Goal: Task Accomplishment & Management: Complete application form

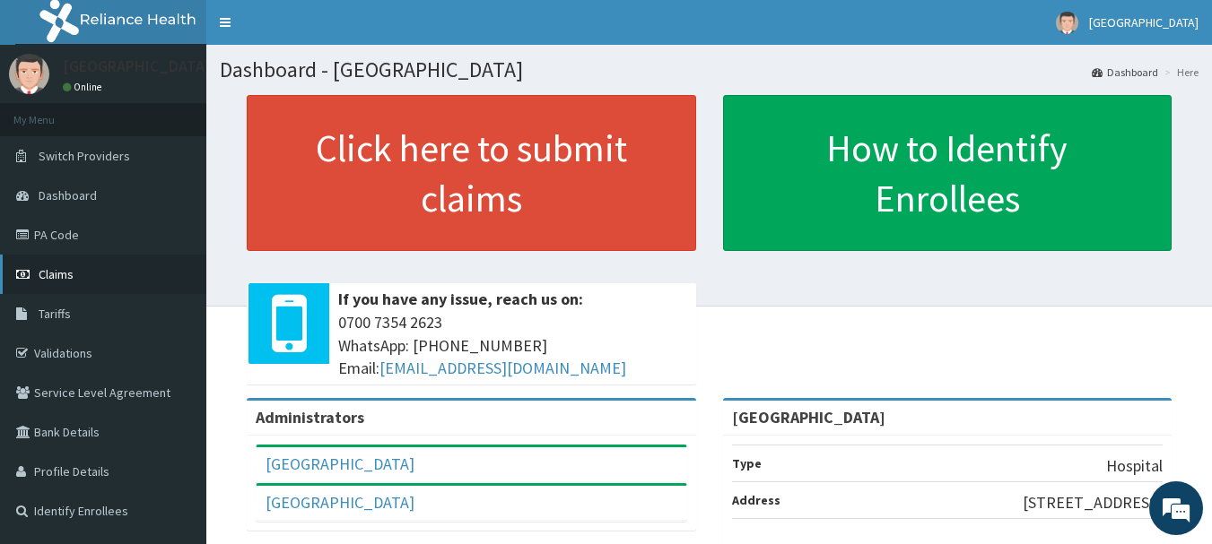
click at [89, 285] on link "Claims" at bounding box center [103, 274] width 206 height 39
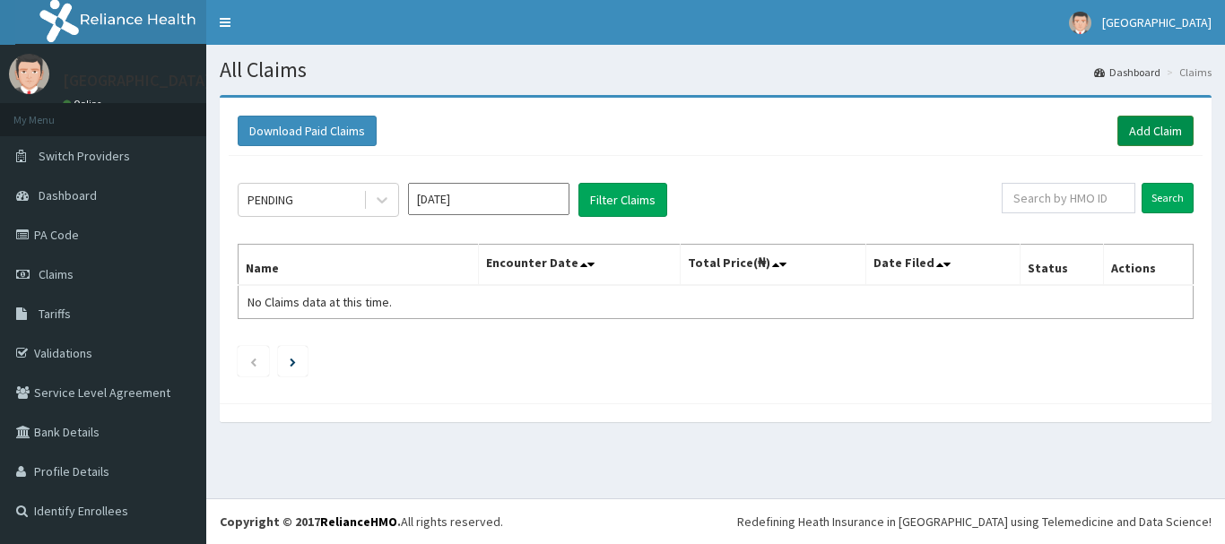
click at [1150, 133] on link "Add Claim" at bounding box center [1156, 131] width 76 height 30
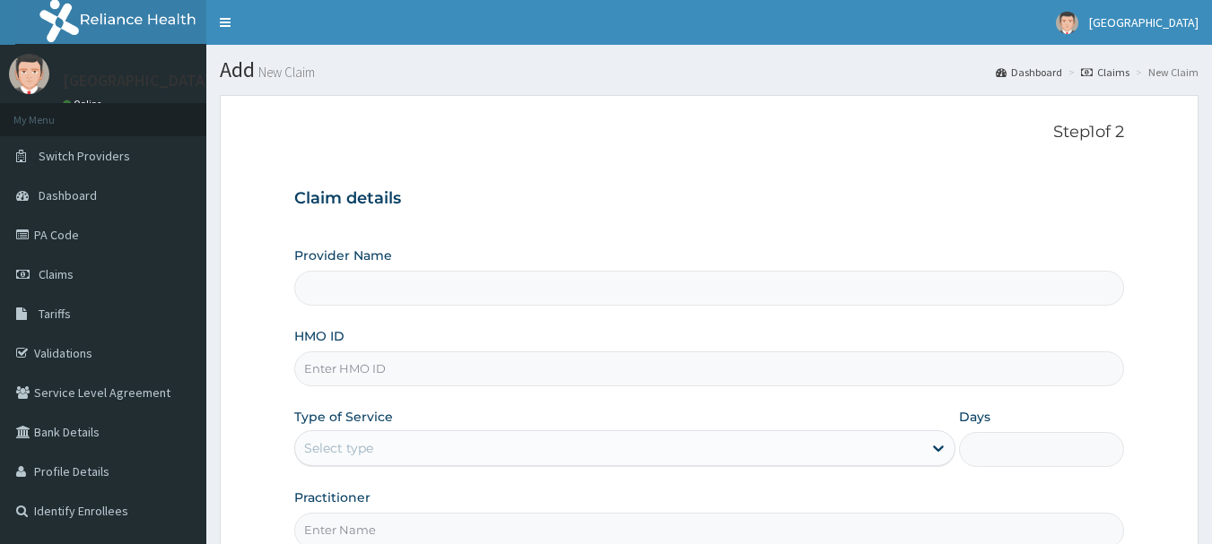
type input "[GEOGRAPHIC_DATA]"
click at [611, 372] on input "HMO ID" at bounding box center [709, 369] width 831 height 35
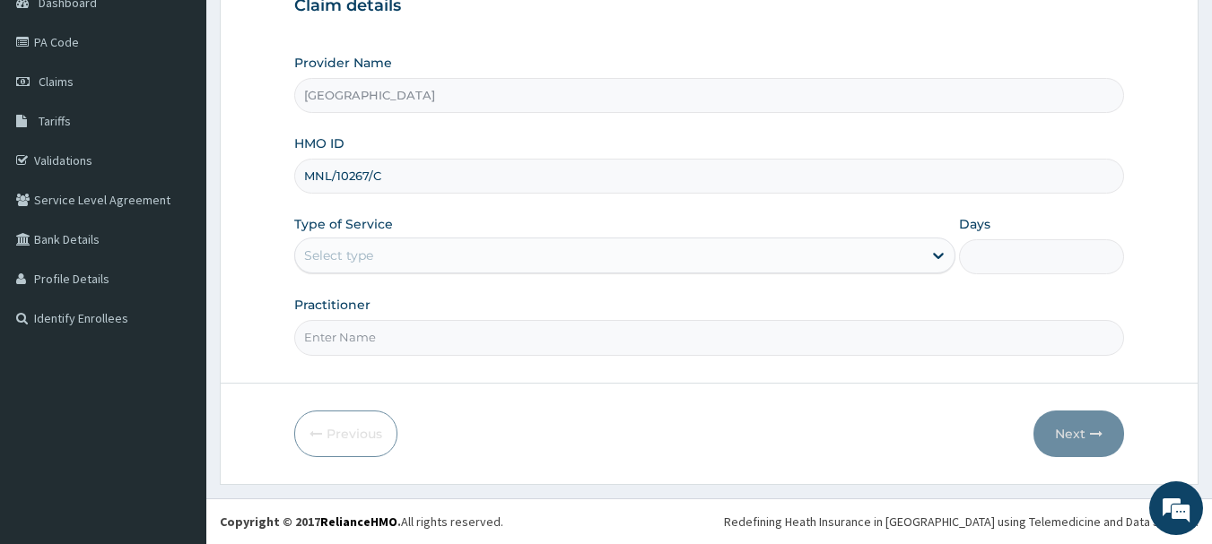
type input "MNL/10267/C"
click at [427, 257] on div "Select type" at bounding box center [608, 255] width 627 height 29
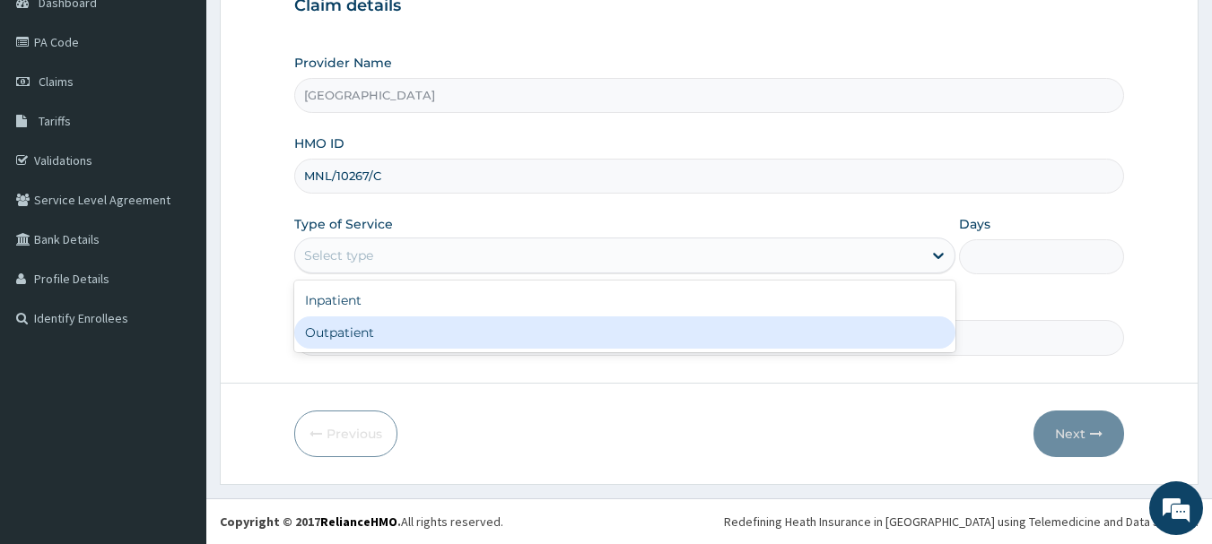
click at [398, 330] on div "Outpatient" at bounding box center [624, 333] width 661 height 32
type input "1"
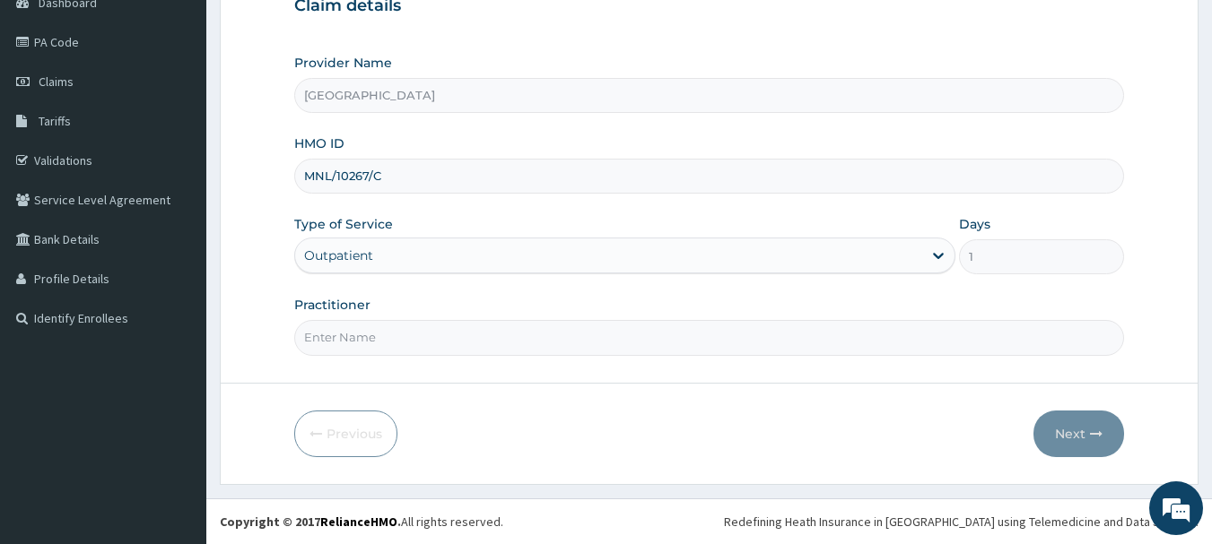
click at [425, 326] on input "Practitioner" at bounding box center [709, 337] width 831 height 35
type input "DR NOBLE"
click at [1100, 436] on icon "button" at bounding box center [1096, 434] width 13 height 13
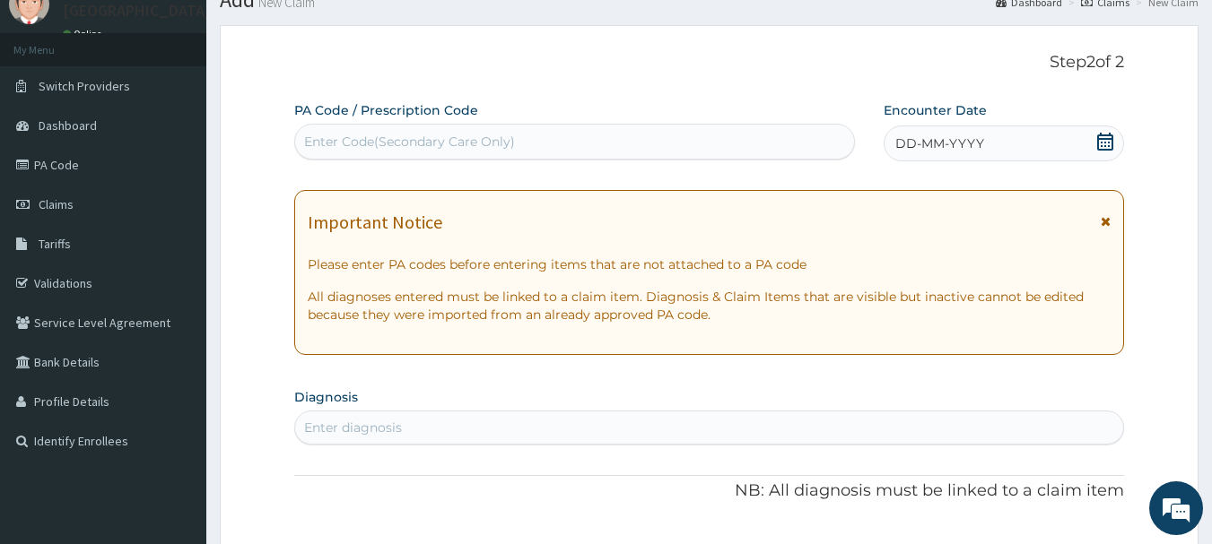
scroll to position [0, 0]
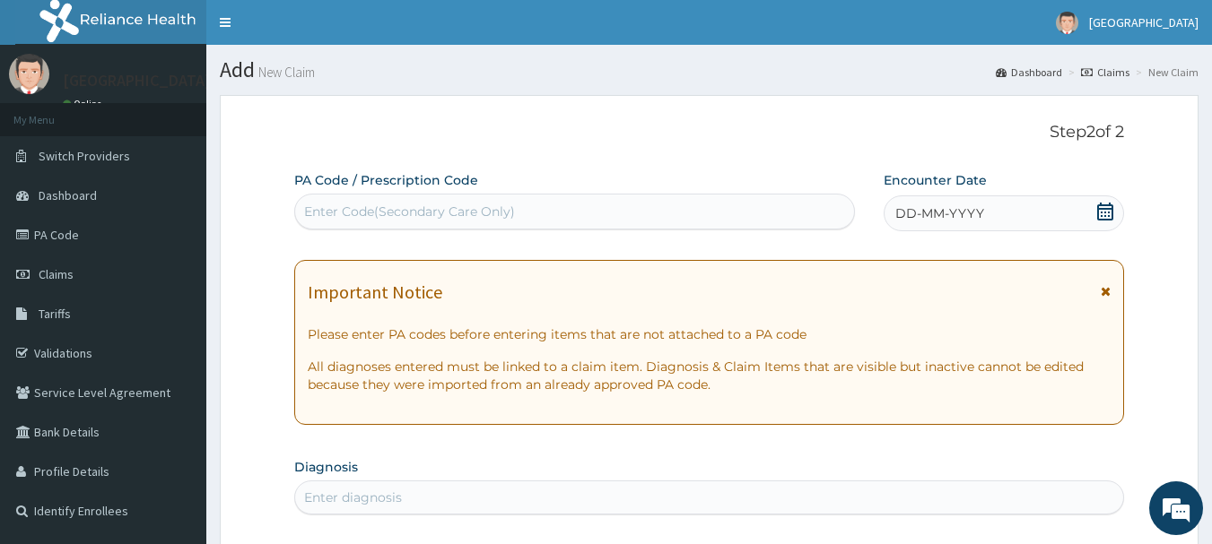
click at [1103, 211] on icon at bounding box center [1105, 212] width 18 height 18
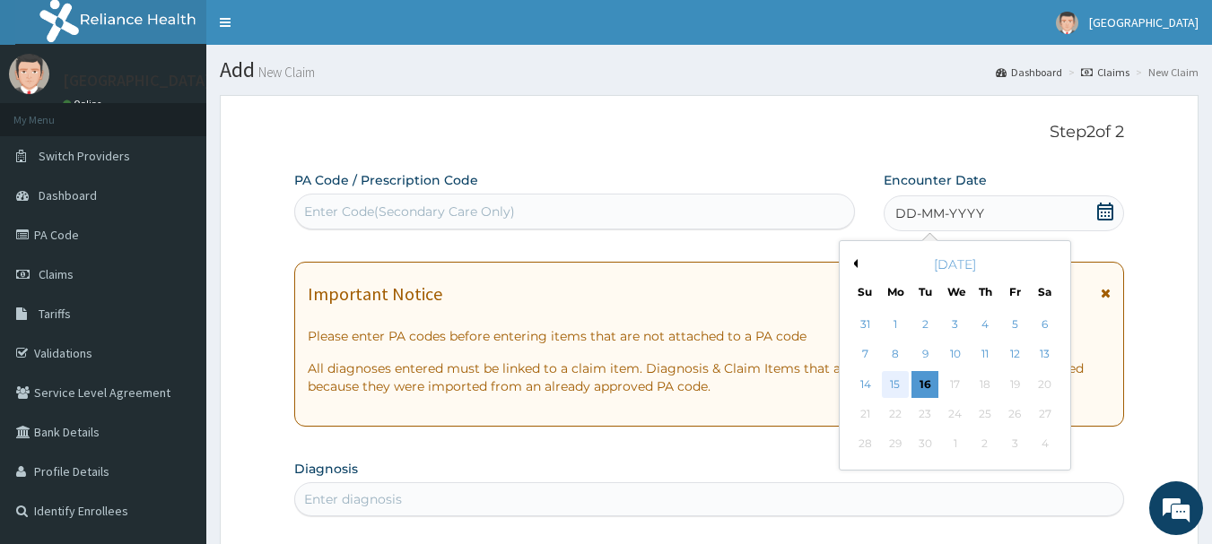
click at [890, 392] on div "15" at bounding box center [895, 384] width 27 height 27
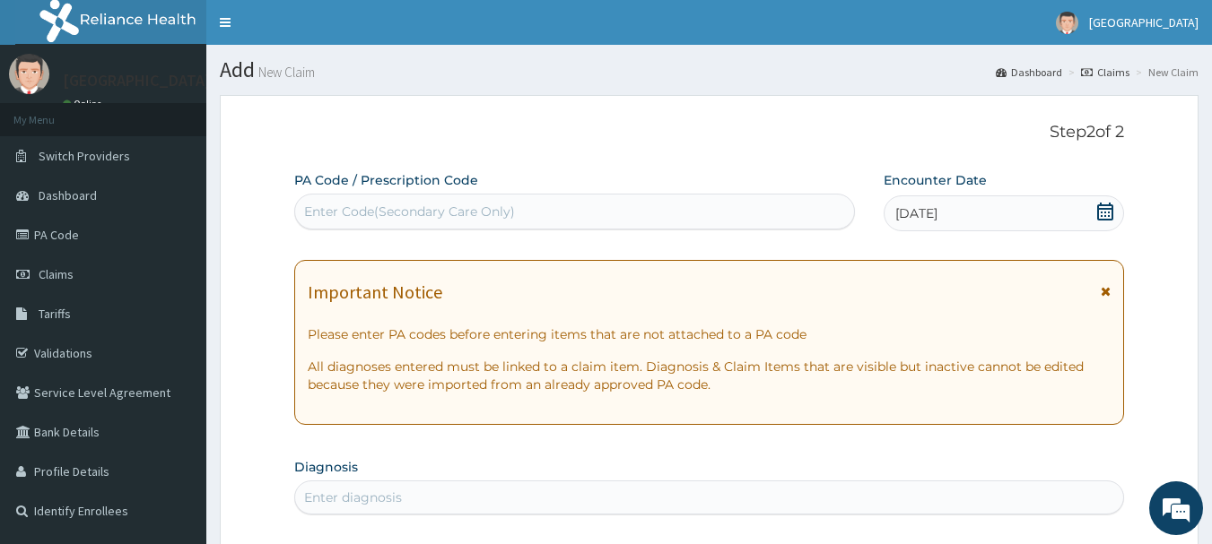
click at [1105, 291] on icon at bounding box center [1106, 291] width 10 height 13
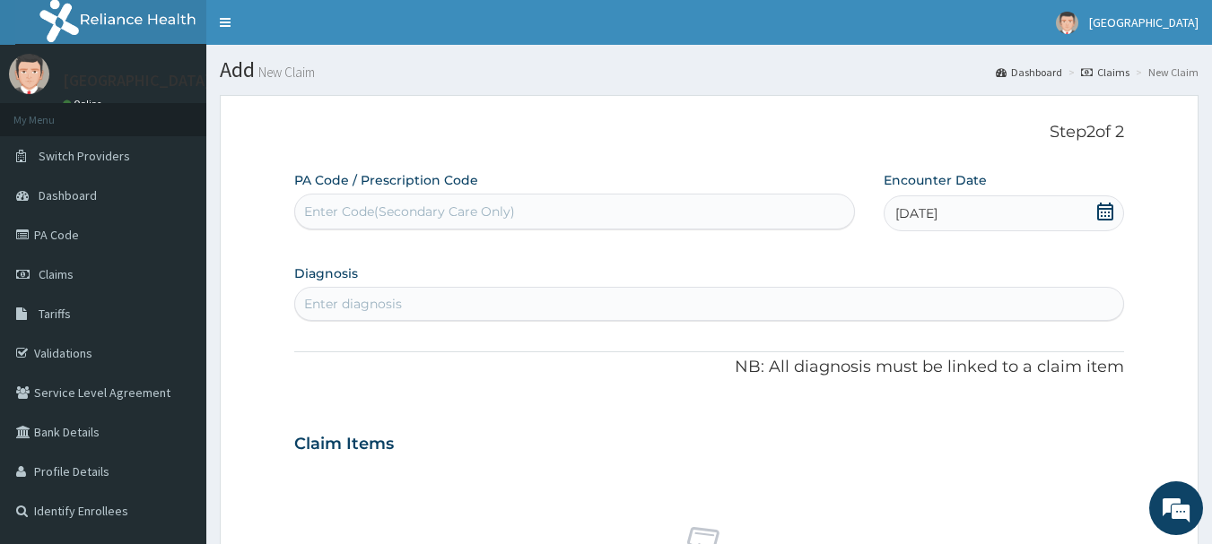
click at [600, 307] on div "Enter diagnosis" at bounding box center [709, 304] width 829 height 29
type input "PLASMOD"
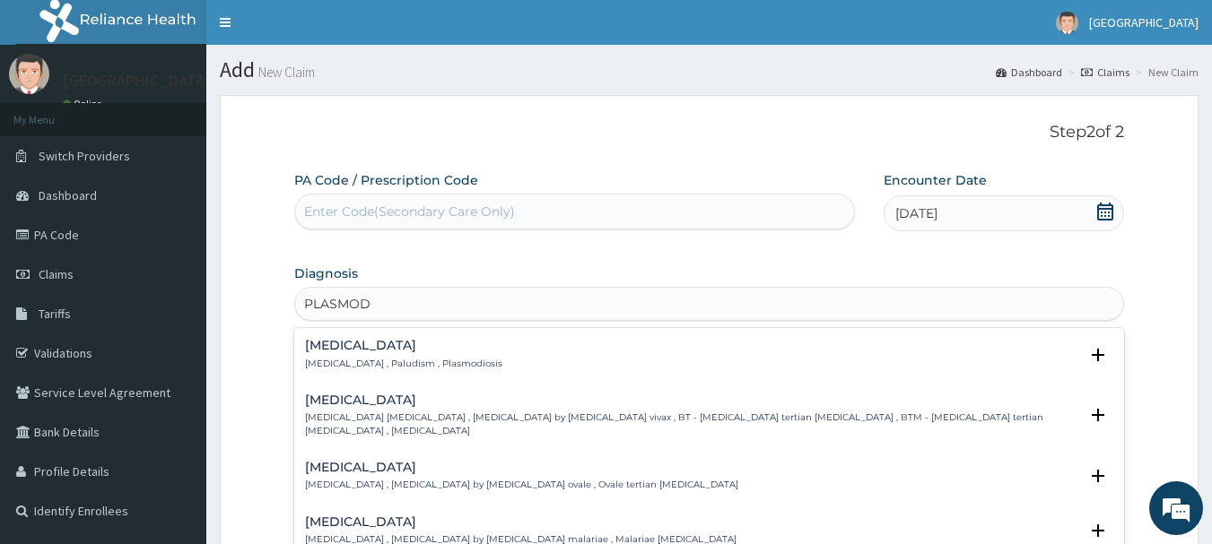
click at [412, 350] on h4 "Malaria" at bounding box center [403, 345] width 197 height 13
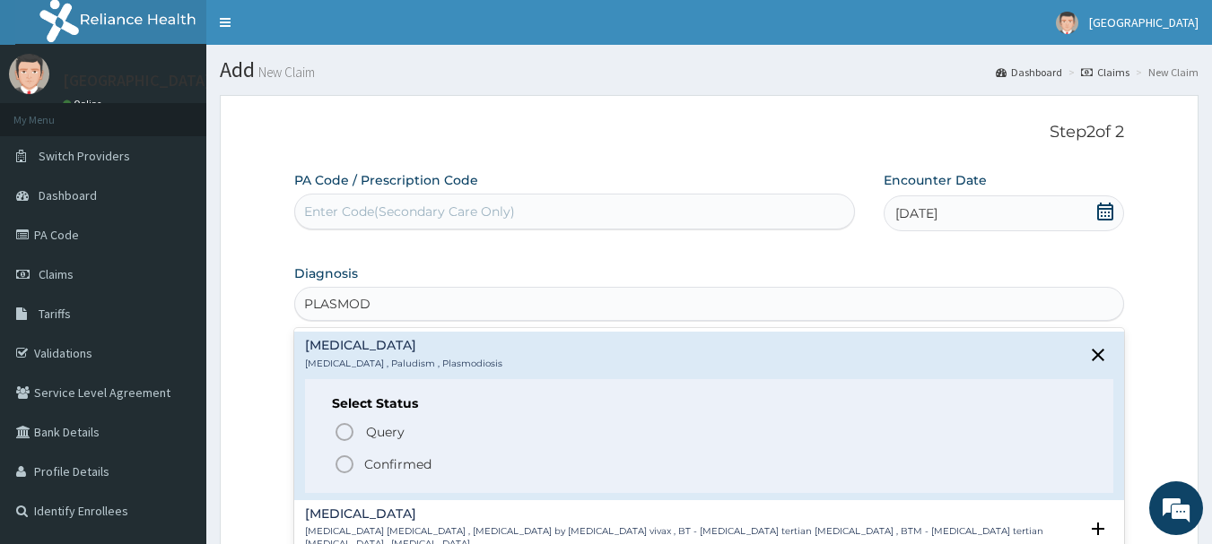
click at [352, 462] on circle "status option filled" at bounding box center [344, 465] width 16 height 16
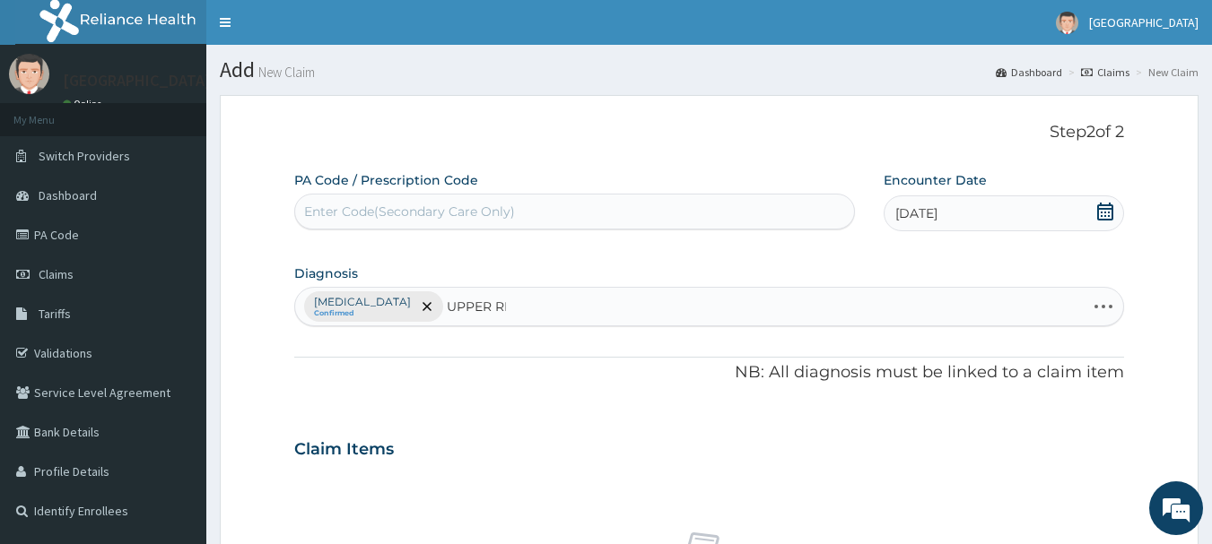
type input "UPPER RES"
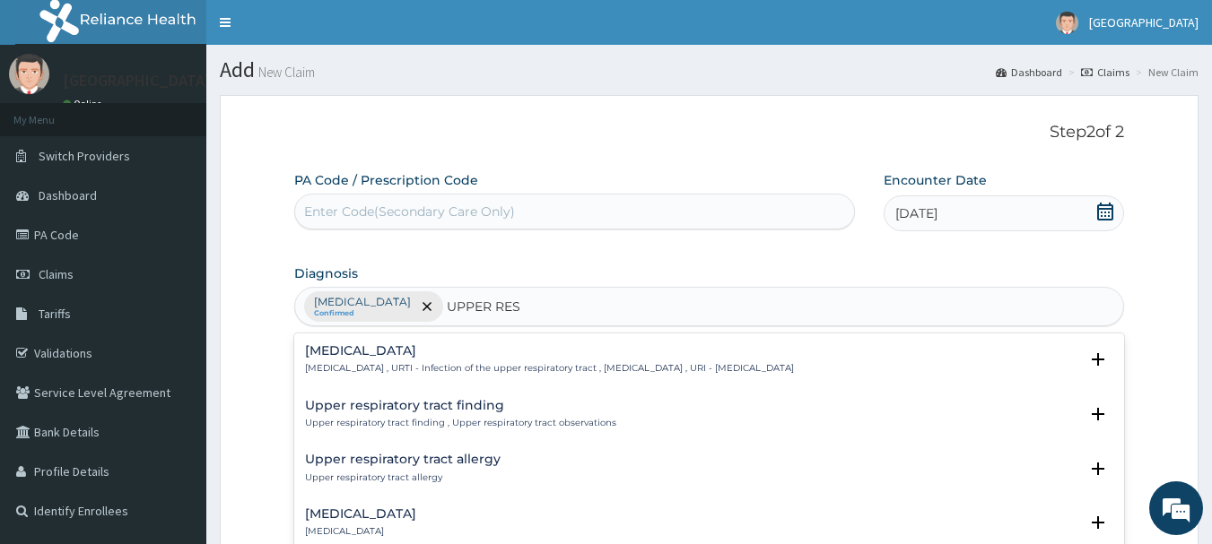
click at [519, 347] on h4 "Upper respiratory infection" at bounding box center [549, 350] width 489 height 13
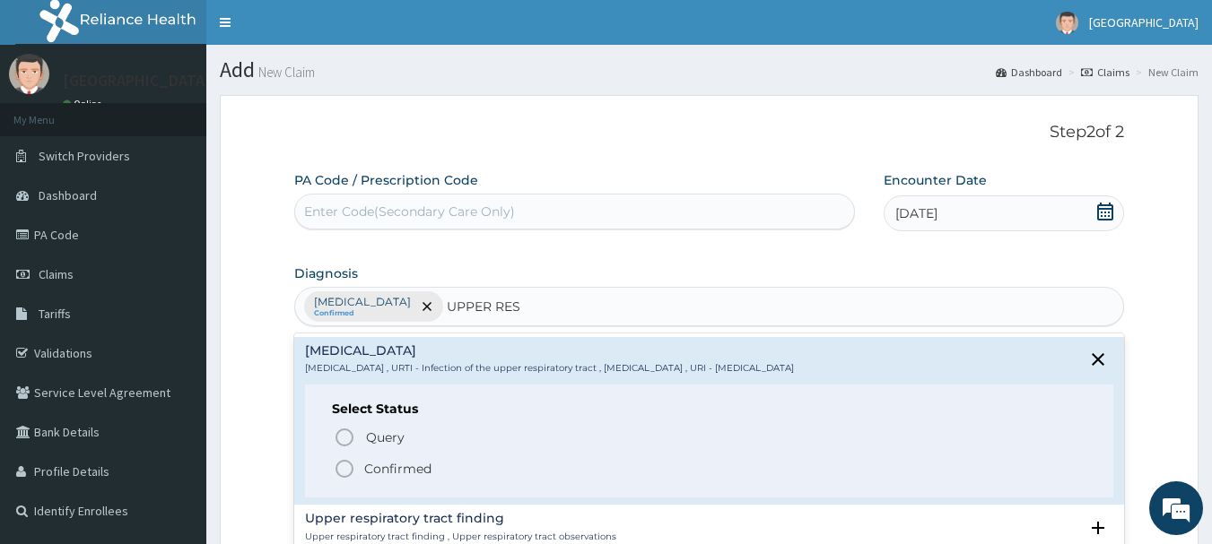
click at [349, 465] on icon "status option filled" at bounding box center [345, 469] width 22 height 22
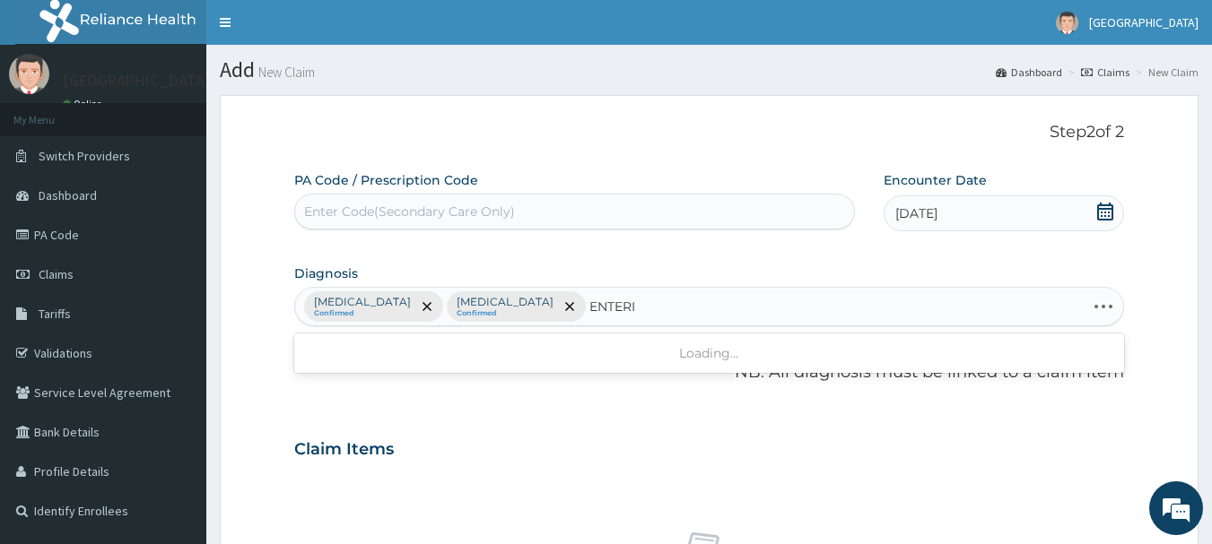
type input "ENTERIT"
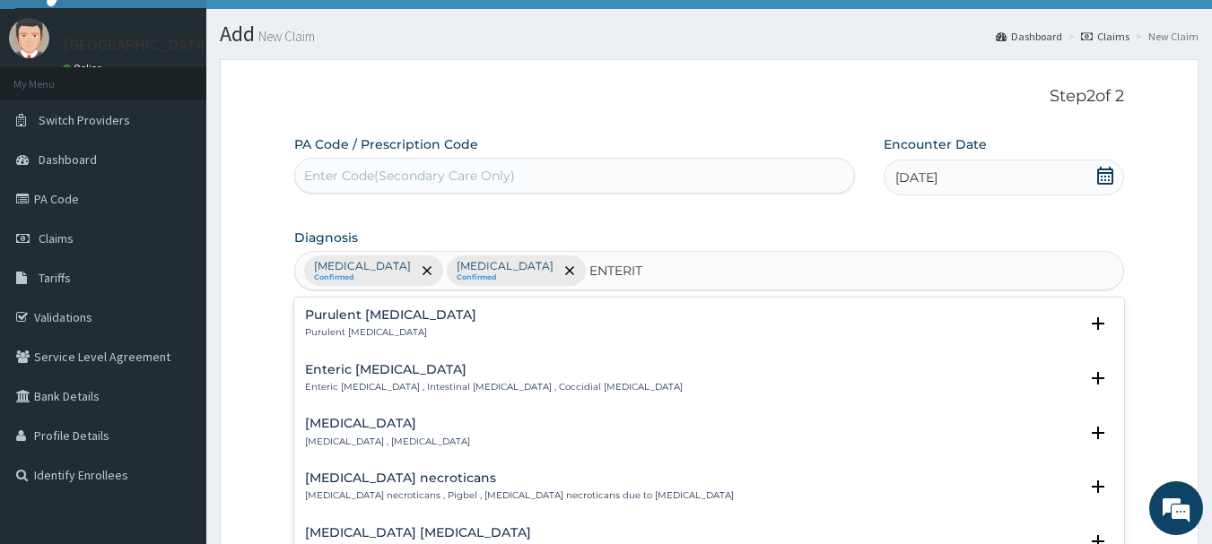
scroll to position [108, 0]
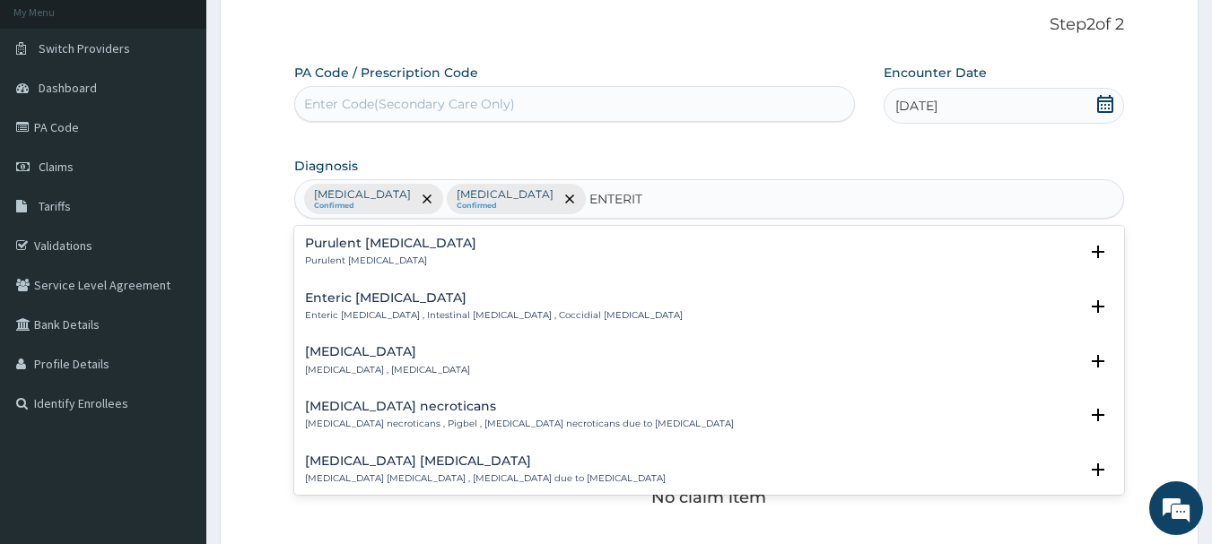
click at [487, 471] on div "Enterovirus enteritis Enterovirus enteritis , Enteritis due to enterovirus" at bounding box center [485, 470] width 361 height 31
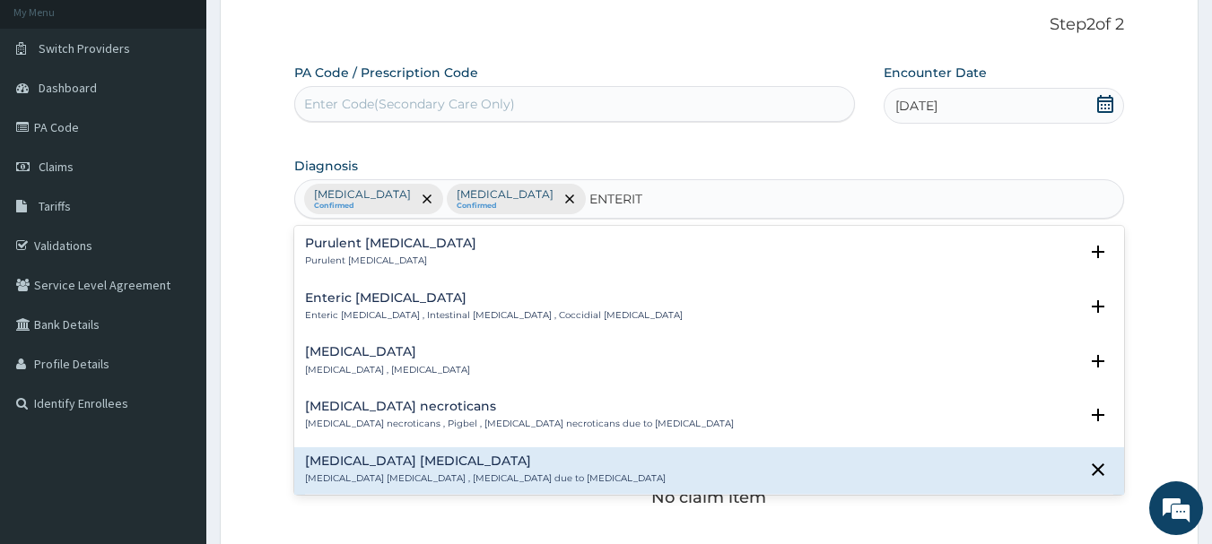
click at [406, 467] on h4 "Enterovirus enteritis" at bounding box center [485, 461] width 361 height 13
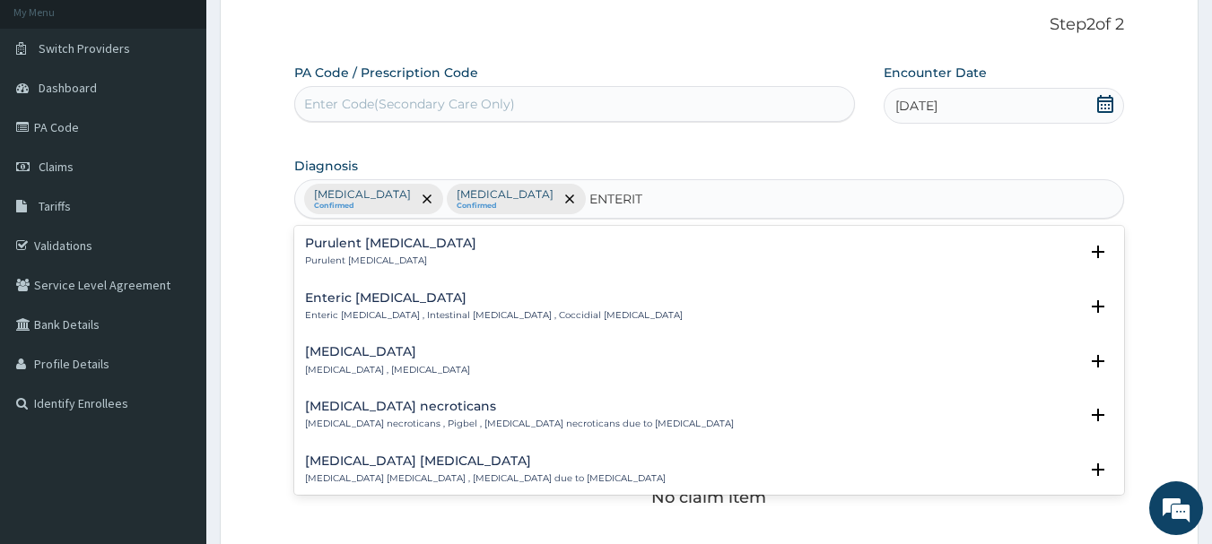
drag, startPoint x: 408, startPoint y: 467, endPoint x: 447, endPoint y: 469, distance: 38.6
click at [447, 469] on div "Enterovirus enteritis Enterovirus enteritis , Enteritis due to enterovirus" at bounding box center [485, 470] width 361 height 31
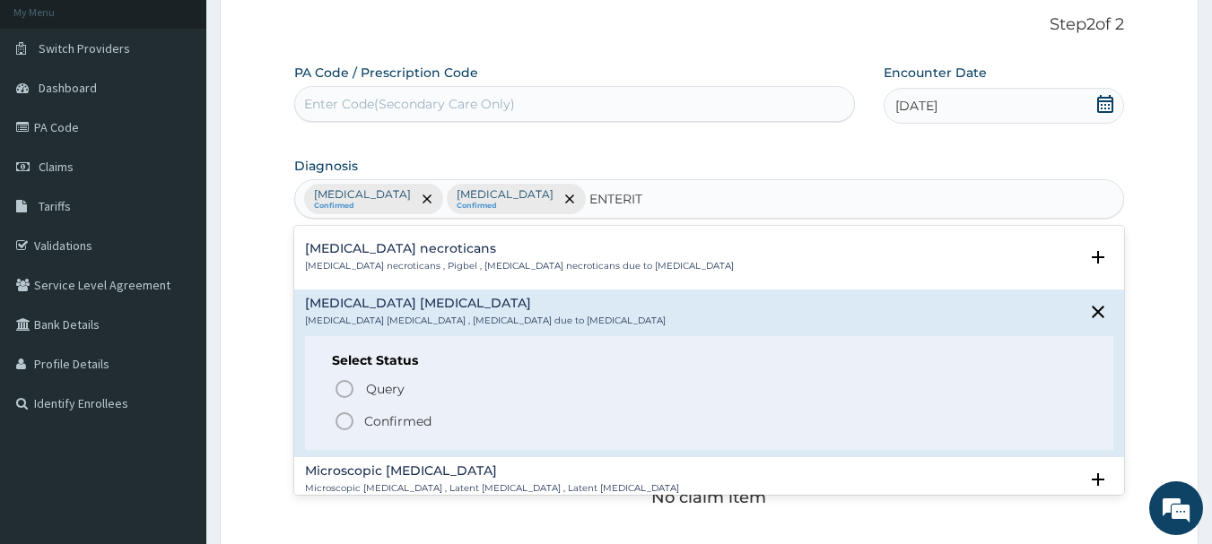
scroll to position [182, 0]
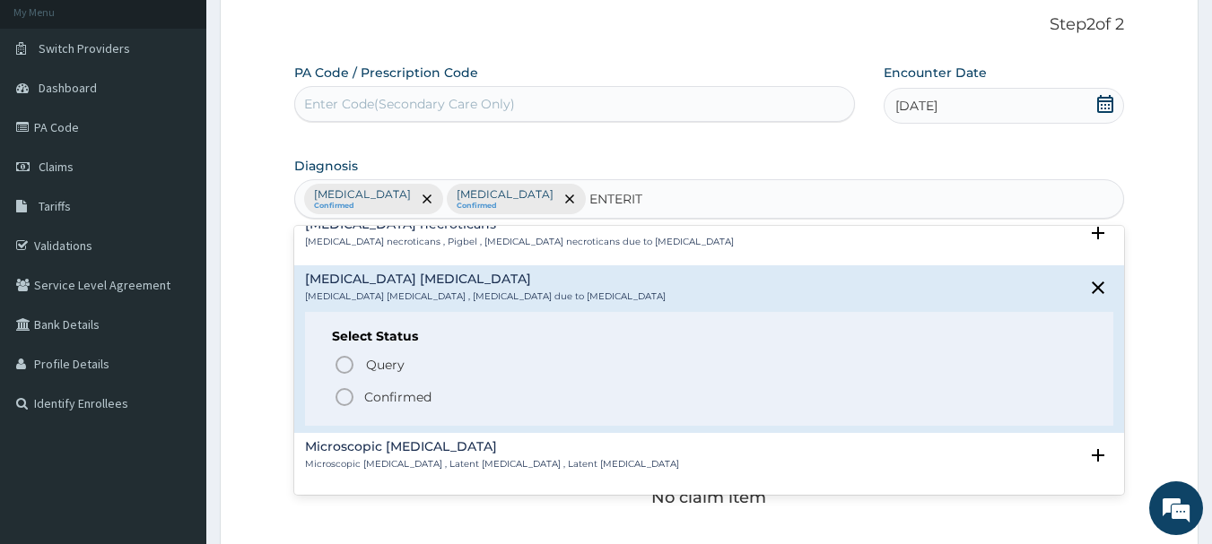
click at [345, 400] on icon "status option filled" at bounding box center [345, 398] width 22 height 22
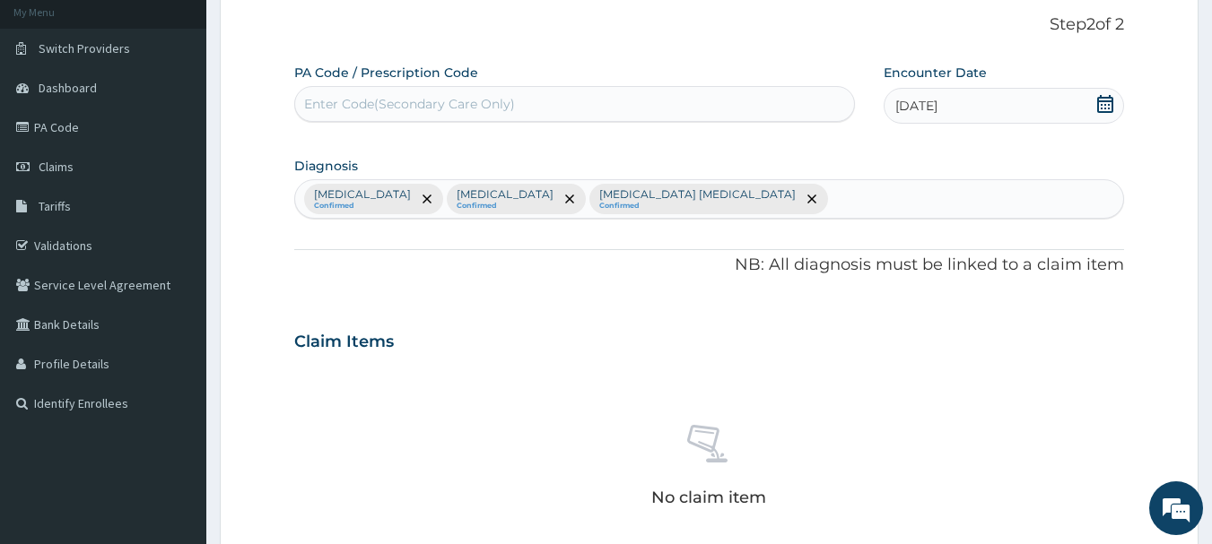
scroll to position [555, 0]
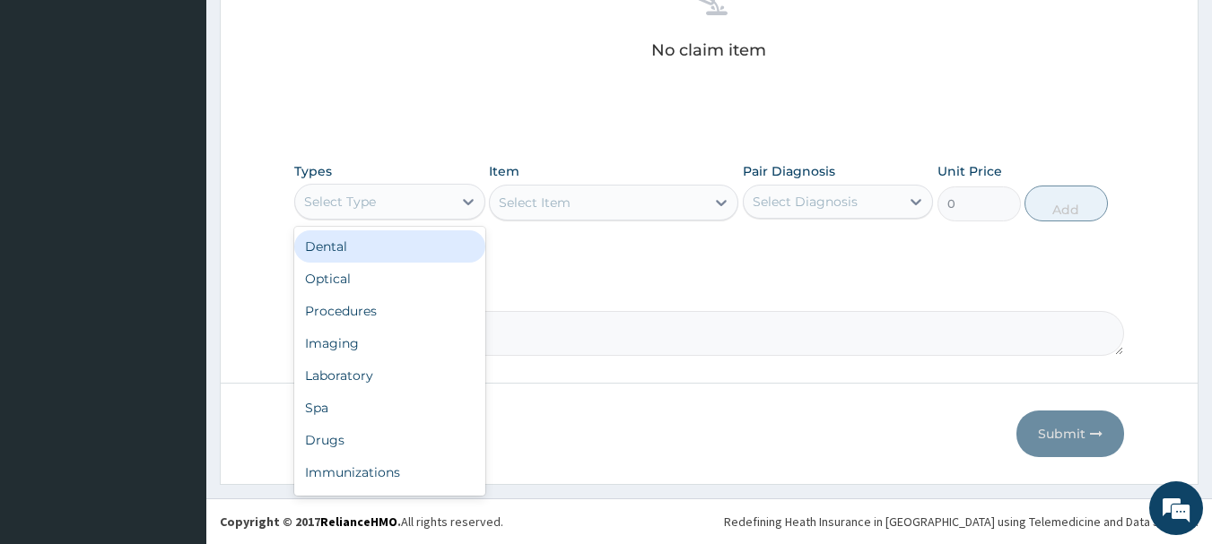
click at [419, 215] on div "Select Type" at bounding box center [373, 201] width 157 height 29
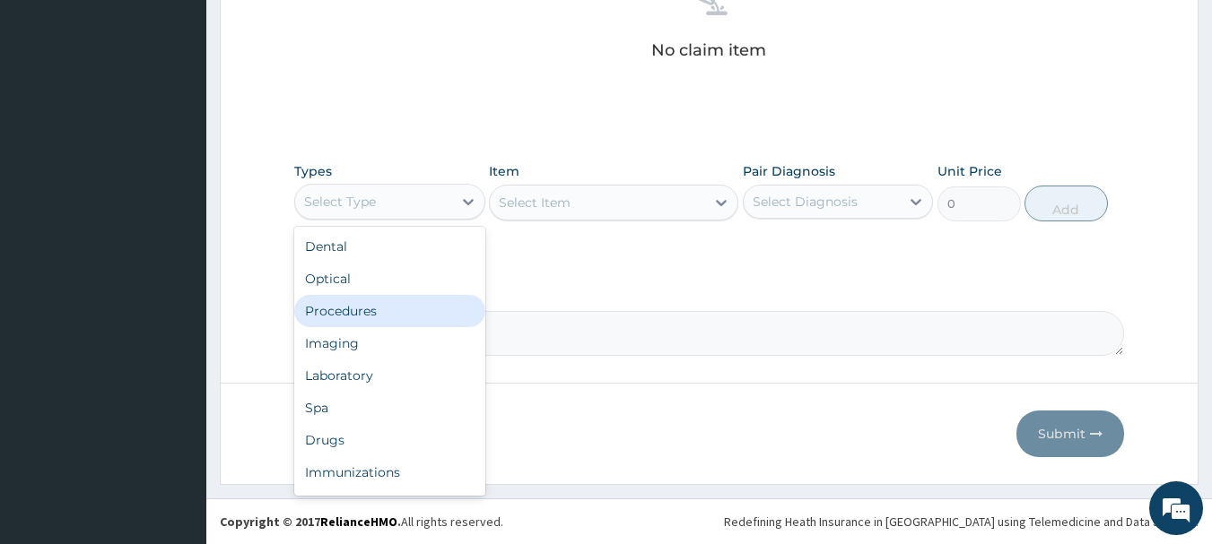
click at [396, 300] on div "Procedures" at bounding box center [389, 311] width 191 height 32
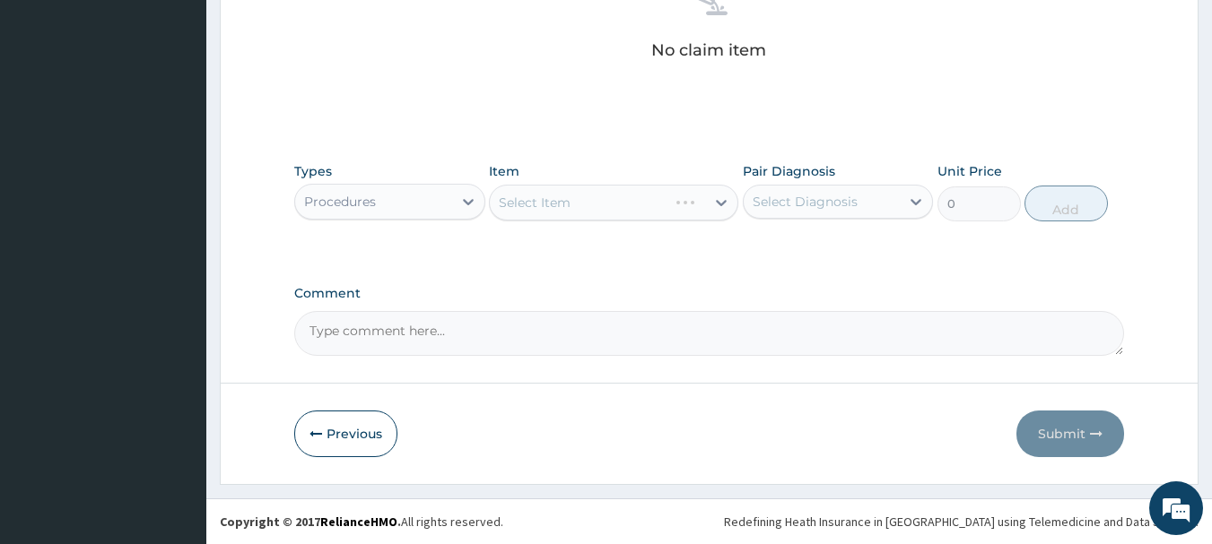
click at [597, 202] on div "Select Item" at bounding box center [613, 203] width 249 height 36
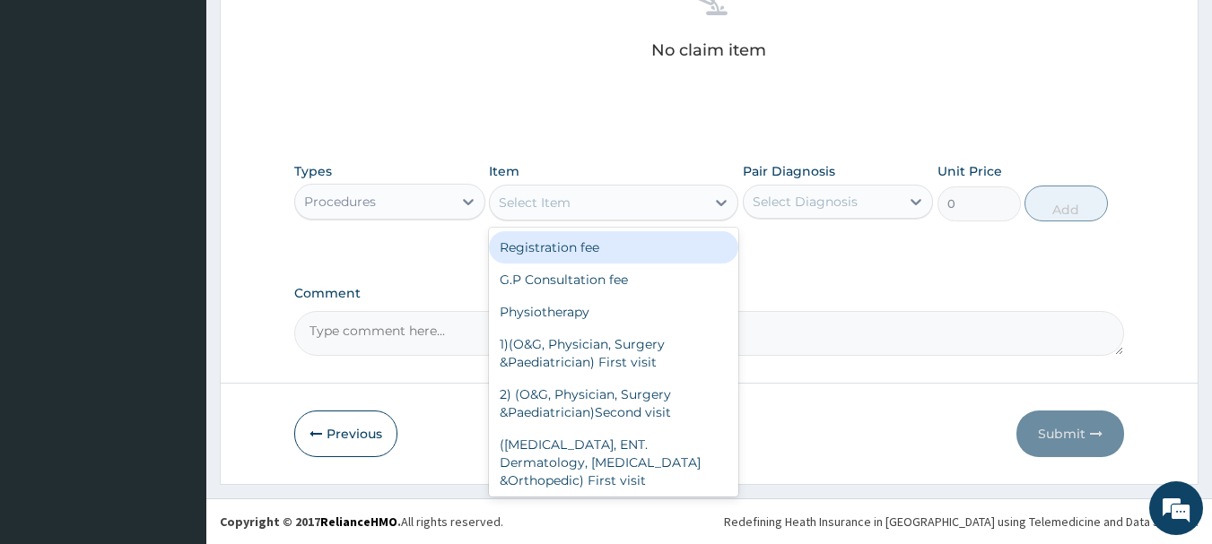
click at [599, 189] on div "Select Item" at bounding box center [597, 202] width 215 height 29
click at [617, 241] on div "Registration fee" at bounding box center [613, 247] width 249 height 32
type input "2000"
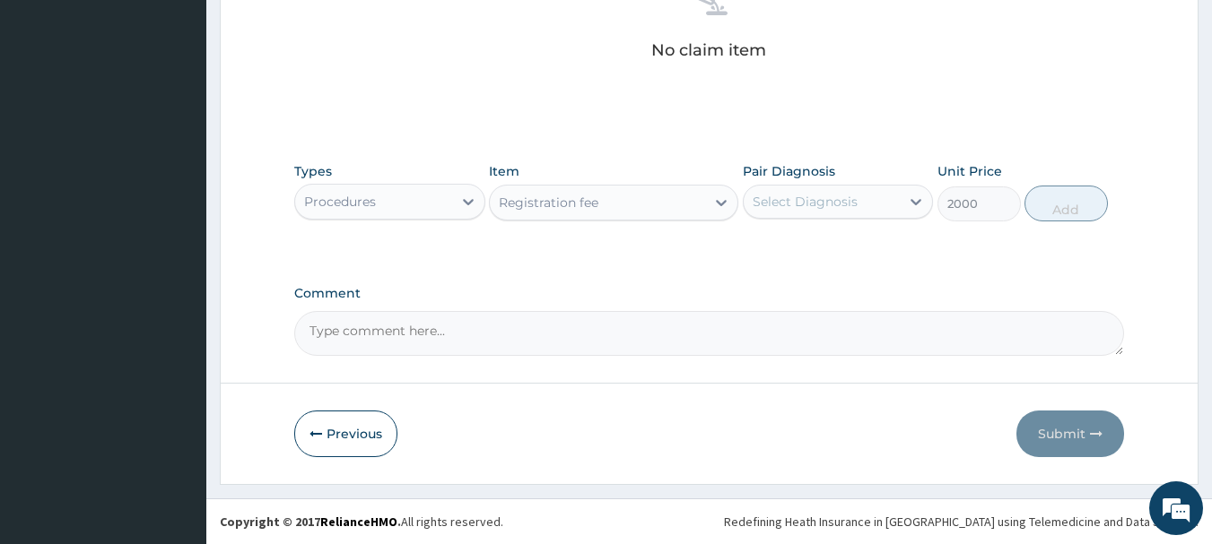
click at [821, 189] on div "Select Diagnosis" at bounding box center [822, 201] width 157 height 29
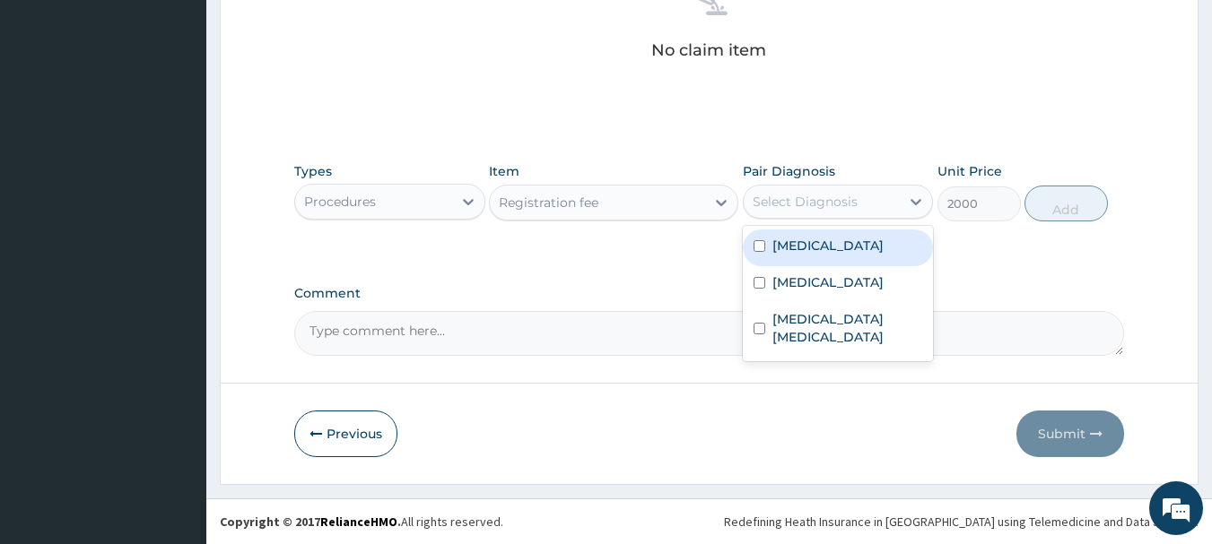
click at [813, 234] on div "Malaria" at bounding box center [838, 248] width 191 height 37
checkbox input "true"
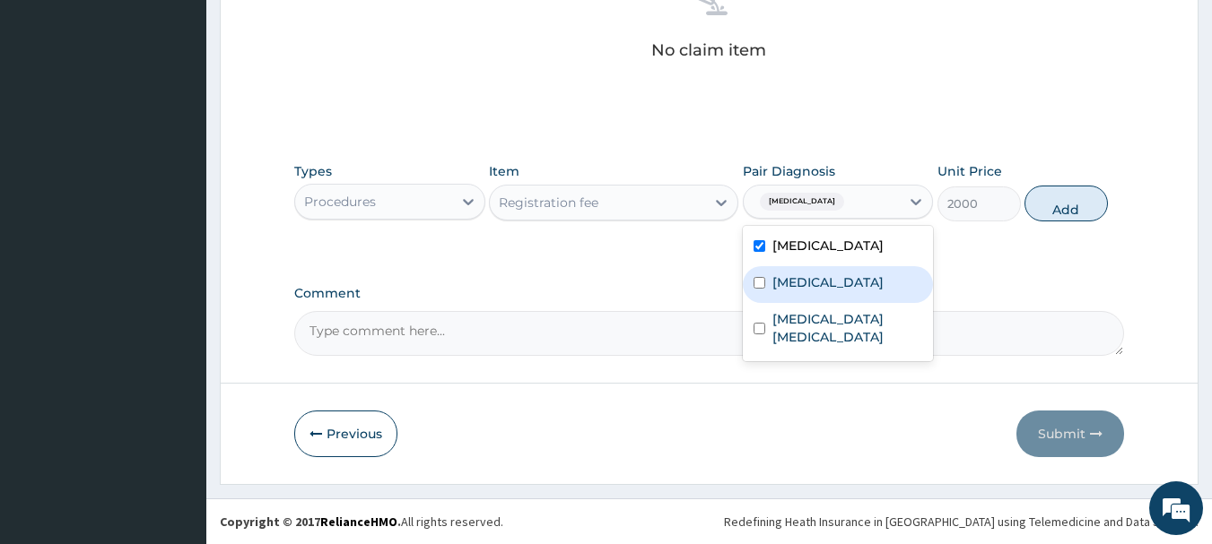
click at [793, 283] on label "Upper respiratory infection" at bounding box center [827, 283] width 111 height 18
checkbox input "true"
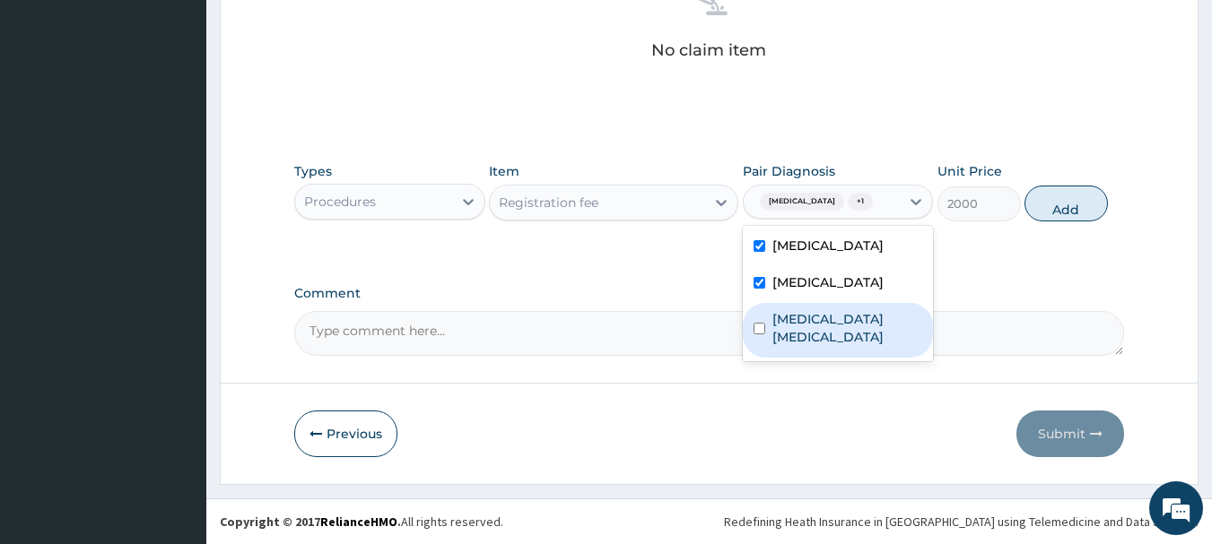
click at [784, 340] on label "Enterovirus enteritis" at bounding box center [847, 328] width 151 height 36
checkbox input "true"
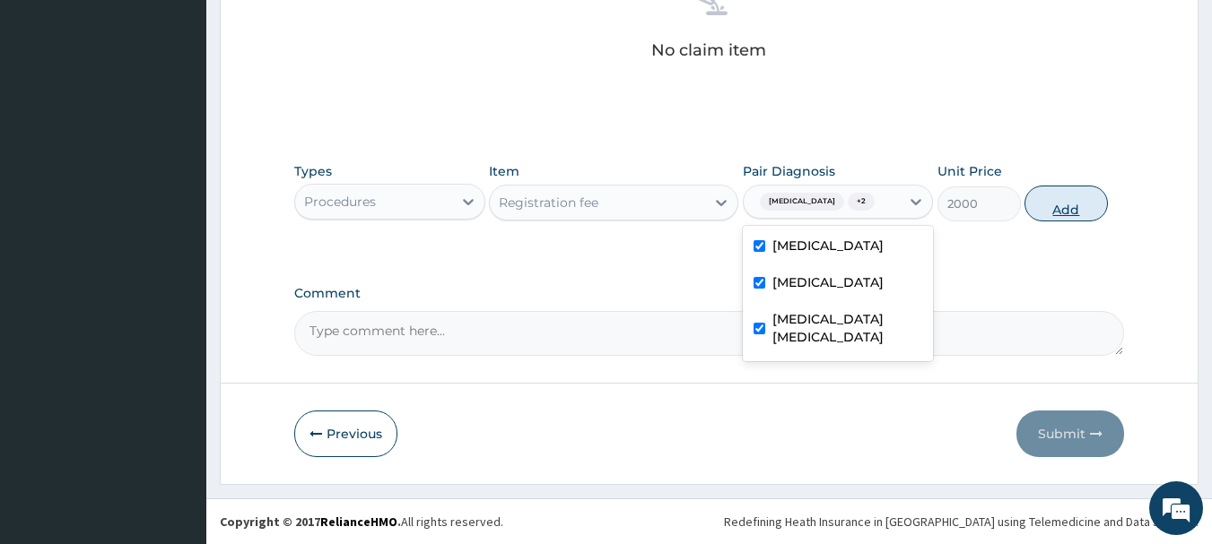
click at [1067, 206] on button "Add" at bounding box center [1065, 204] width 83 height 36
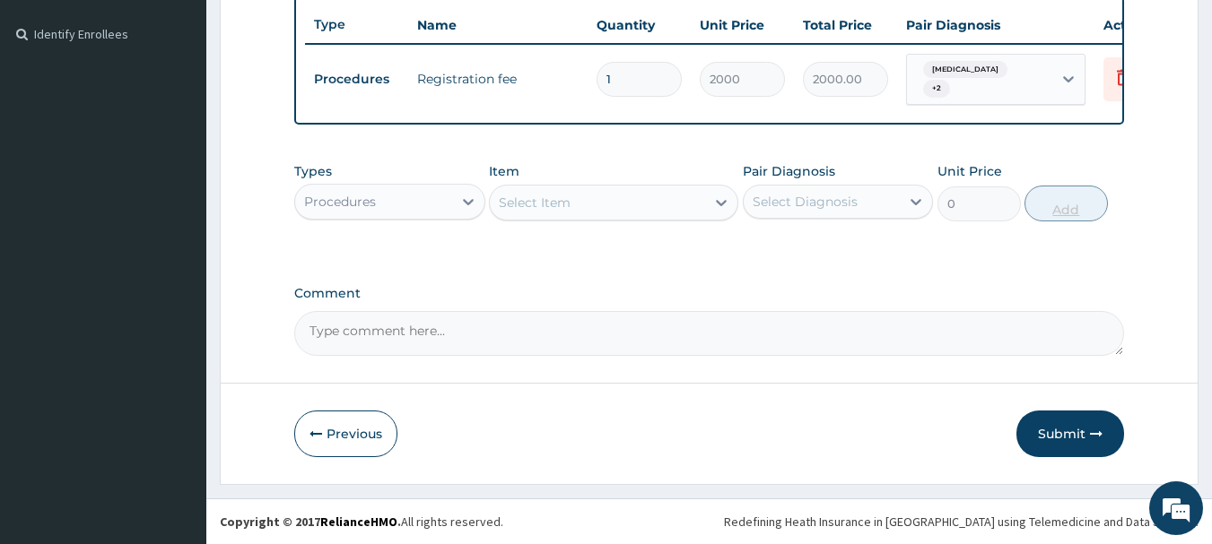
scroll to position [483, 0]
click at [683, 205] on div "Select Item" at bounding box center [597, 202] width 215 height 29
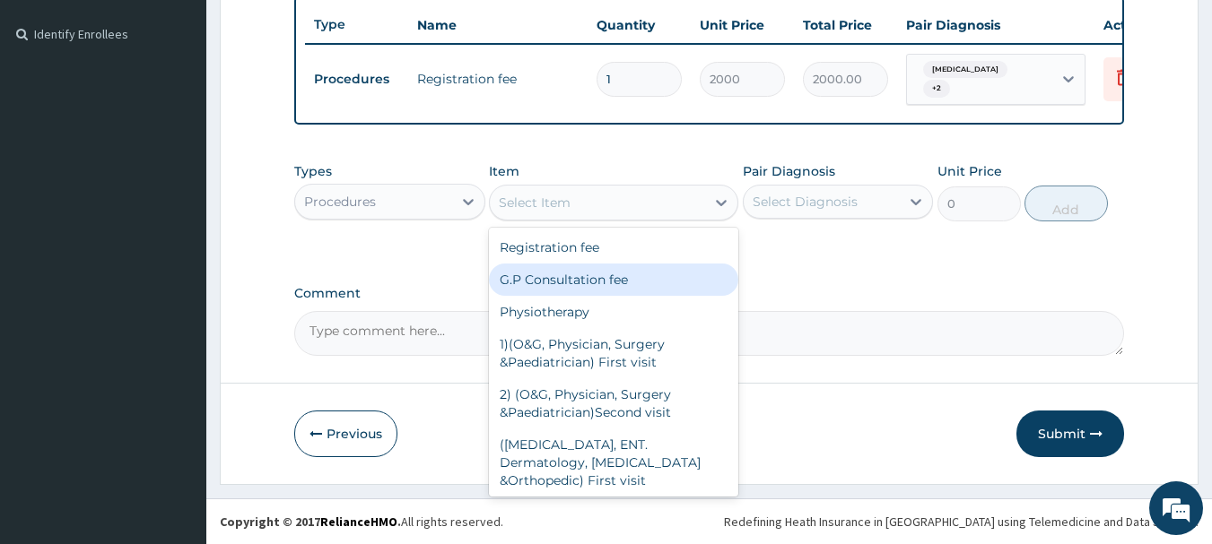
click at [613, 281] on div "G.P Consultation fee" at bounding box center [613, 280] width 249 height 32
type input "3000"
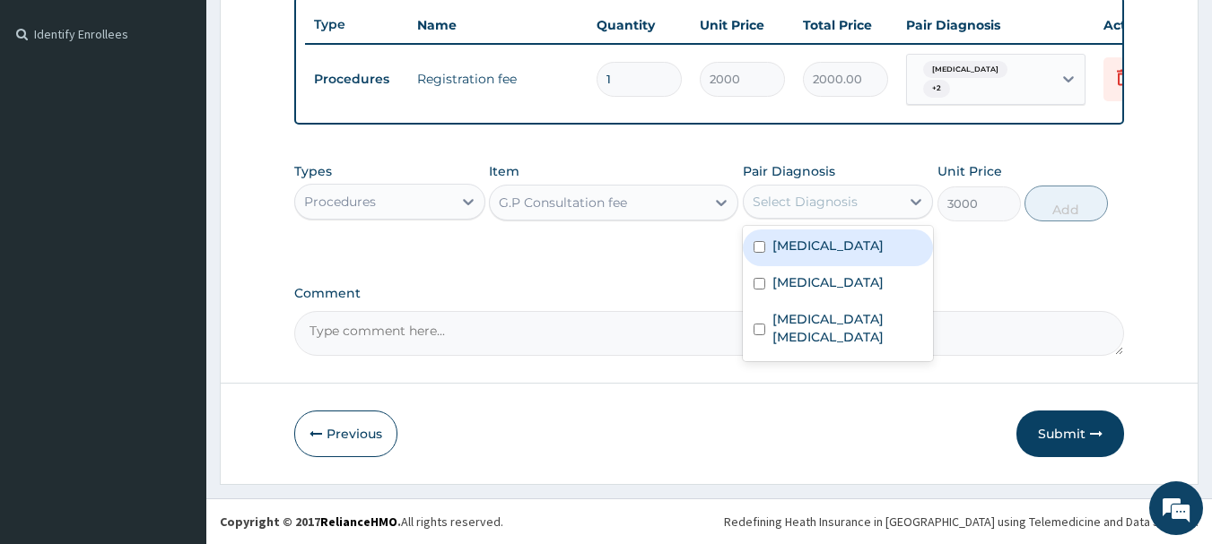
click at [841, 203] on div "Select Diagnosis" at bounding box center [805, 202] width 105 height 18
click at [822, 242] on div "Malaria" at bounding box center [838, 248] width 191 height 37
checkbox input "true"
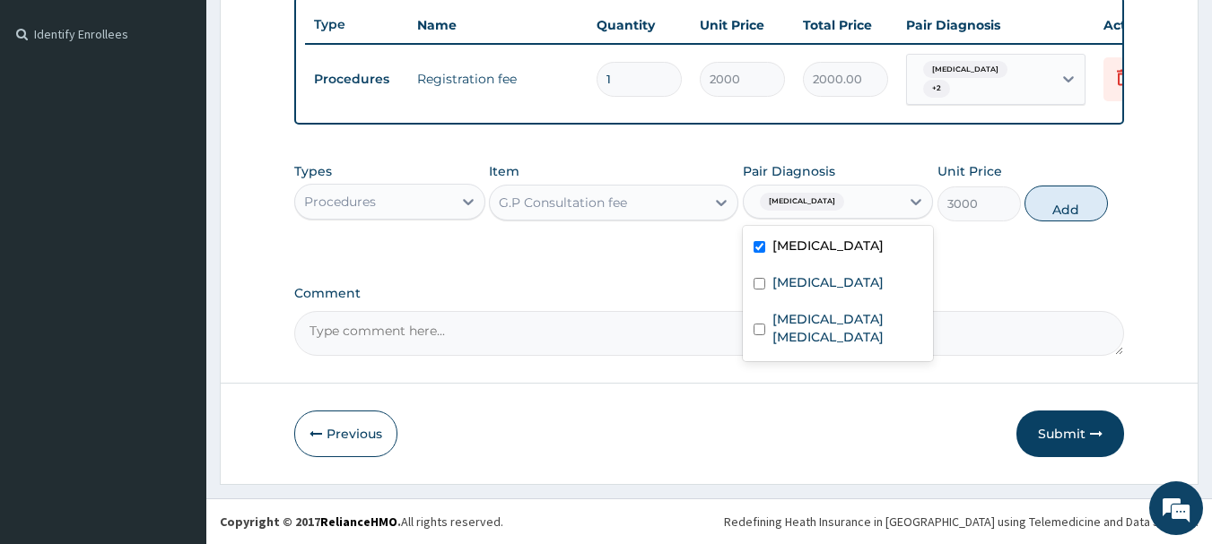
click at [804, 280] on label "Upper respiratory infection" at bounding box center [827, 283] width 111 height 18
checkbox input "true"
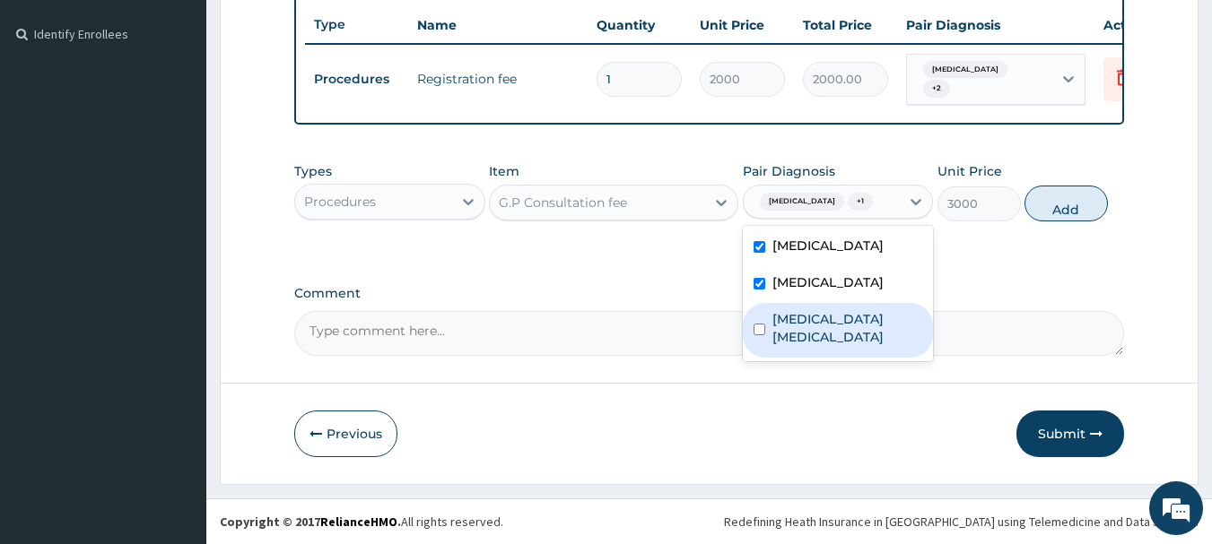
click at [796, 338] on label "Enterovirus enteritis" at bounding box center [847, 328] width 151 height 36
checkbox input "true"
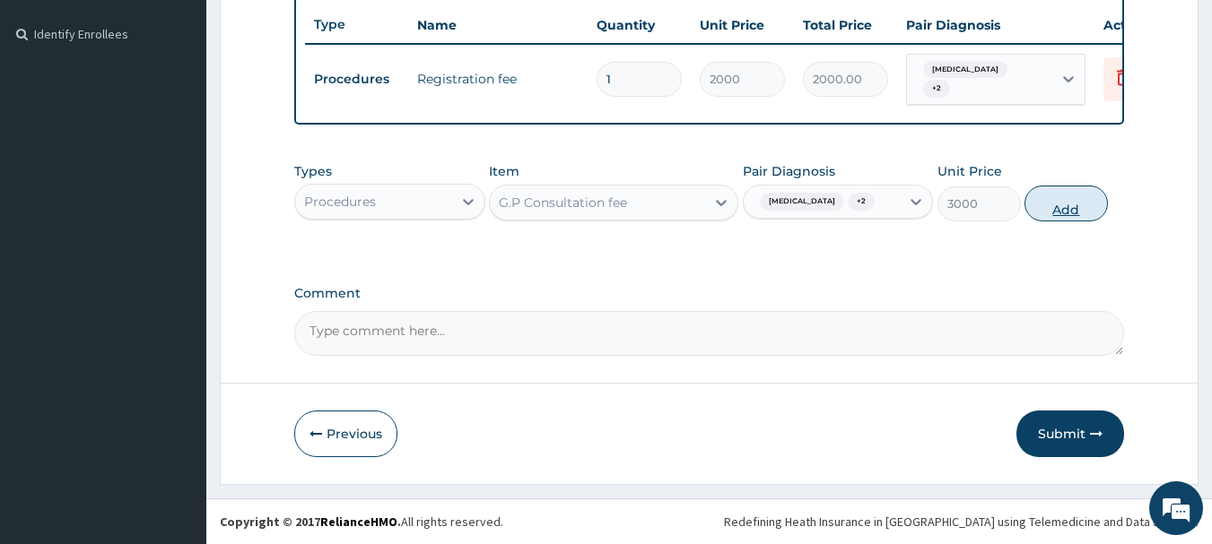
click at [1045, 210] on button "Add" at bounding box center [1065, 204] width 83 height 36
type input "0"
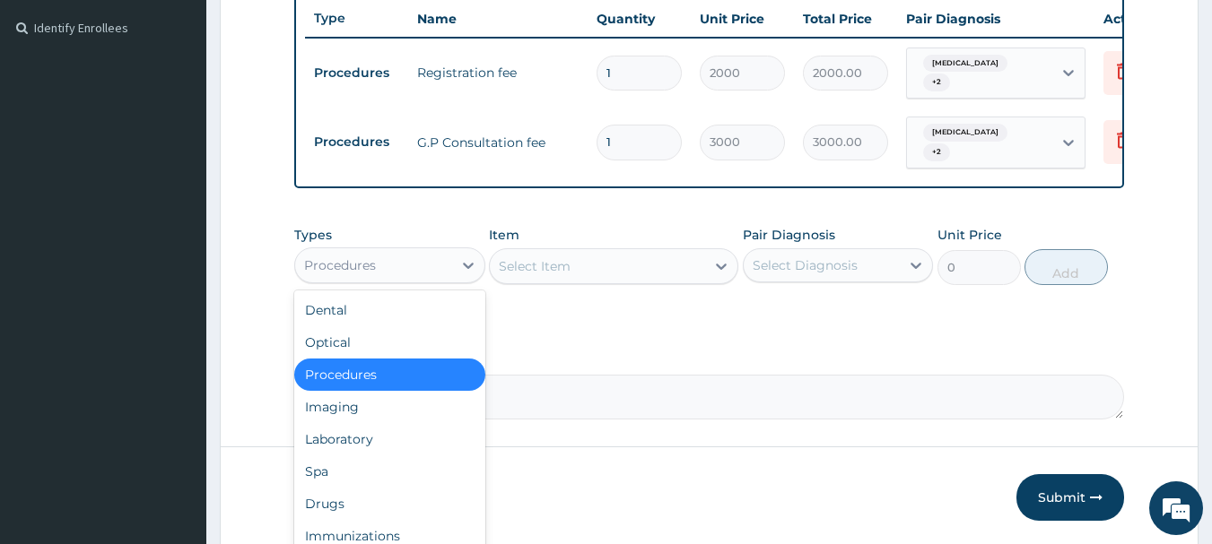
click at [435, 281] on div "Procedures" at bounding box center [389, 266] width 191 height 36
click at [429, 431] on div "Laboratory" at bounding box center [389, 439] width 191 height 32
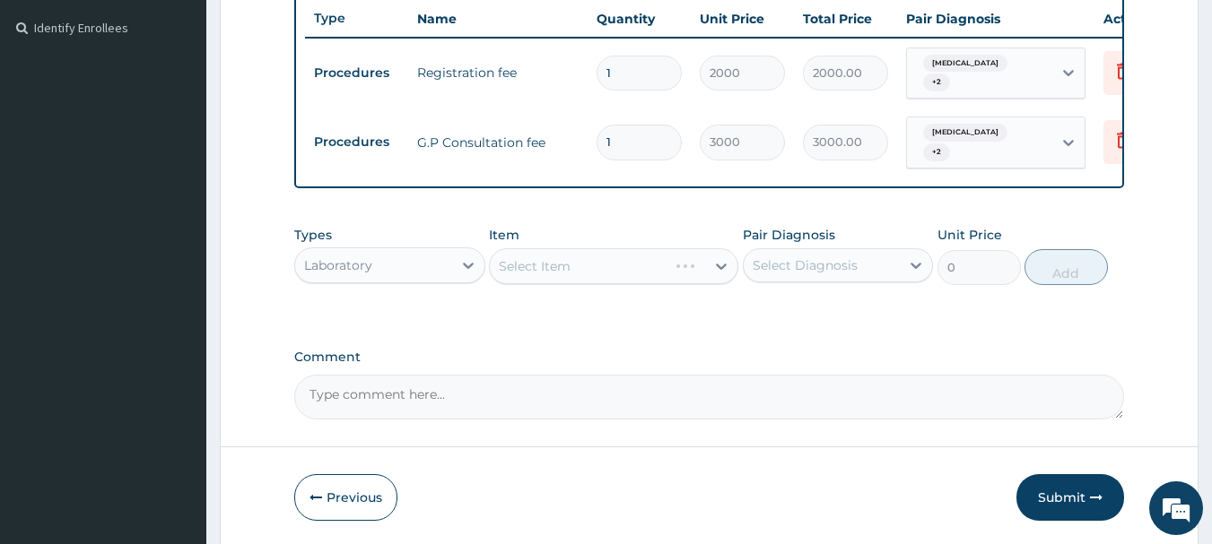
click at [637, 263] on div "Select Item" at bounding box center [613, 266] width 249 height 36
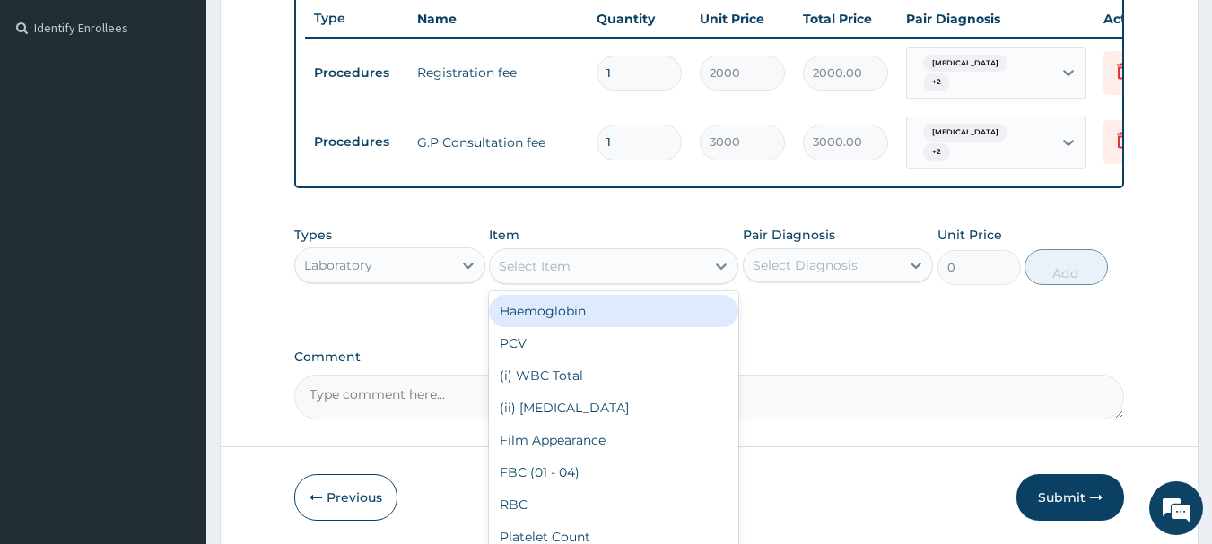
click at [637, 263] on div "Select Item" at bounding box center [597, 266] width 215 height 29
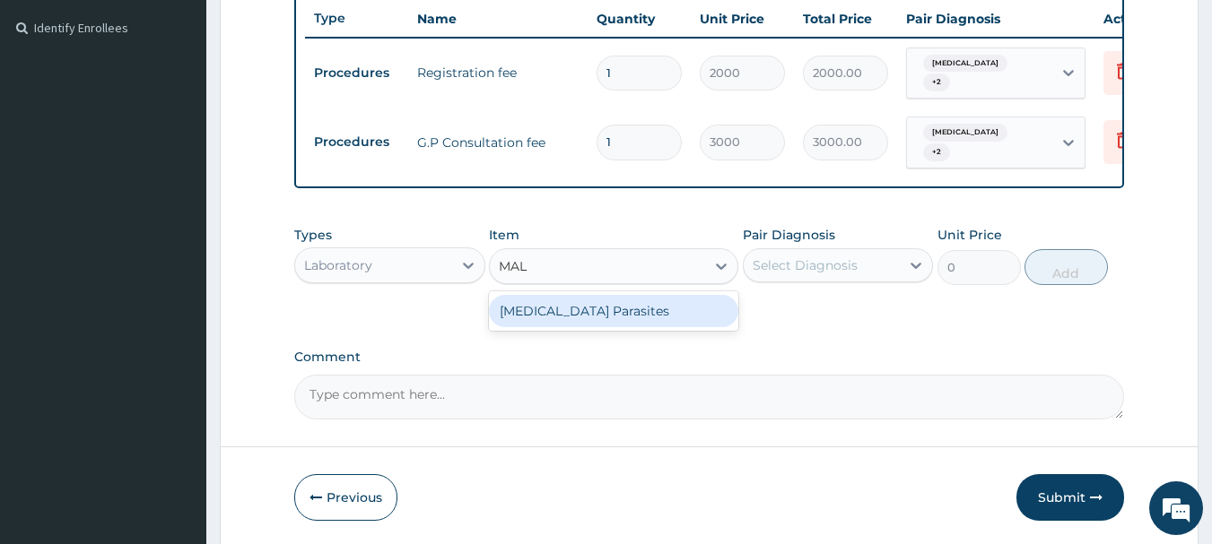
type input "MALA"
click at [643, 318] on div "Malaria Parasites" at bounding box center [613, 311] width 249 height 32
type input "800"
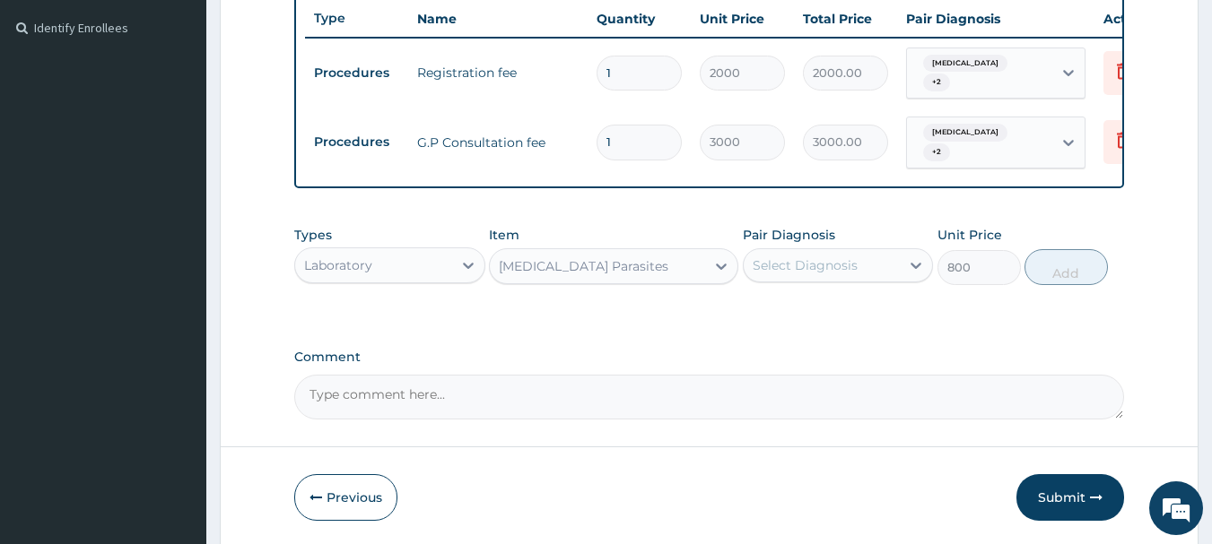
click at [789, 260] on div "Select Diagnosis" at bounding box center [805, 266] width 105 height 18
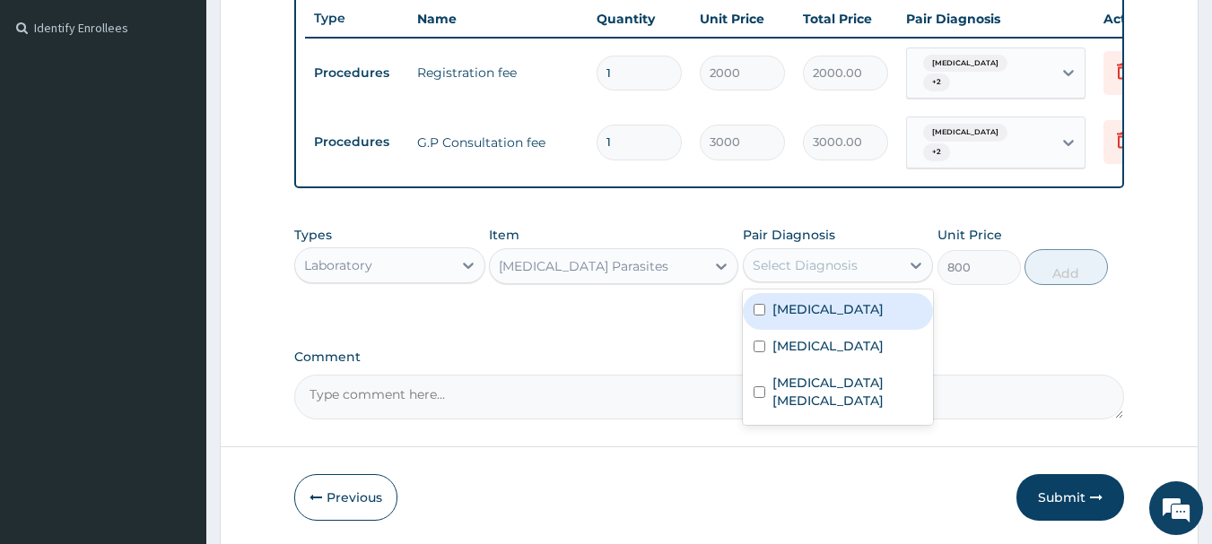
click at [806, 300] on label "Malaria" at bounding box center [827, 309] width 111 height 18
checkbox input "true"
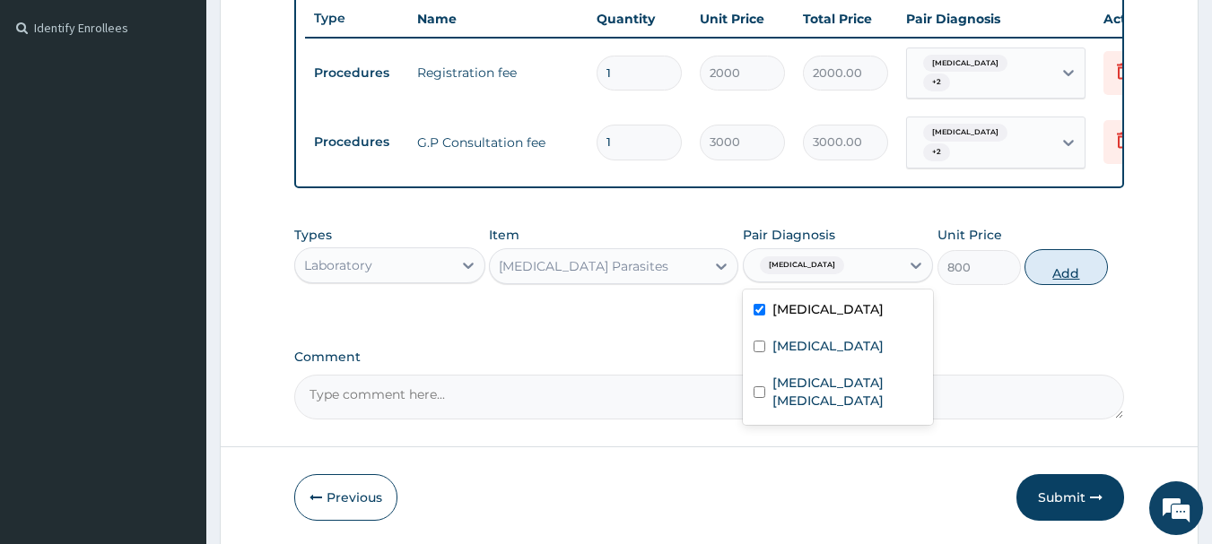
click at [1071, 271] on button "Add" at bounding box center [1065, 267] width 83 height 36
type input "0"
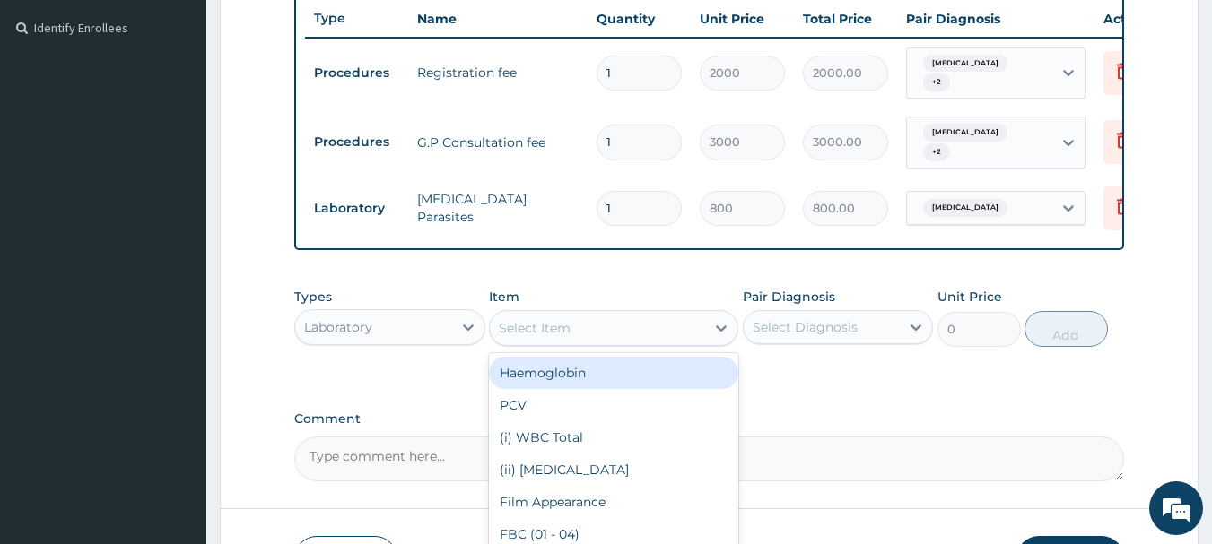
click at [595, 330] on div "Select Item" at bounding box center [597, 328] width 215 height 29
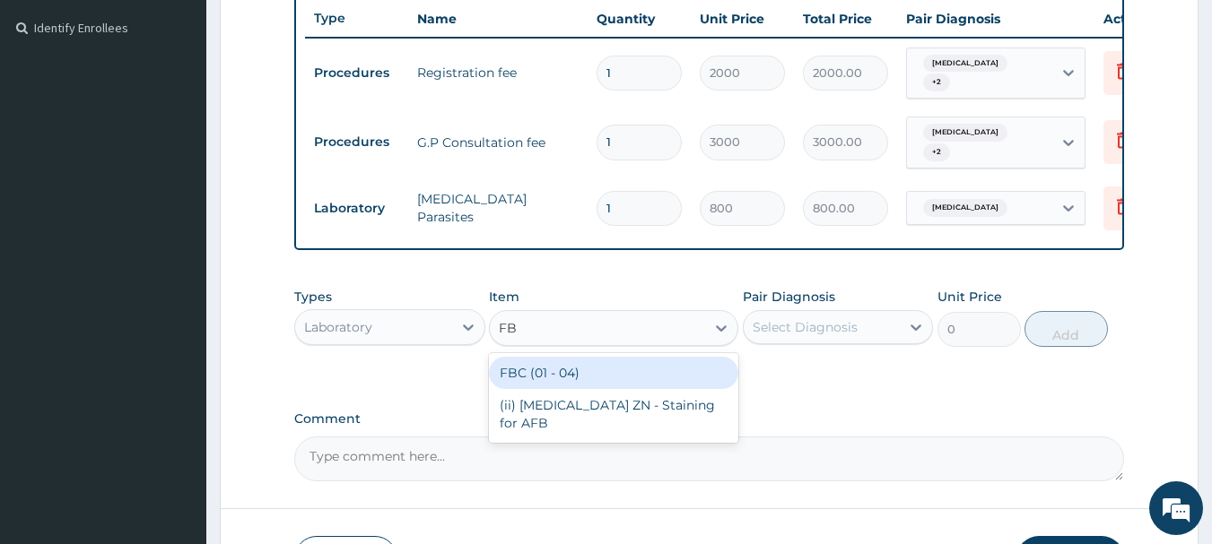
type input "FBC"
click at [613, 370] on div "FBC (01 - 04)" at bounding box center [613, 373] width 249 height 32
type input "1600"
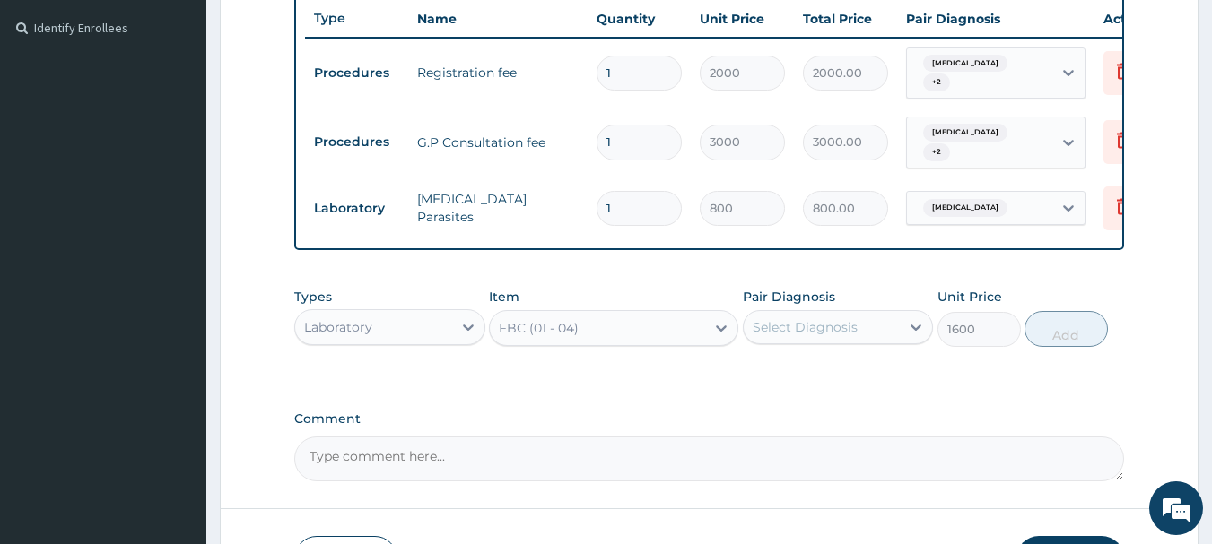
click at [823, 322] on div "Select Diagnosis" at bounding box center [805, 327] width 105 height 18
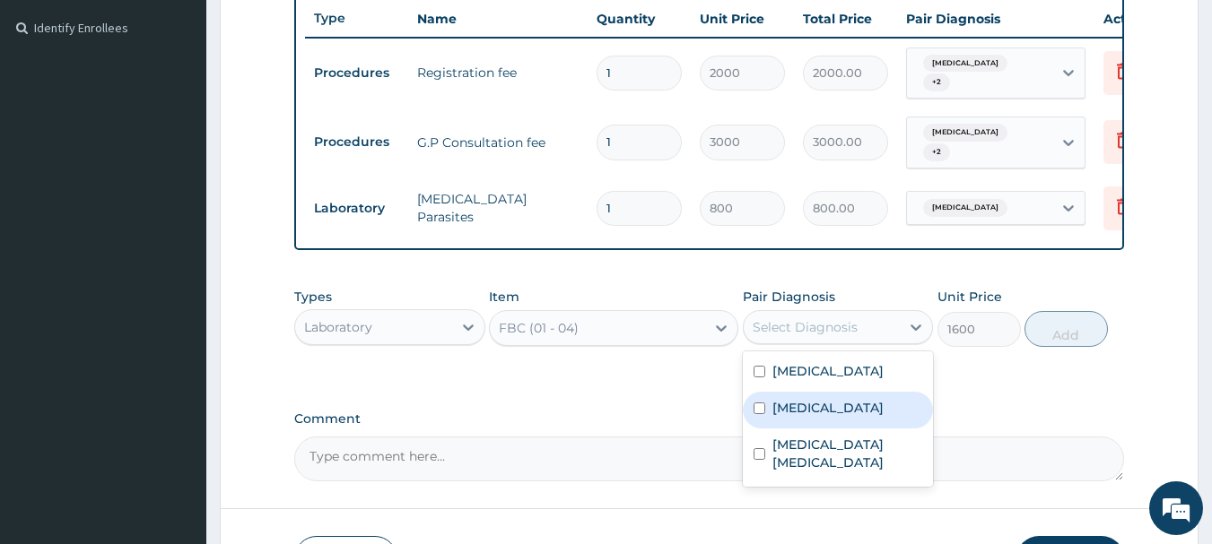
click at [811, 406] on label "Upper respiratory infection" at bounding box center [827, 408] width 111 height 18
checkbox input "true"
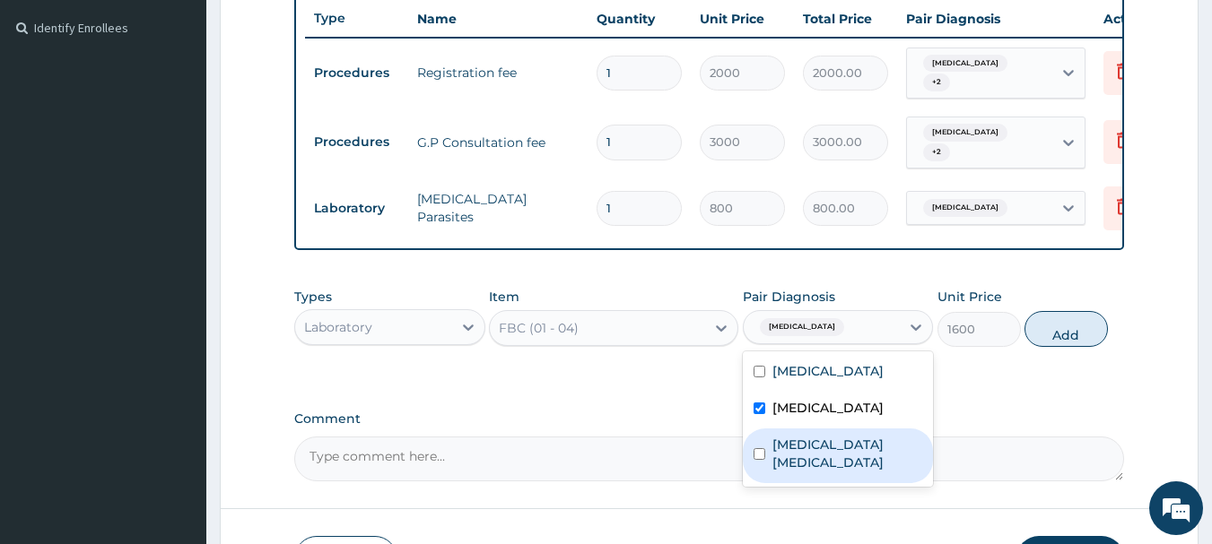
click at [807, 466] on label "Enterovirus enteritis" at bounding box center [847, 454] width 151 height 36
checkbox input "true"
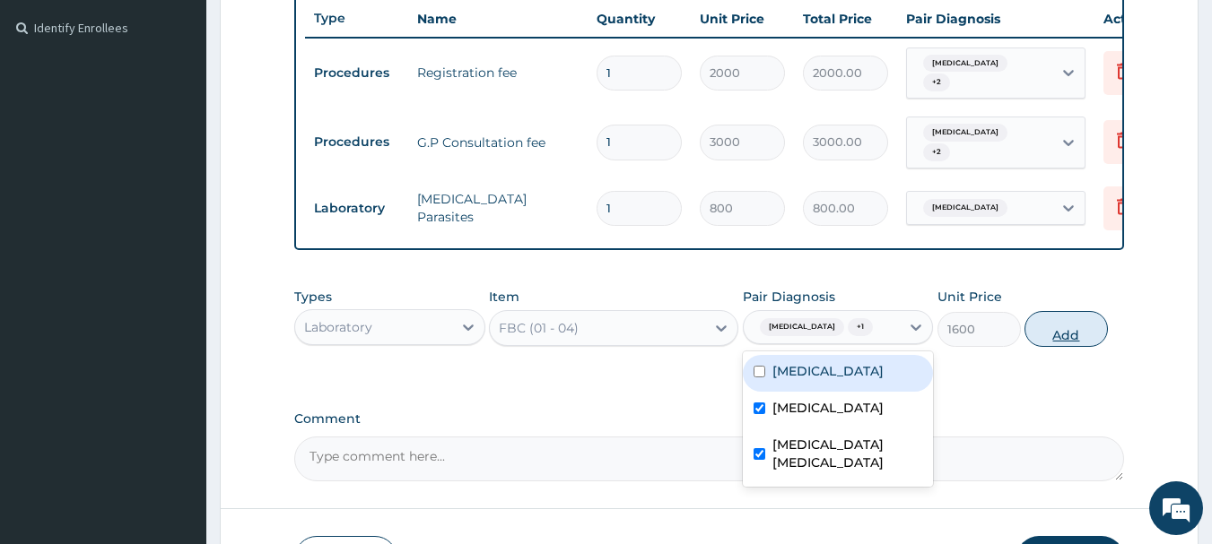
click at [1060, 344] on button "Add" at bounding box center [1065, 329] width 83 height 36
type input "0"
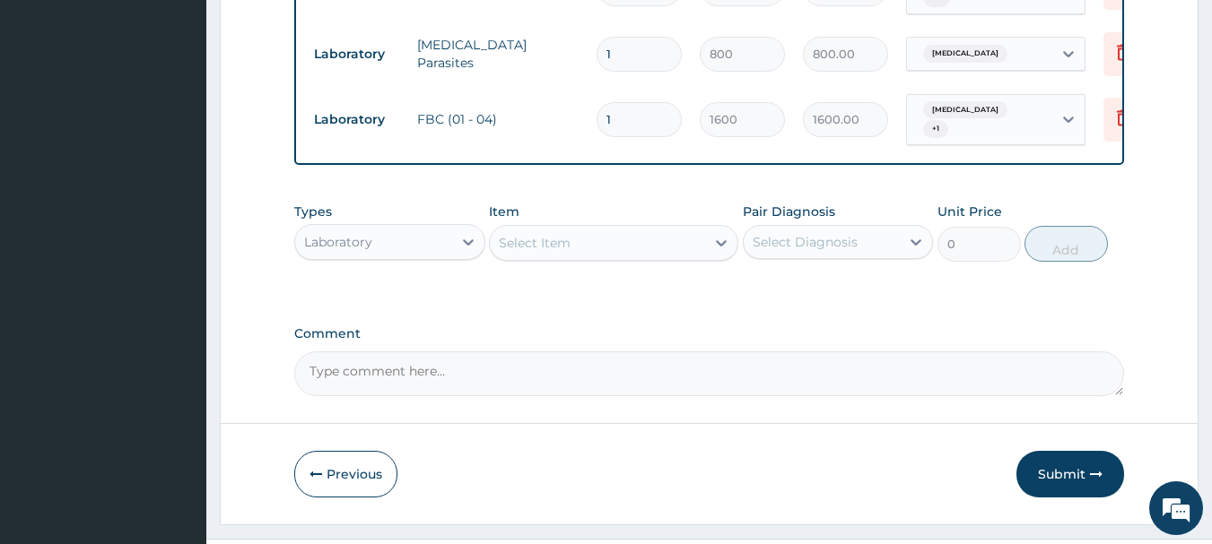
scroll to position [676, 0]
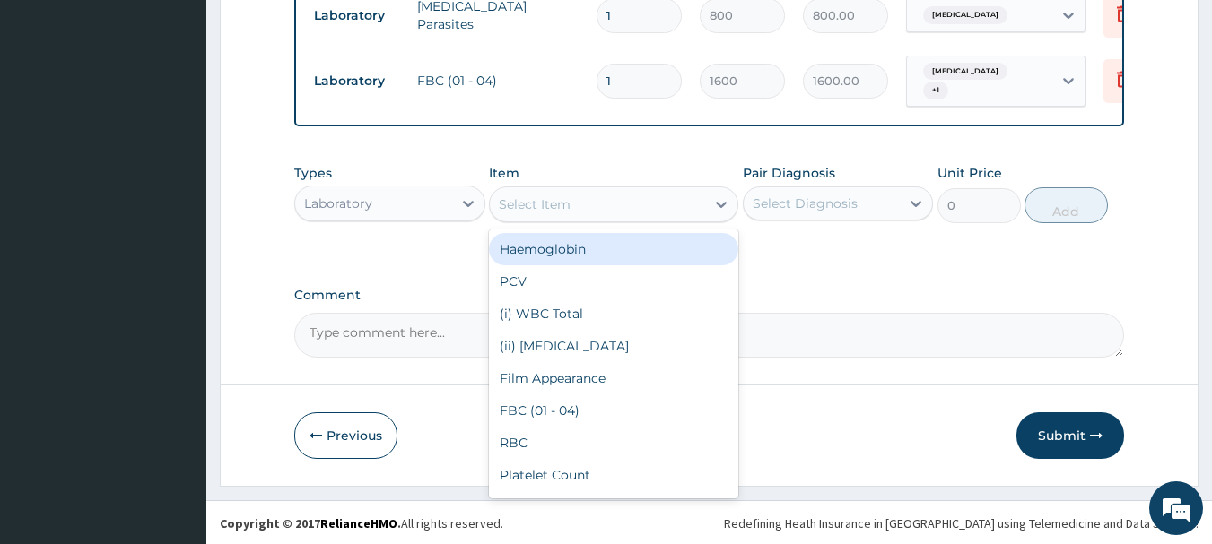
click at [535, 199] on div "Select Item" at bounding box center [535, 205] width 72 height 18
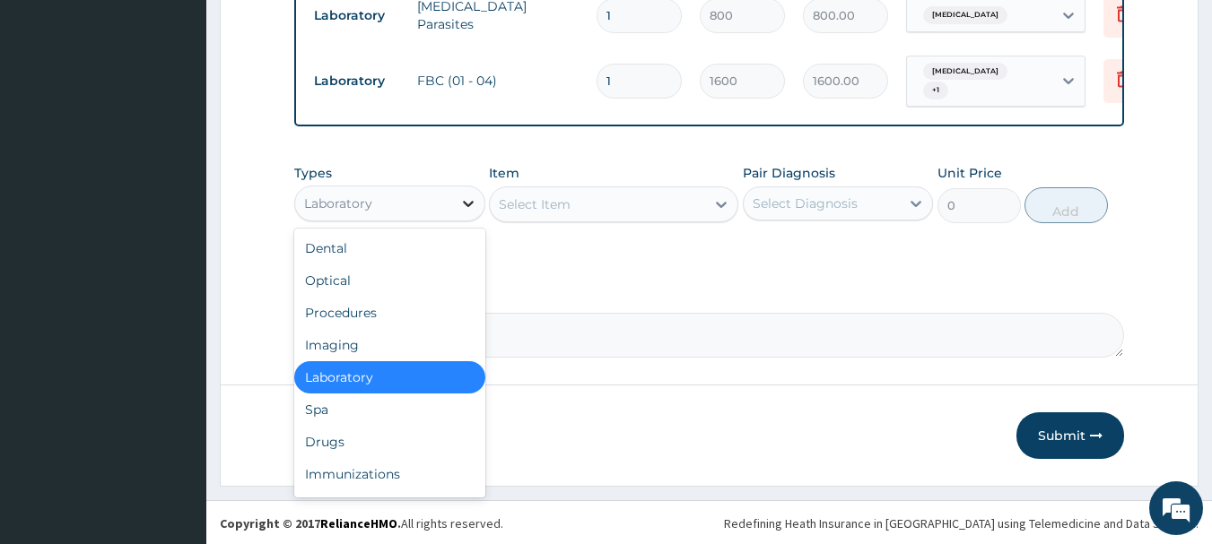
click at [459, 209] on icon at bounding box center [468, 204] width 18 height 18
click at [392, 437] on div "Drugs" at bounding box center [389, 442] width 191 height 32
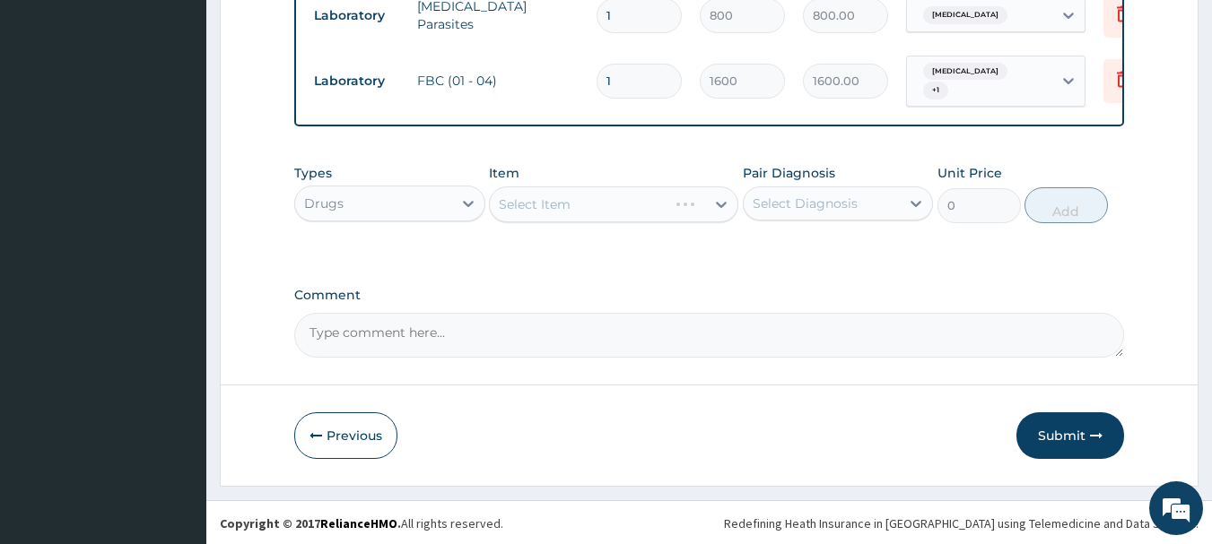
click at [619, 218] on div "Select Item" at bounding box center [613, 205] width 249 height 36
click at [613, 201] on div "Select Item" at bounding box center [613, 205] width 249 height 36
click at [613, 201] on div "Select Item" at bounding box center [597, 204] width 215 height 29
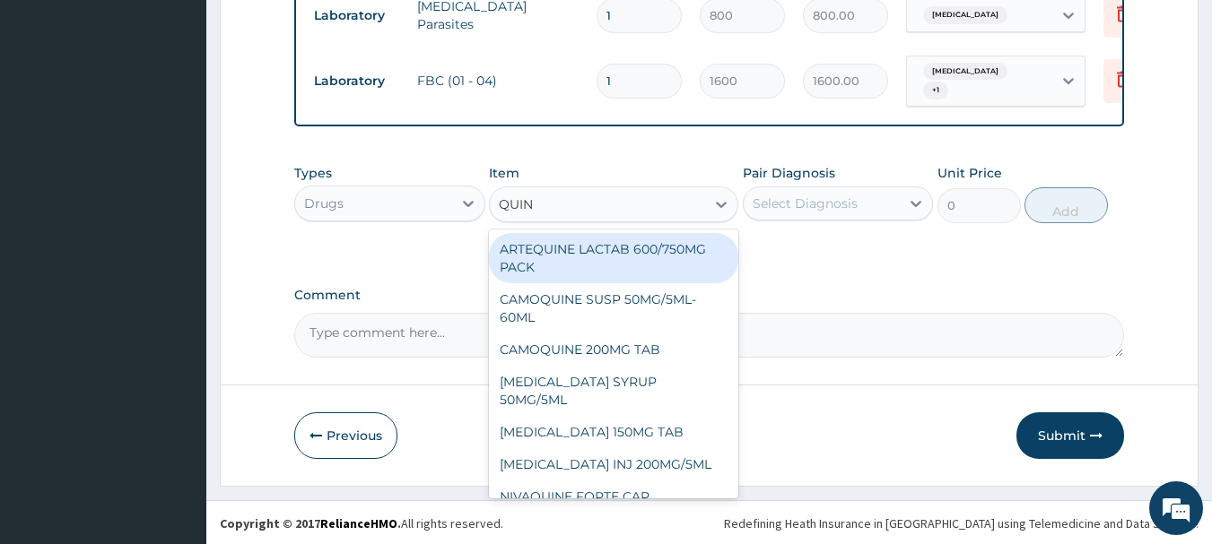
type input "QUINI"
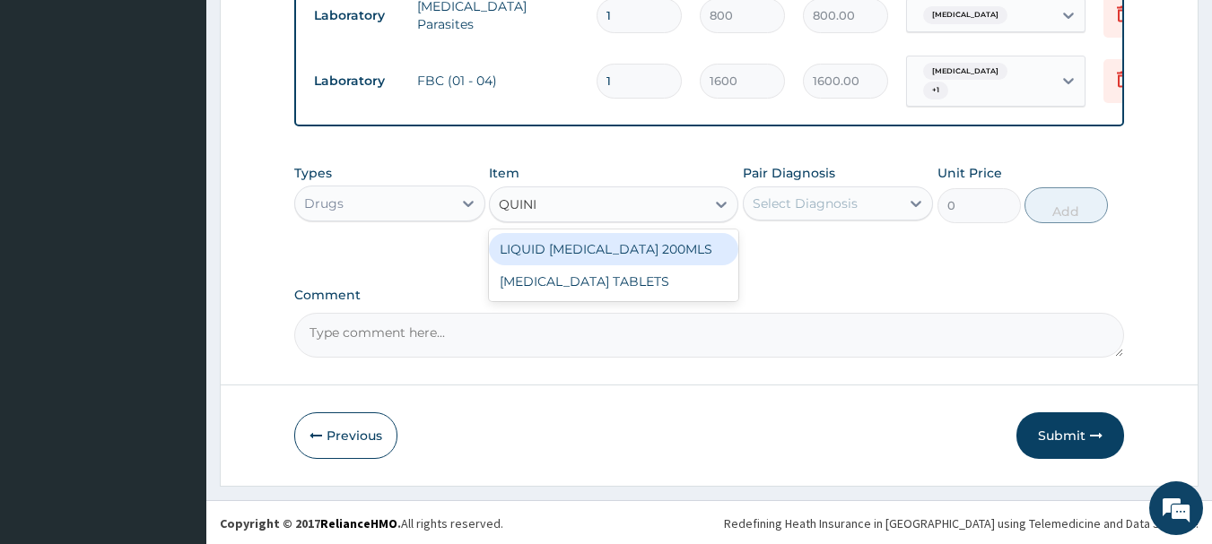
click at [648, 250] on div "LIQUID QUININE 200MLS" at bounding box center [613, 249] width 249 height 32
type input "1200"
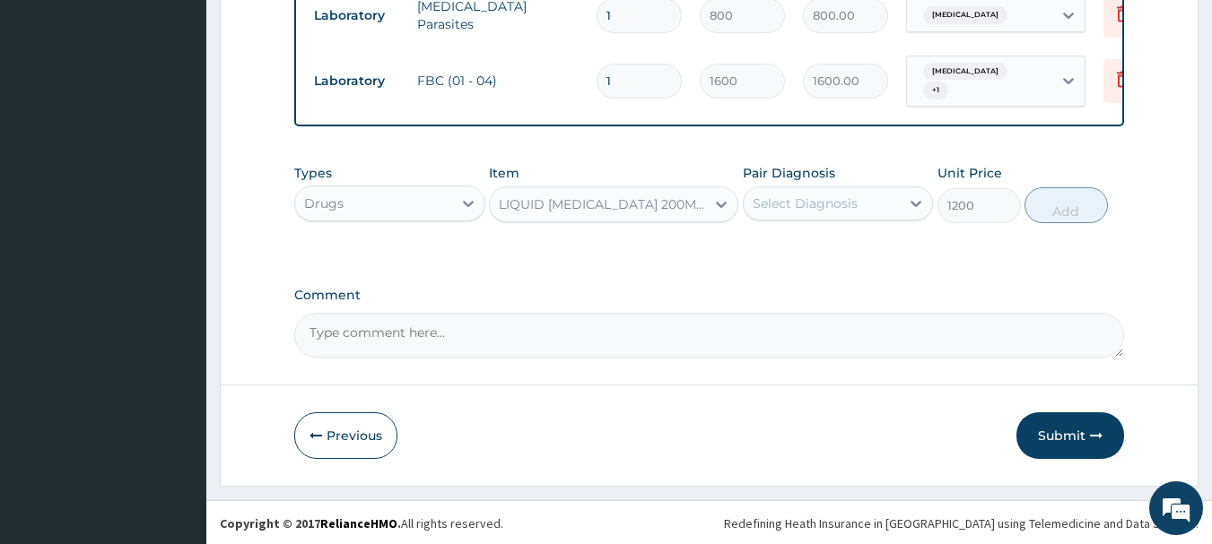
click at [830, 196] on div "Select Diagnosis" at bounding box center [805, 204] width 105 height 18
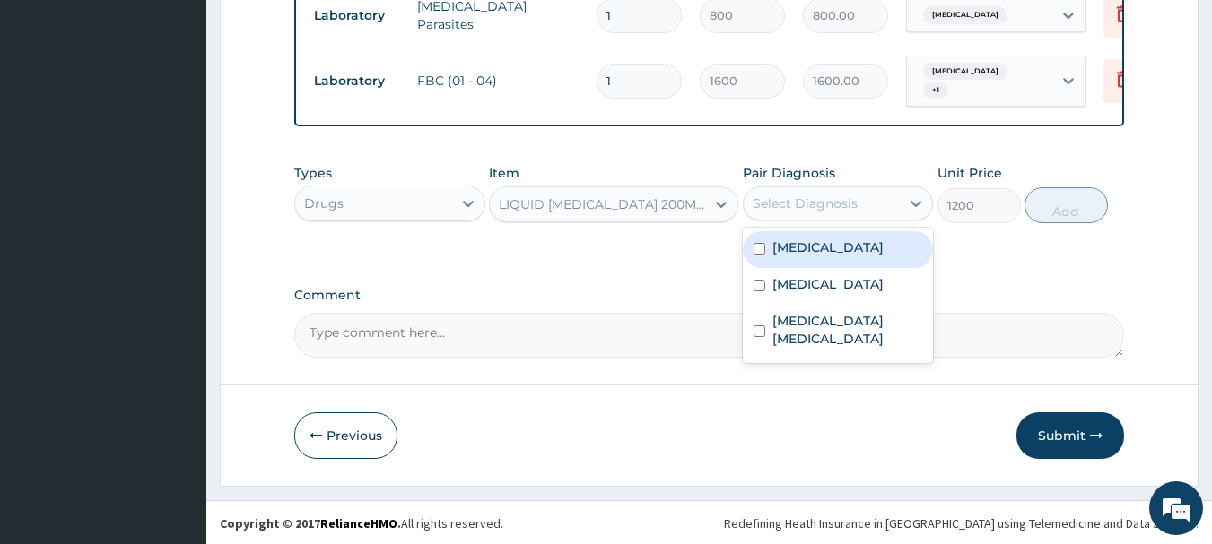
click at [818, 256] on div "Malaria" at bounding box center [838, 249] width 191 height 37
checkbox input "true"
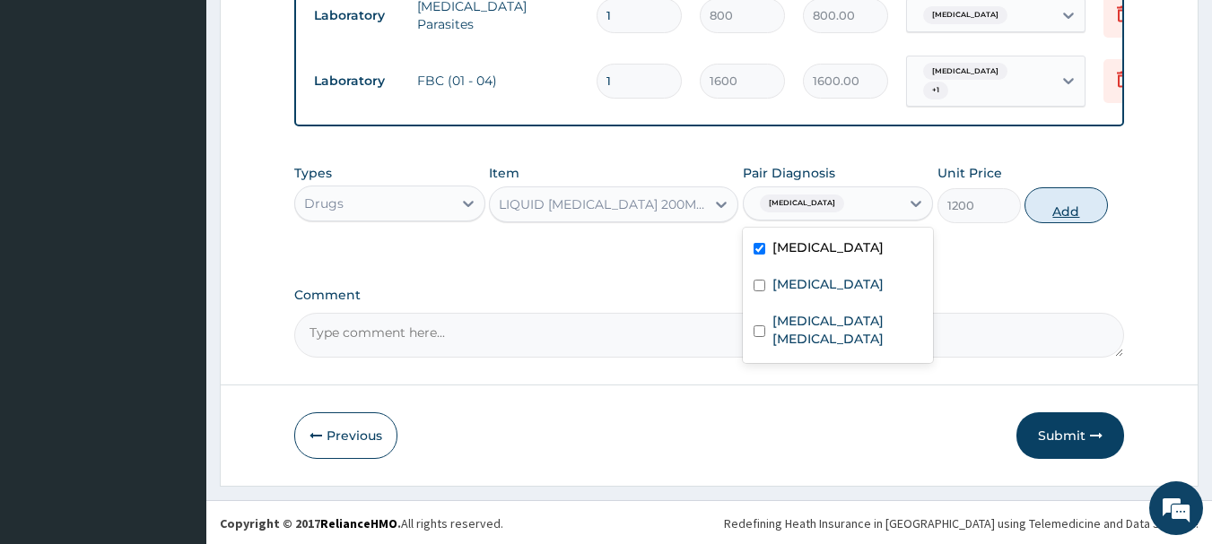
click at [1045, 200] on button "Add" at bounding box center [1065, 205] width 83 height 36
type input "0"
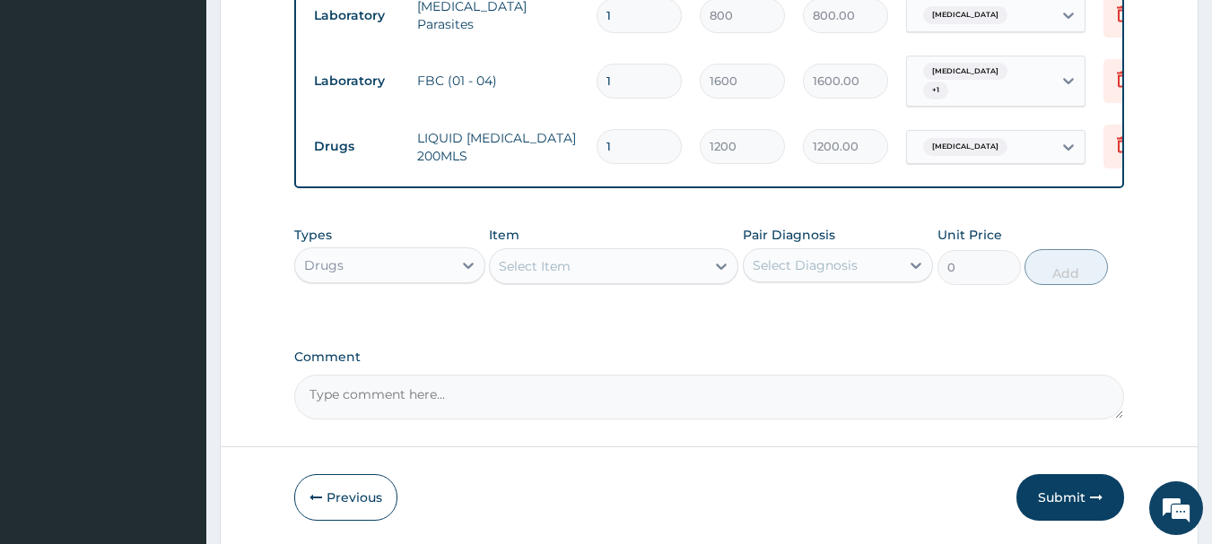
click at [575, 269] on div "Select Item" at bounding box center [597, 266] width 215 height 29
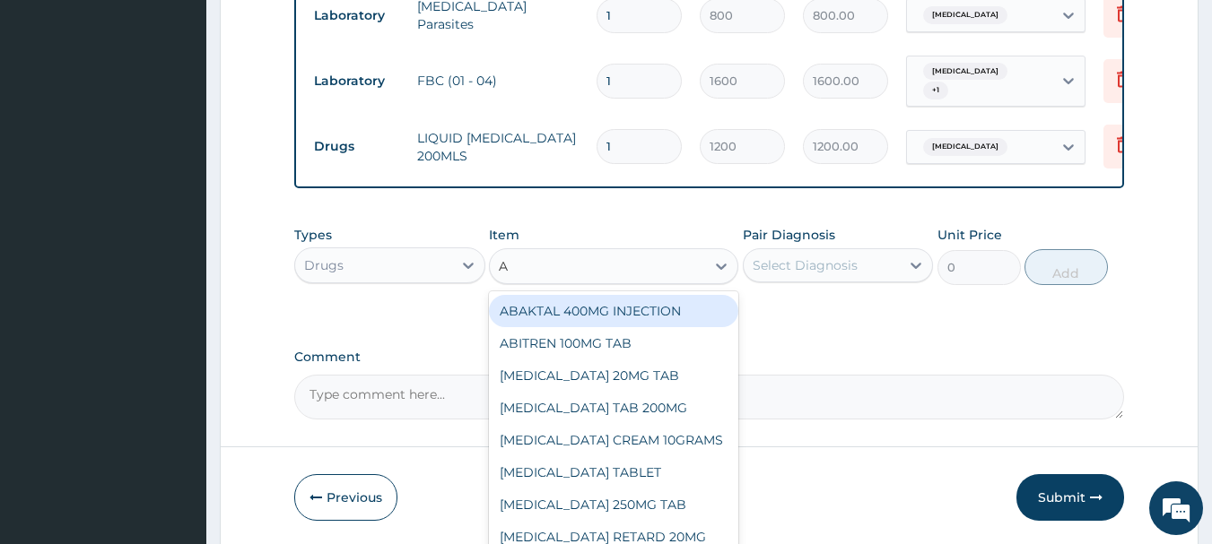
type input "AU"
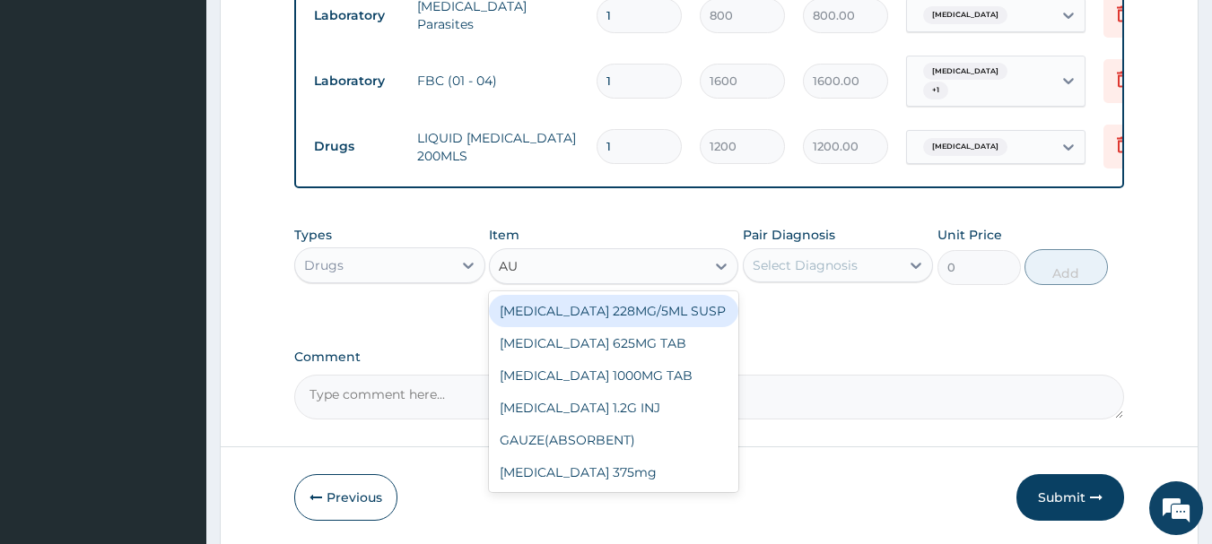
click at [643, 317] on div "AUGMENTIN 228MG/5ML SUSP" at bounding box center [613, 311] width 249 height 32
type input "2500"
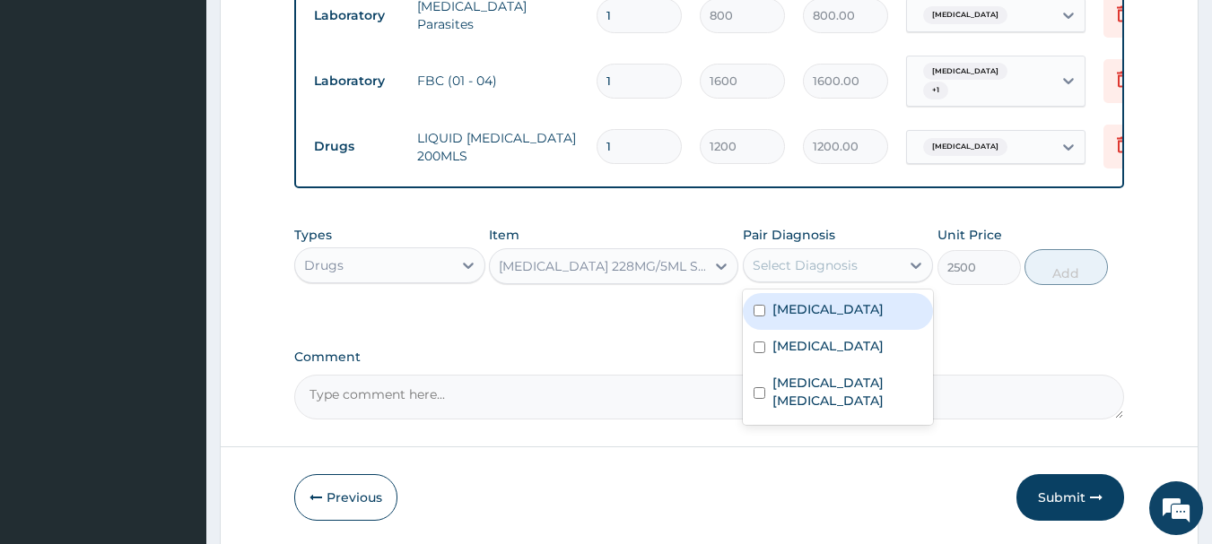
click at [892, 248] on div "Select Diagnosis" at bounding box center [838, 265] width 191 height 34
click at [834, 293] on div "Malaria" at bounding box center [838, 311] width 191 height 37
checkbox input "true"
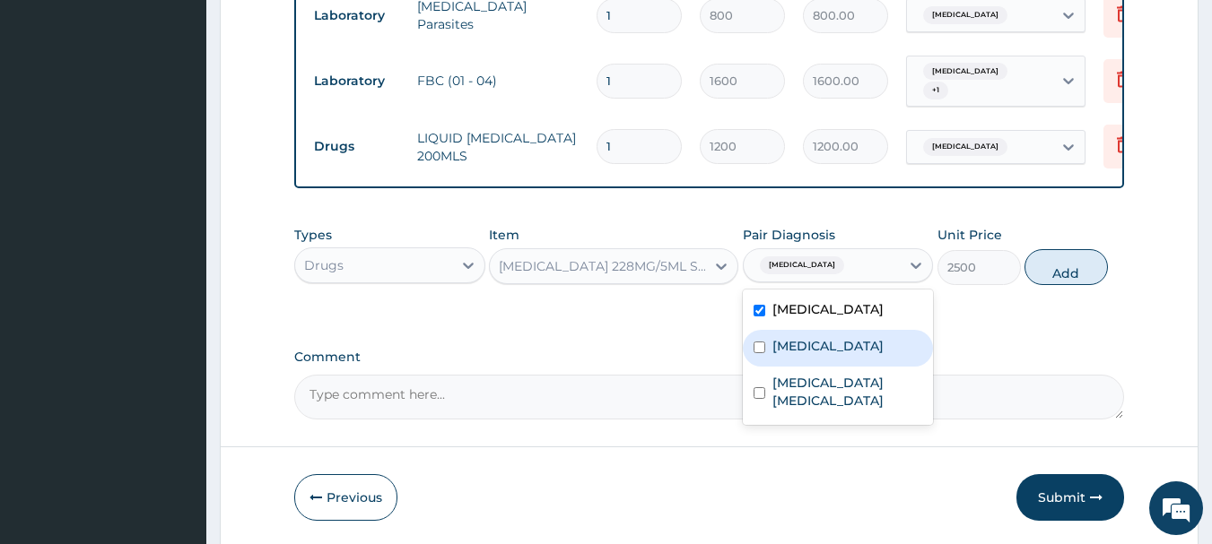
click at [820, 341] on label "Upper respiratory infection" at bounding box center [827, 346] width 111 height 18
checkbox input "true"
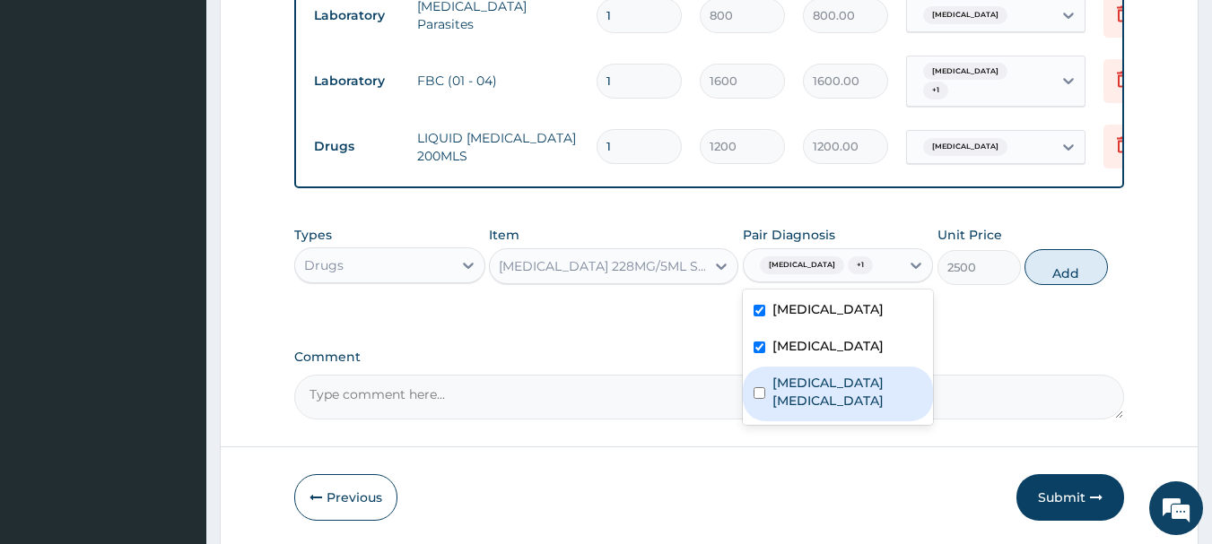
click at [812, 397] on label "Enterovirus enteritis" at bounding box center [847, 392] width 151 height 36
checkbox input "true"
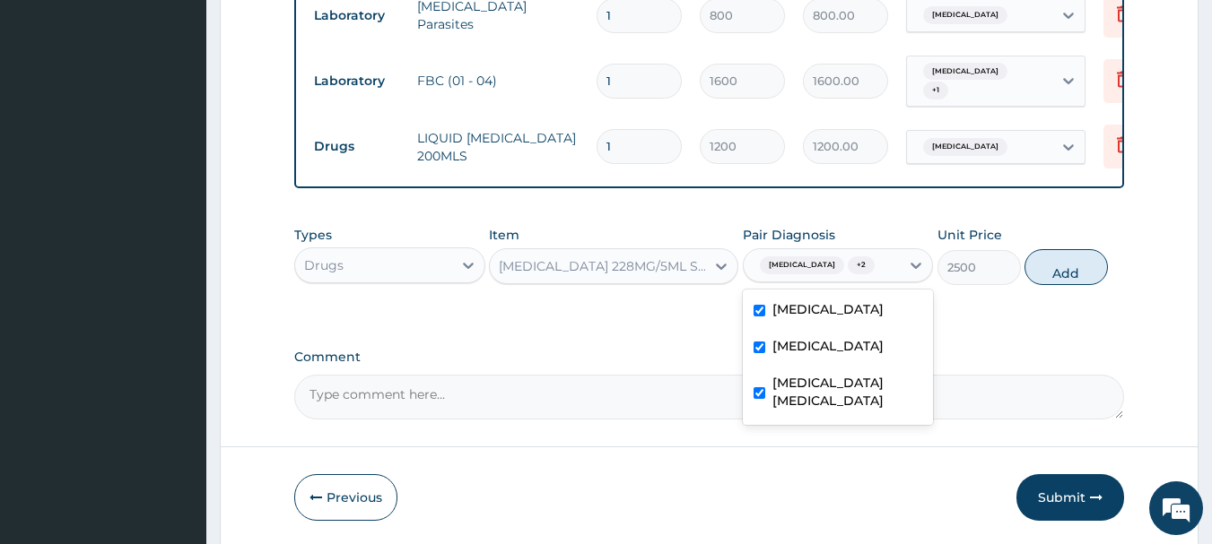
click at [805, 313] on label "Malaria" at bounding box center [827, 309] width 111 height 18
checkbox input "false"
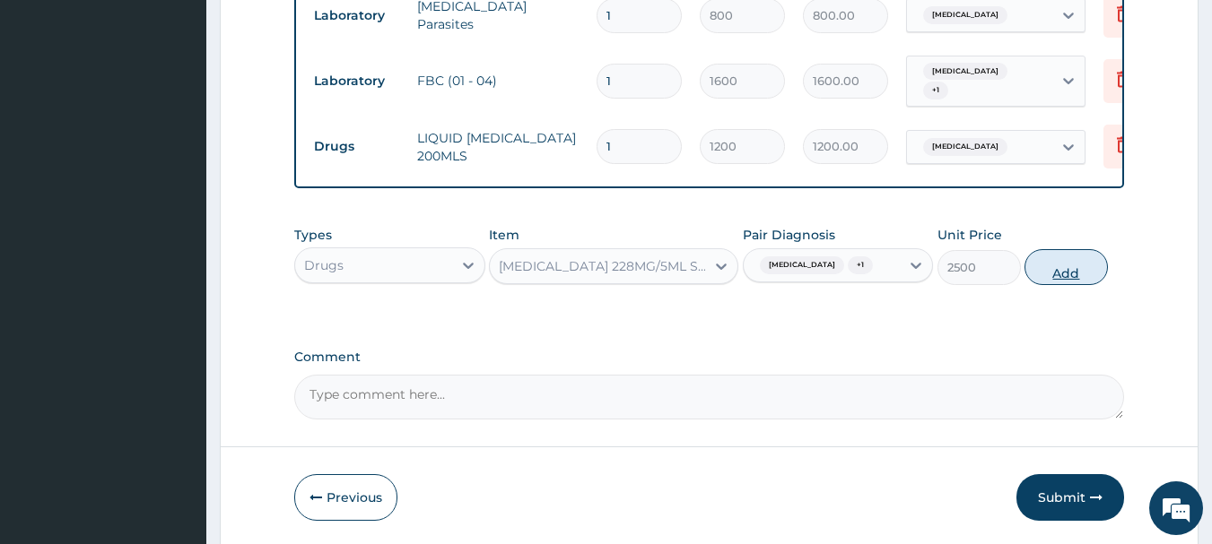
click at [1054, 283] on button "Add" at bounding box center [1065, 267] width 83 height 36
type input "0"
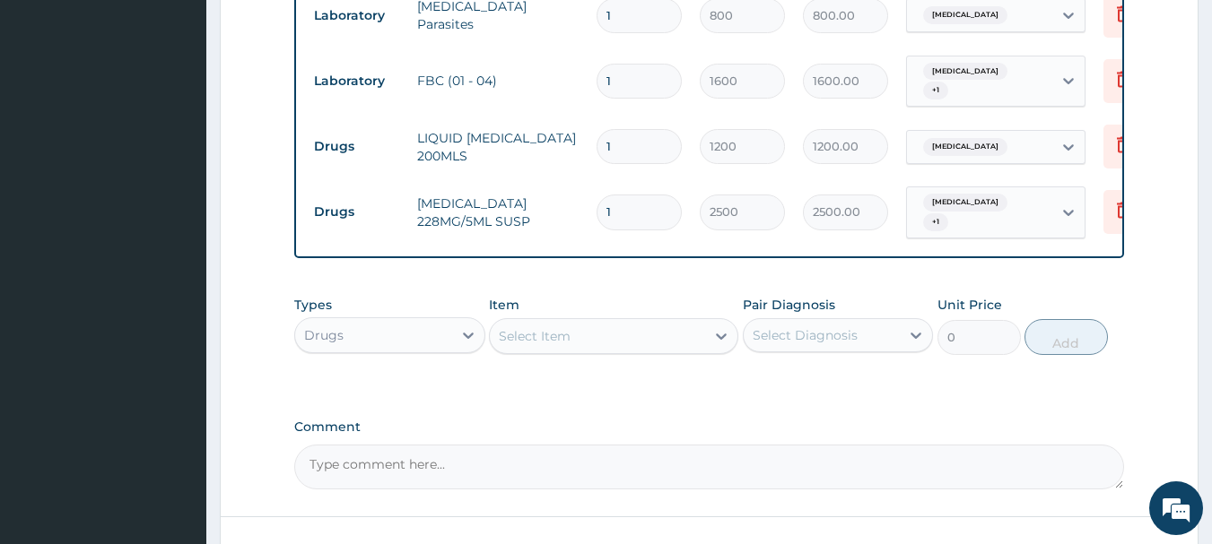
click at [549, 335] on div "Select Item" at bounding box center [535, 336] width 72 height 18
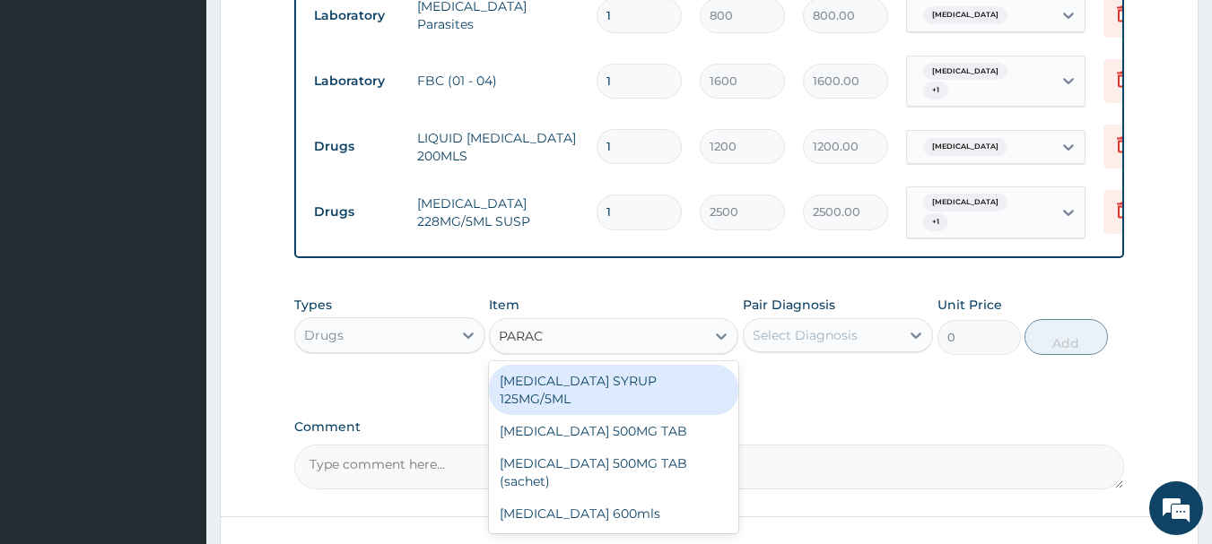
type input "PARACE"
click at [610, 389] on div "PARACETAMOL SYRUP 125MG/5ML" at bounding box center [613, 390] width 249 height 50
type input "400"
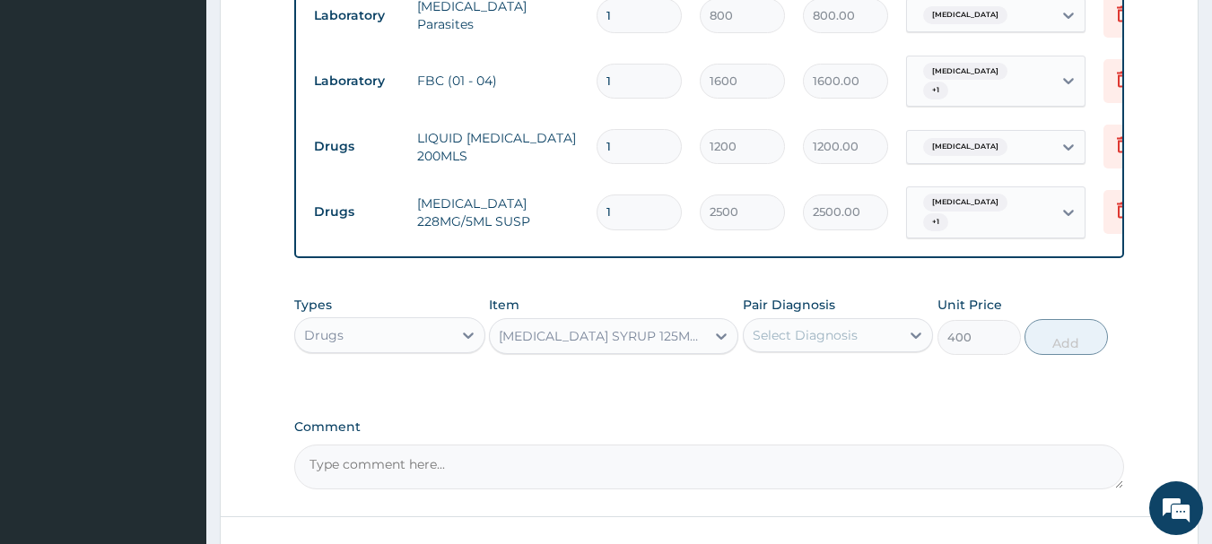
click at [843, 340] on div "Select Diagnosis" at bounding box center [805, 335] width 105 height 18
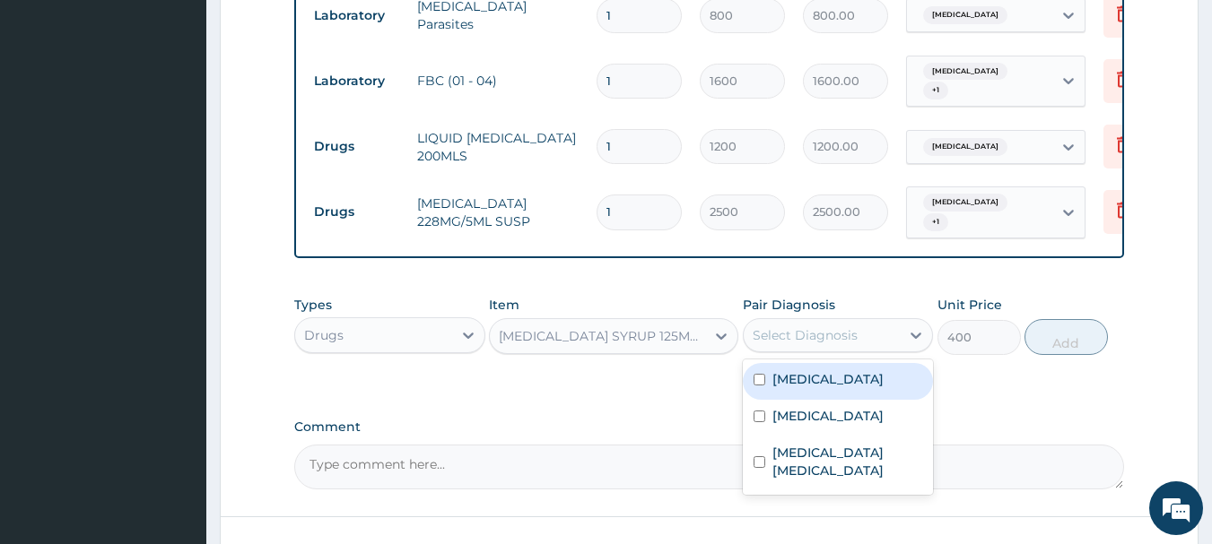
click at [830, 376] on div "Malaria" at bounding box center [838, 381] width 191 height 37
checkbox input "true"
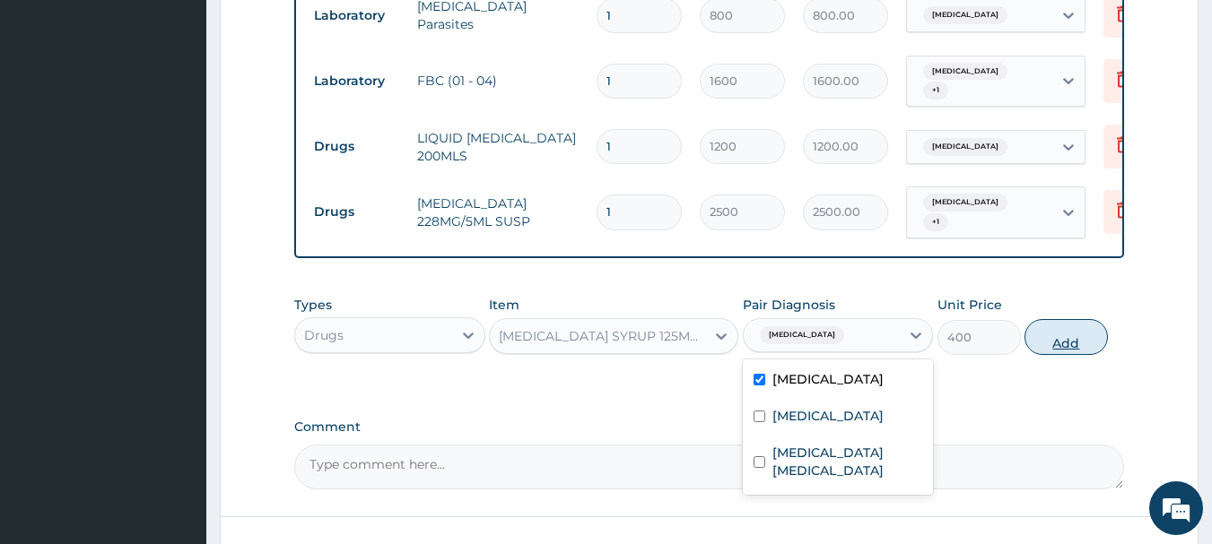
click at [1057, 326] on button "Add" at bounding box center [1065, 337] width 83 height 36
type input "0"
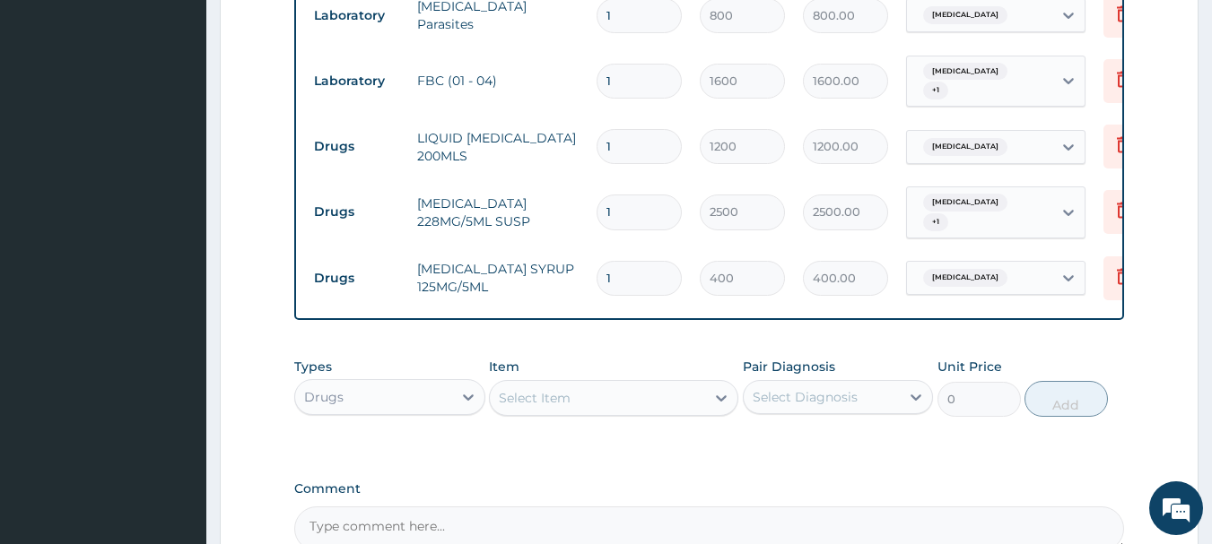
click at [563, 413] on div "Select Item" at bounding box center [613, 398] width 249 height 36
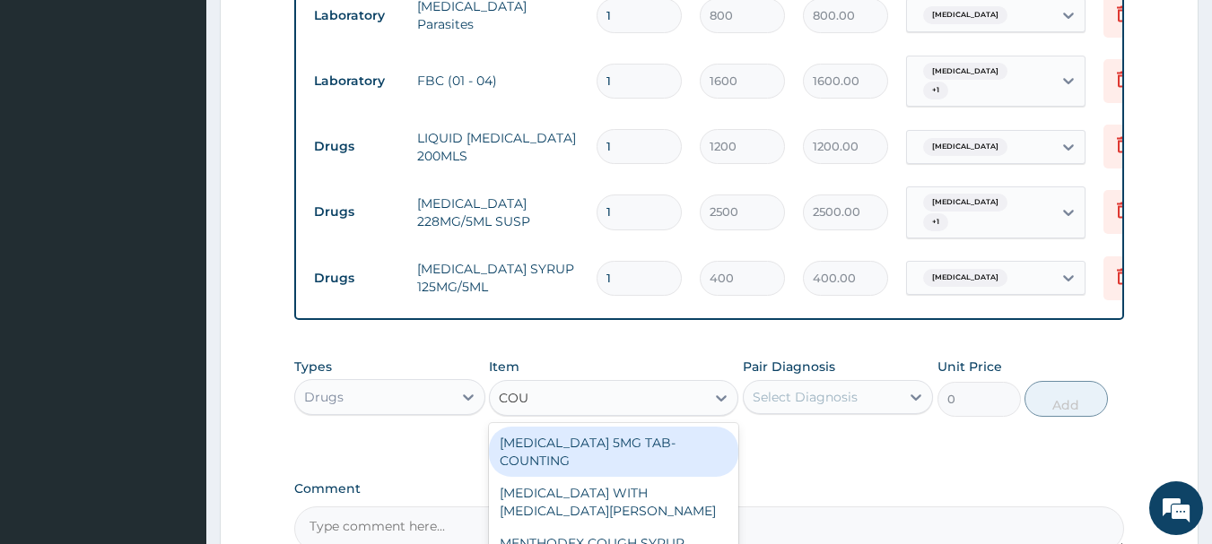
type input "COUG"
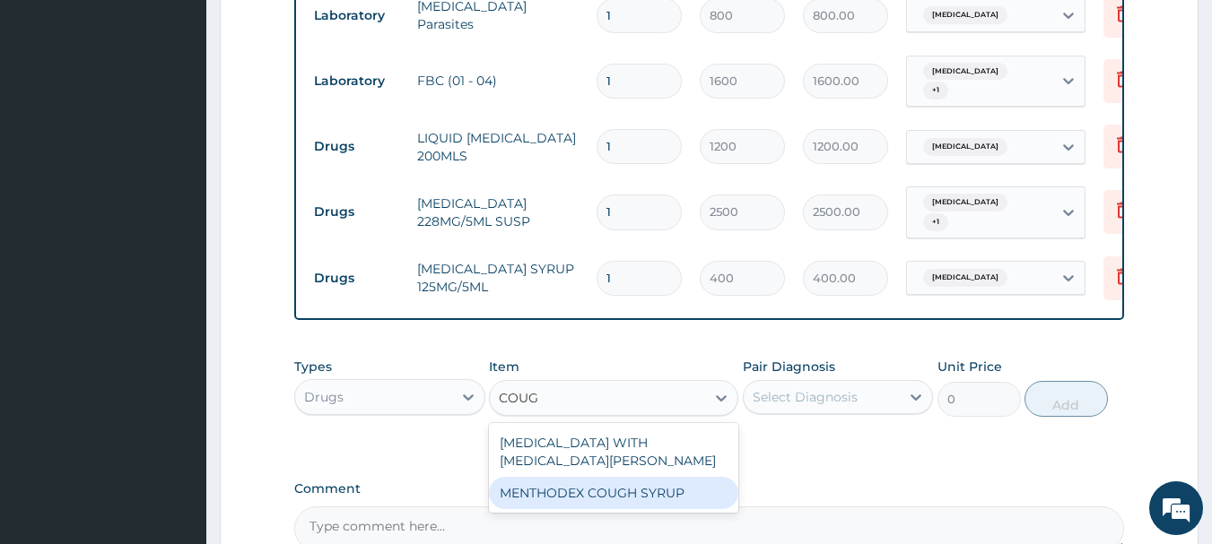
click at [585, 483] on div "MENTHODEX COUGH SYRUP" at bounding box center [613, 493] width 249 height 32
type input "800"
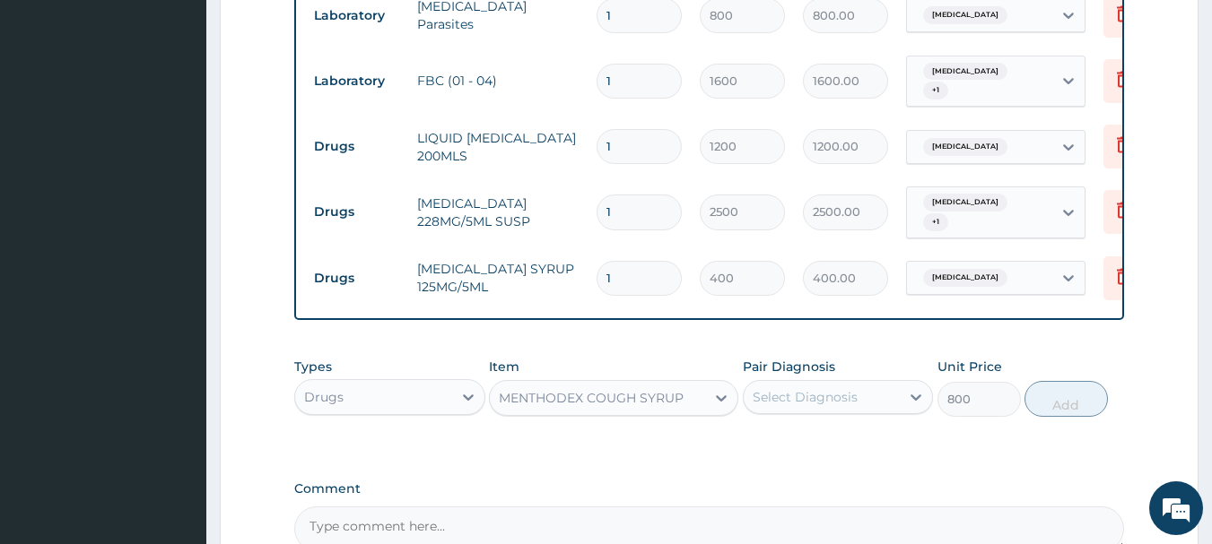
click at [831, 388] on div "Select Diagnosis" at bounding box center [805, 397] width 105 height 18
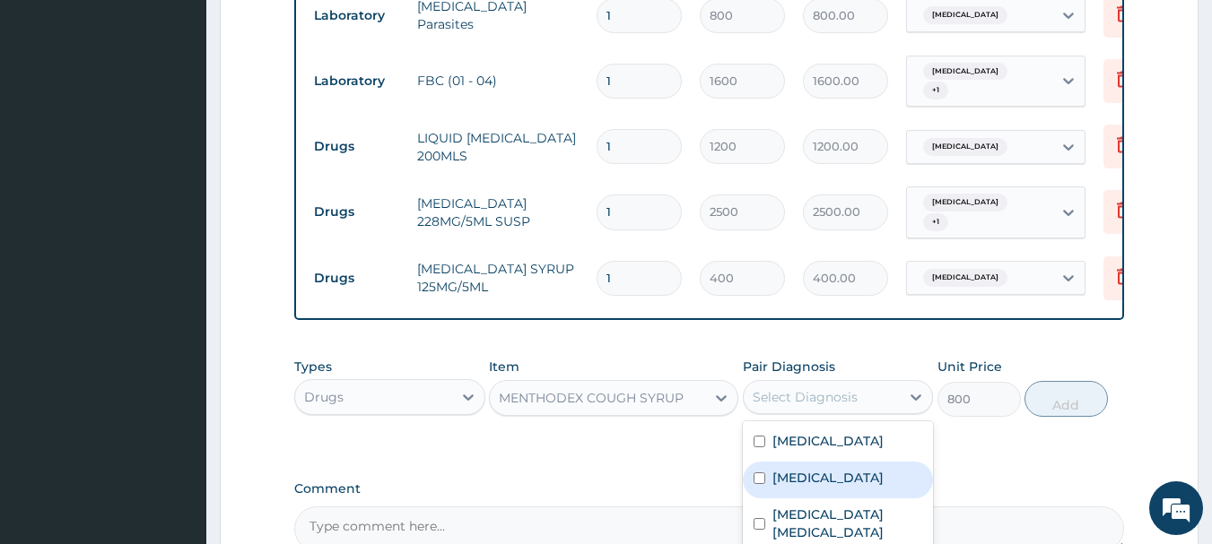
click at [799, 482] on label "Upper respiratory infection" at bounding box center [827, 478] width 111 height 18
checkbox input "true"
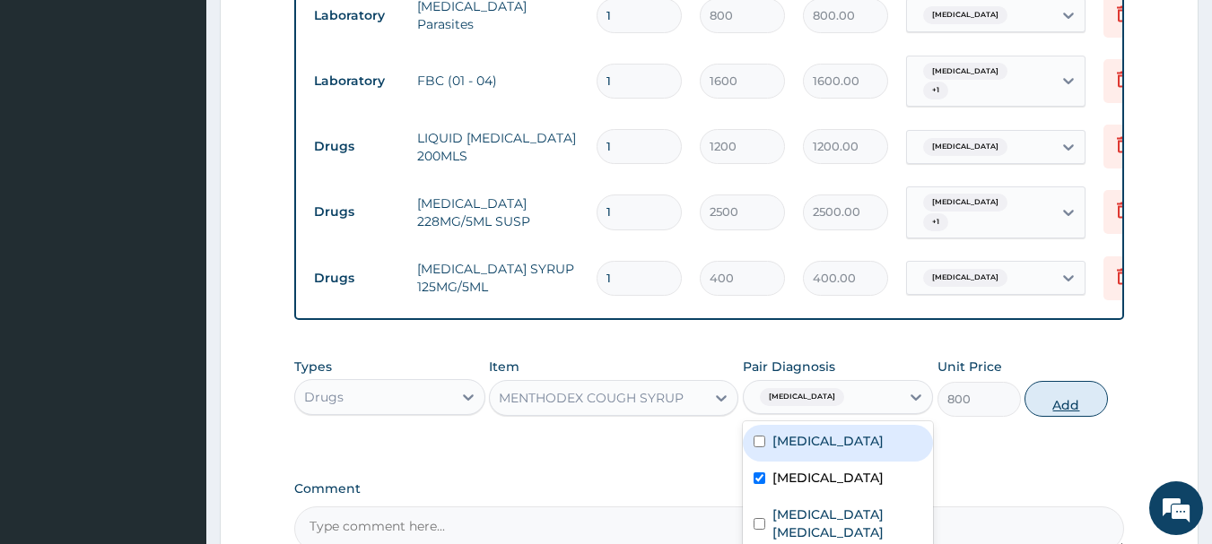
click at [1056, 390] on button "Add" at bounding box center [1065, 399] width 83 height 36
type input "0"
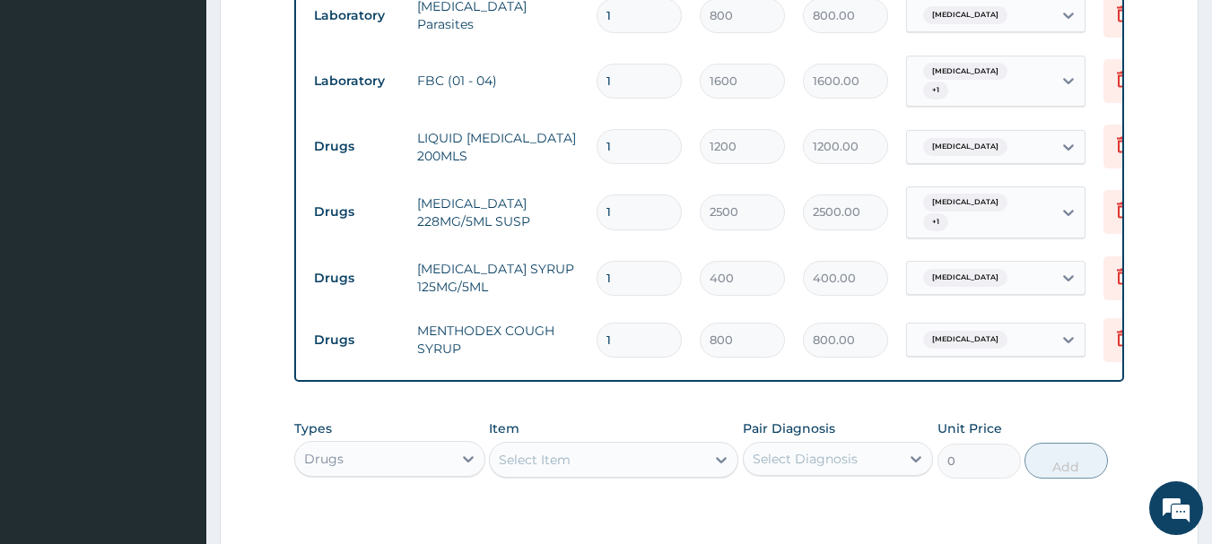
click at [521, 446] on div "Select Item" at bounding box center [597, 460] width 215 height 29
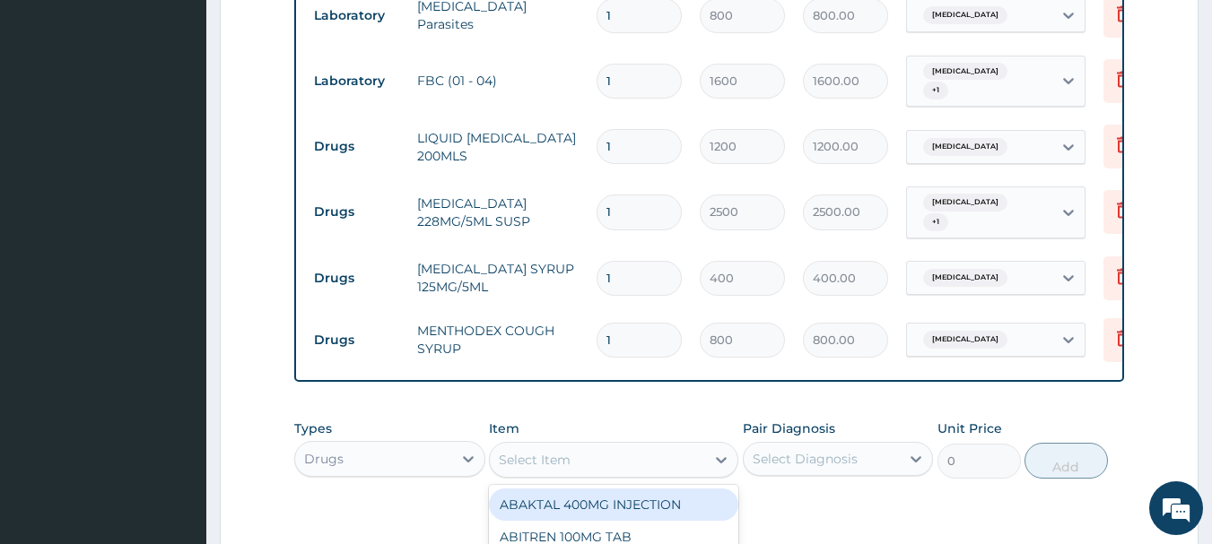
type input "P"
type input "PIRIT"
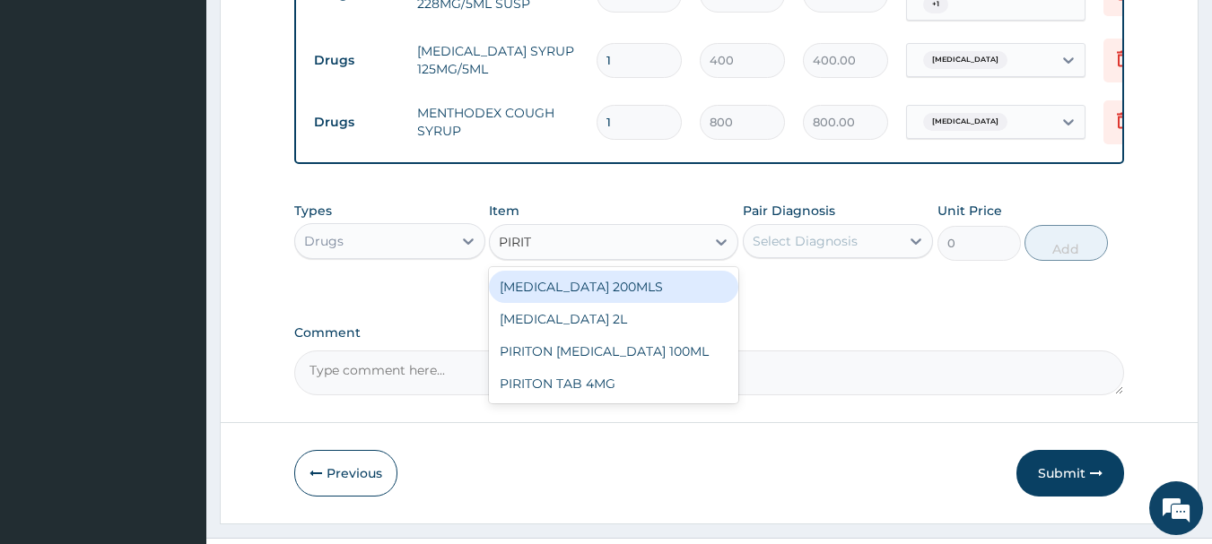
scroll to position [932, 0]
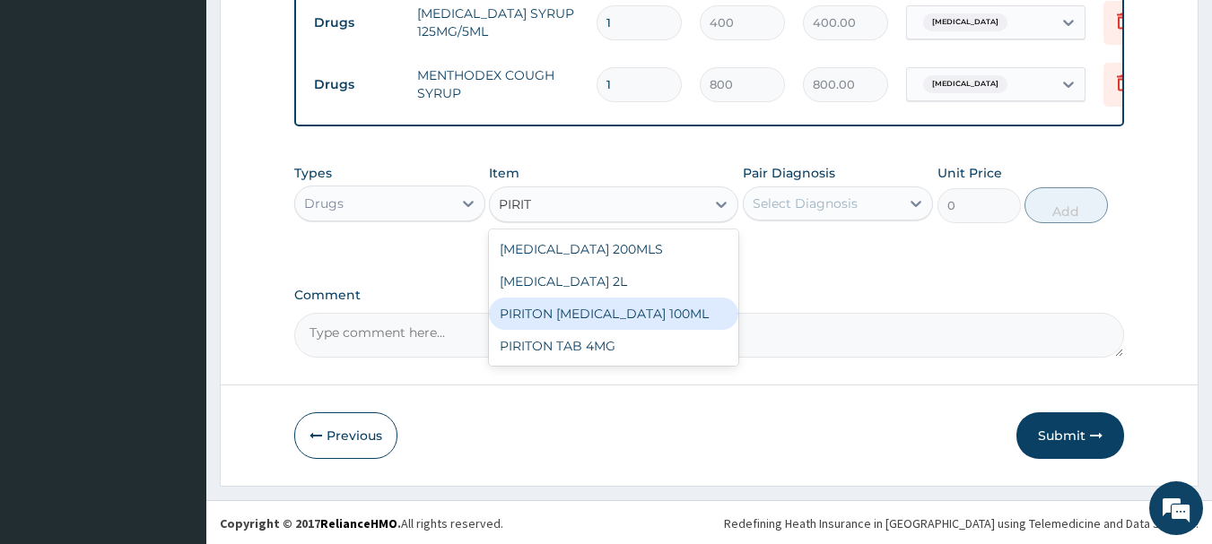
click at [631, 326] on div "PIRITON EXPECTORANT 100ML" at bounding box center [613, 314] width 249 height 32
type input "450"
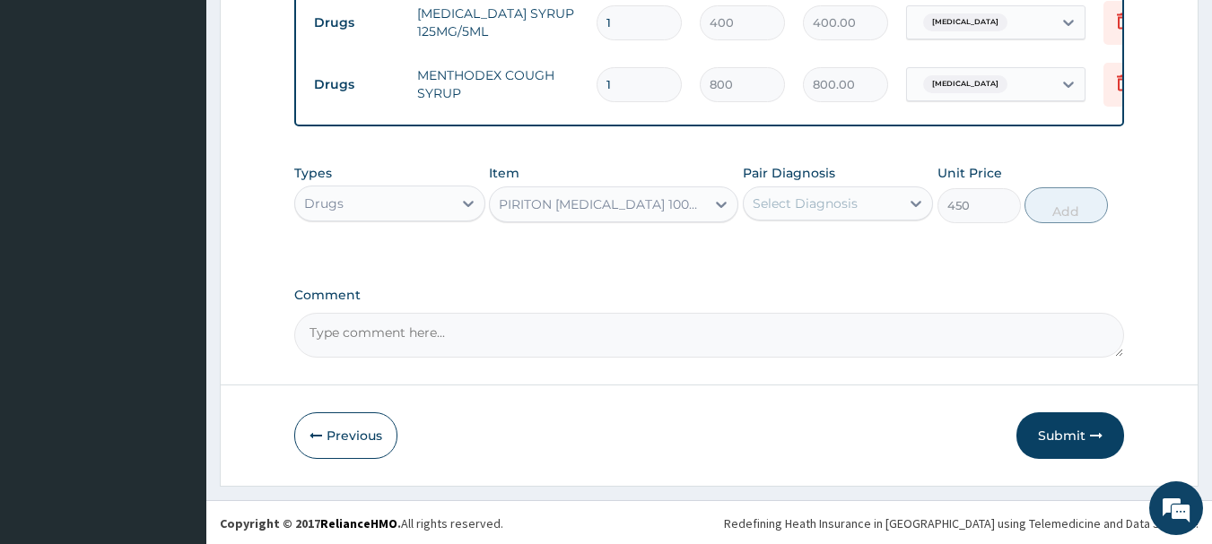
click at [886, 208] on div "Select Diagnosis" at bounding box center [822, 203] width 157 height 29
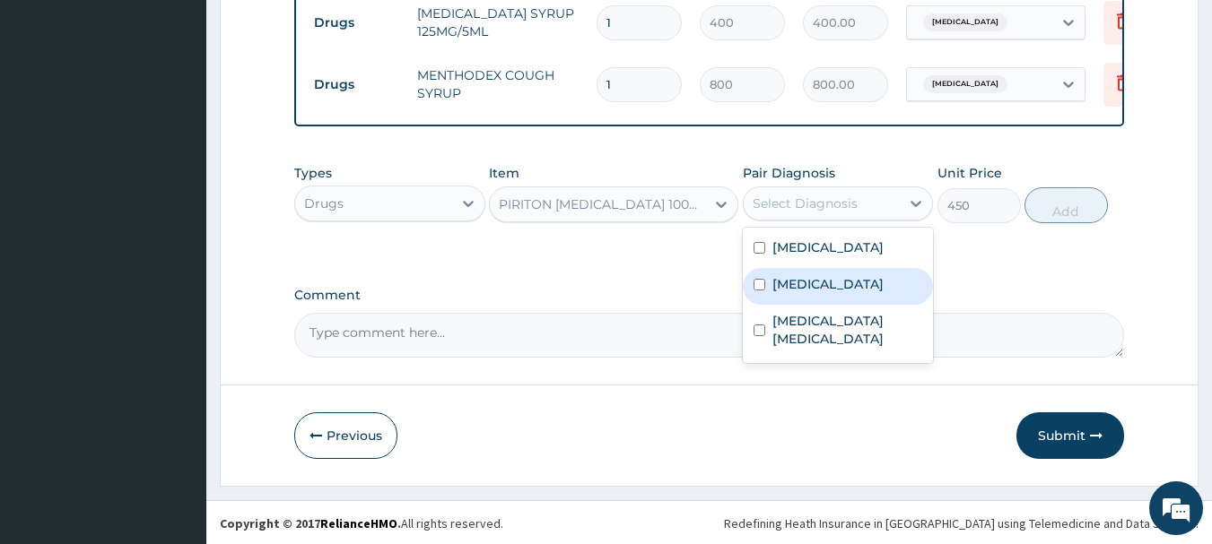
click at [824, 290] on label "Upper respiratory infection" at bounding box center [827, 284] width 111 height 18
checkbox input "true"
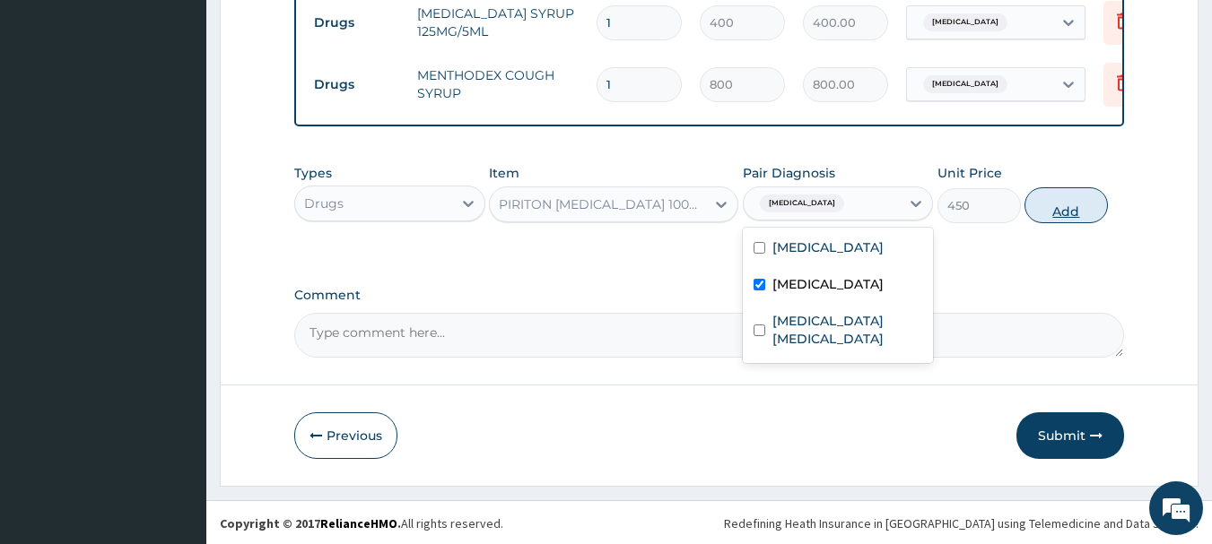
click at [1078, 217] on button "Add" at bounding box center [1065, 205] width 83 height 36
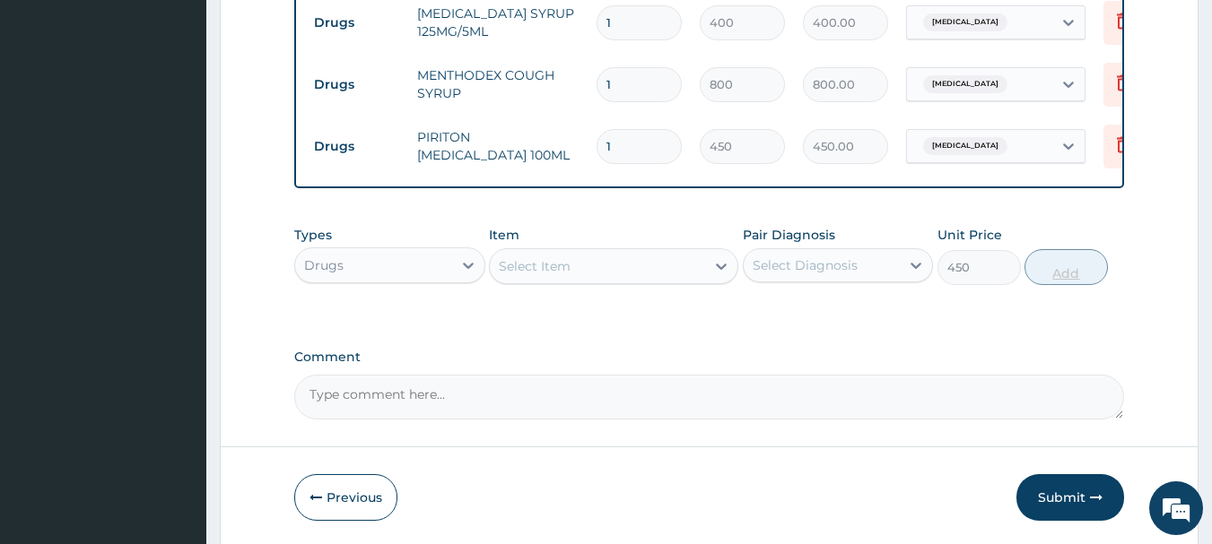
type input "0"
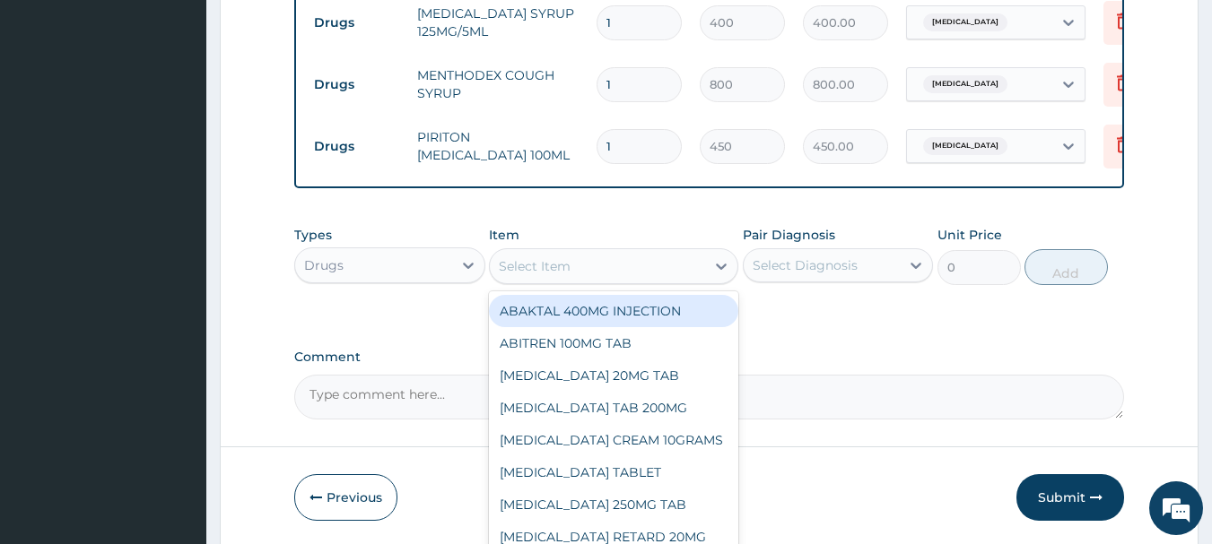
click at [574, 274] on div "Select Item" at bounding box center [597, 266] width 215 height 29
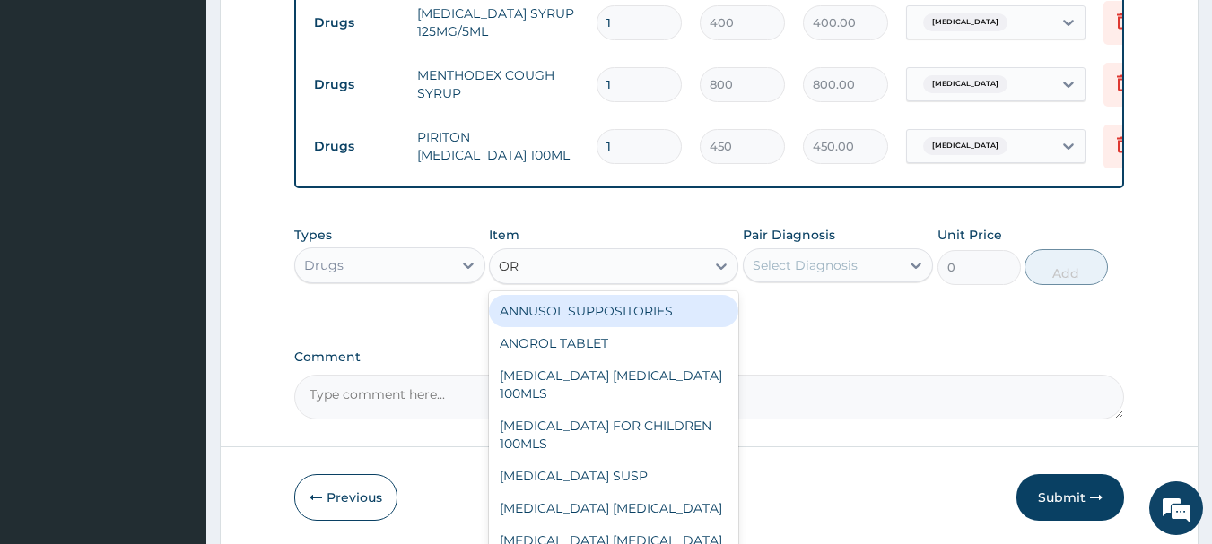
type input "ORS"
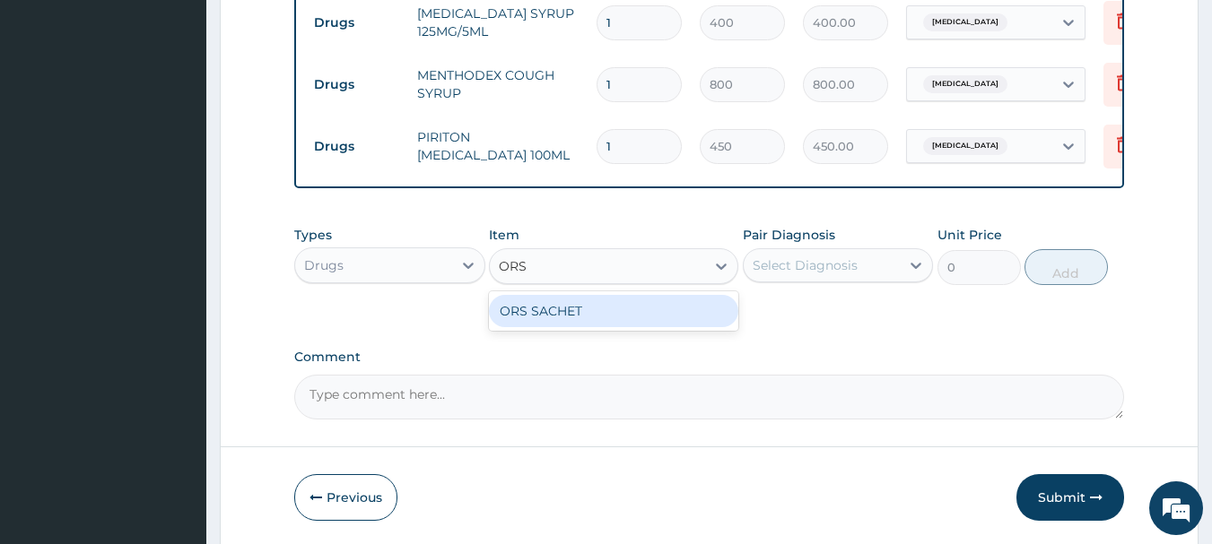
click at [644, 295] on div "ORS SACHET" at bounding box center [613, 311] width 249 height 32
type input "200"
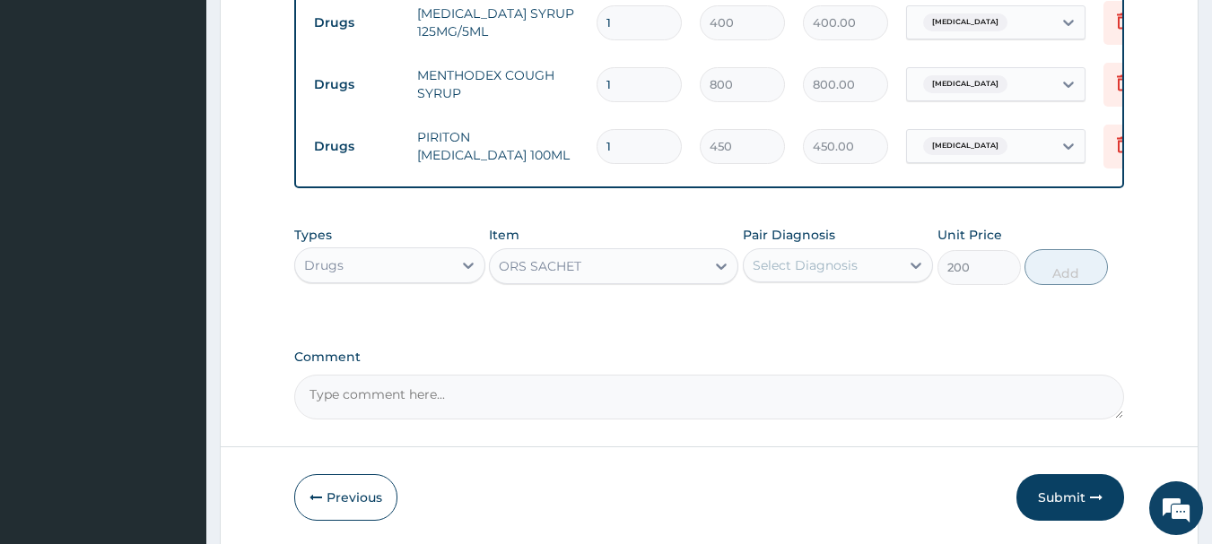
click at [828, 264] on div "Select Diagnosis" at bounding box center [805, 266] width 105 height 18
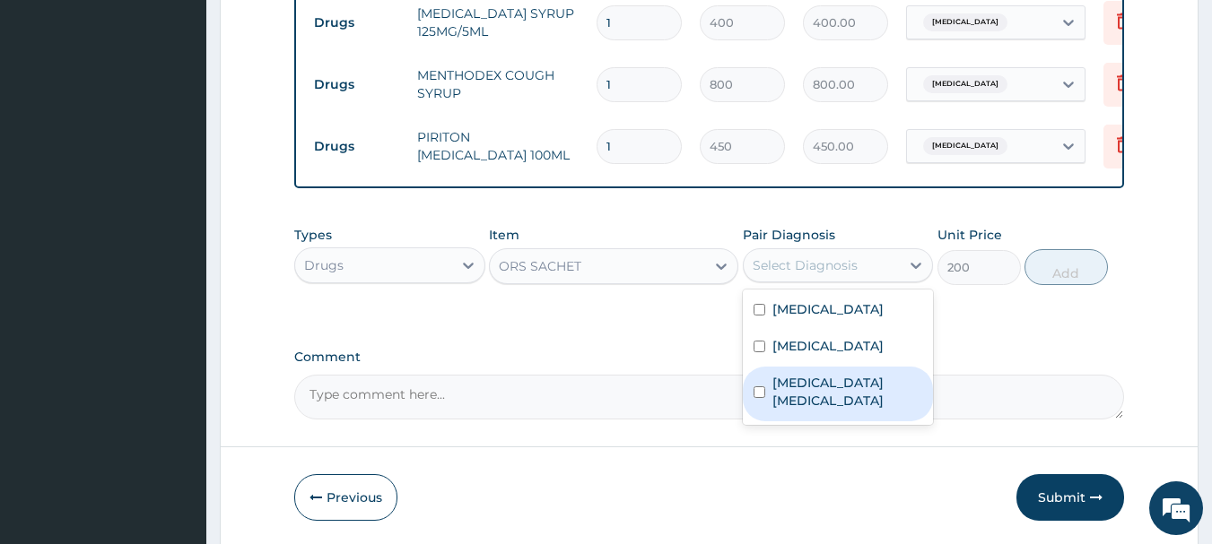
click at [809, 405] on label "Enterovirus enteritis" at bounding box center [847, 392] width 151 height 36
checkbox input "true"
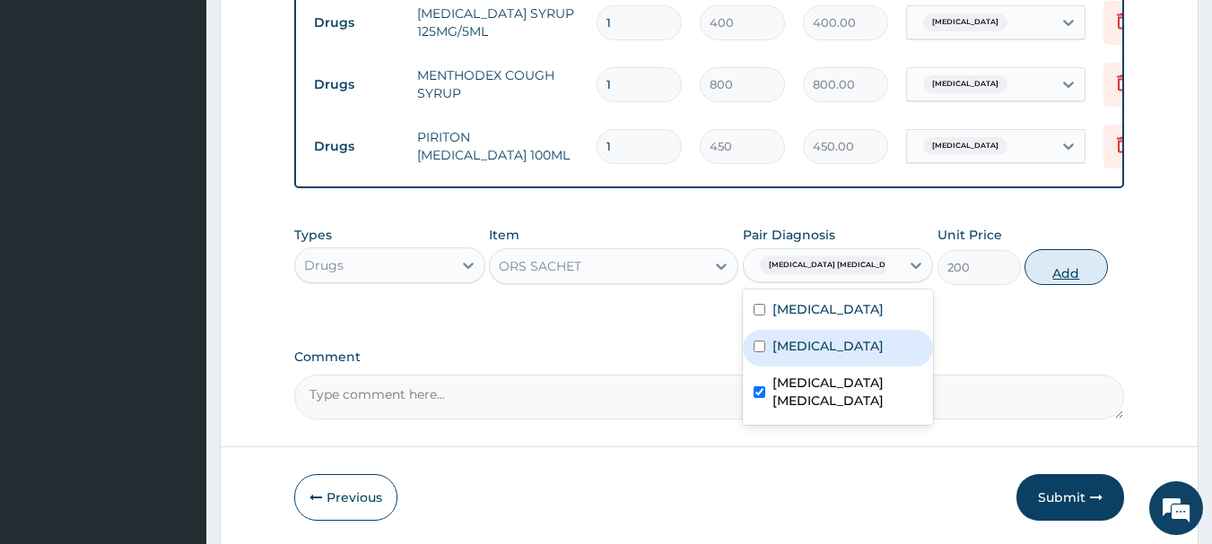
click at [1068, 280] on button "Add" at bounding box center [1065, 267] width 83 height 36
type input "0"
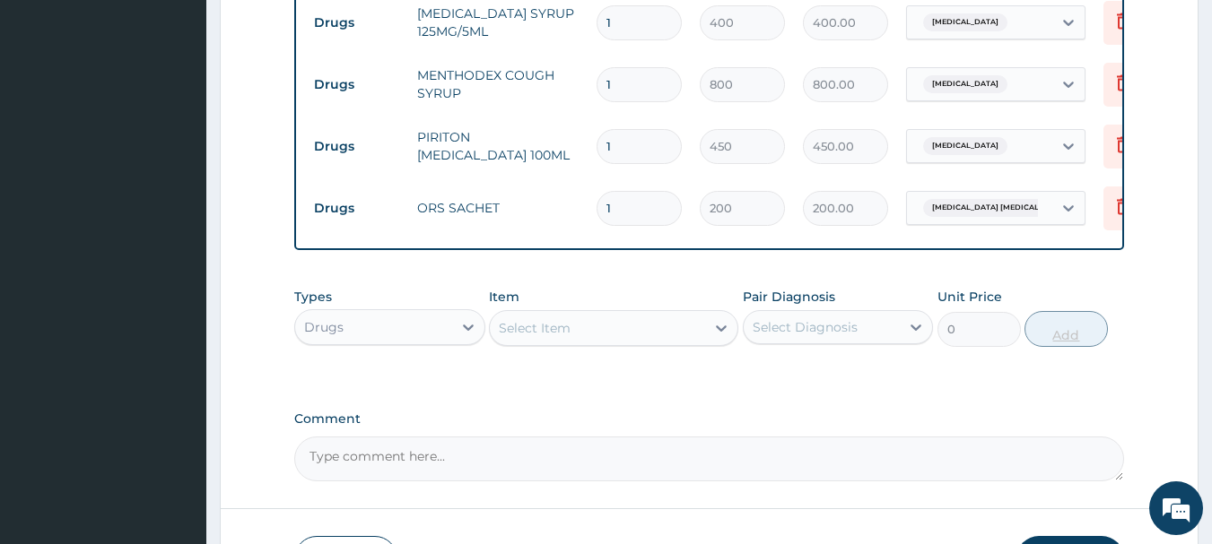
type input "0.00"
type input "3"
type input "600.00"
type input "0.00"
type input "4"
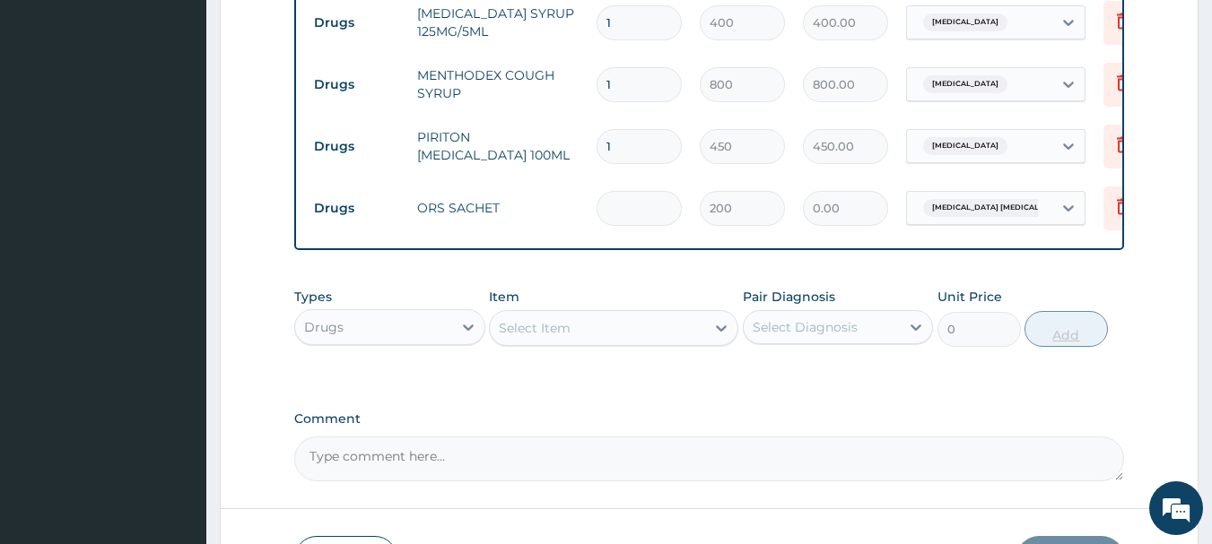
type input "800.00"
type input "4"
click at [560, 341] on div "Select Item" at bounding box center [613, 328] width 249 height 36
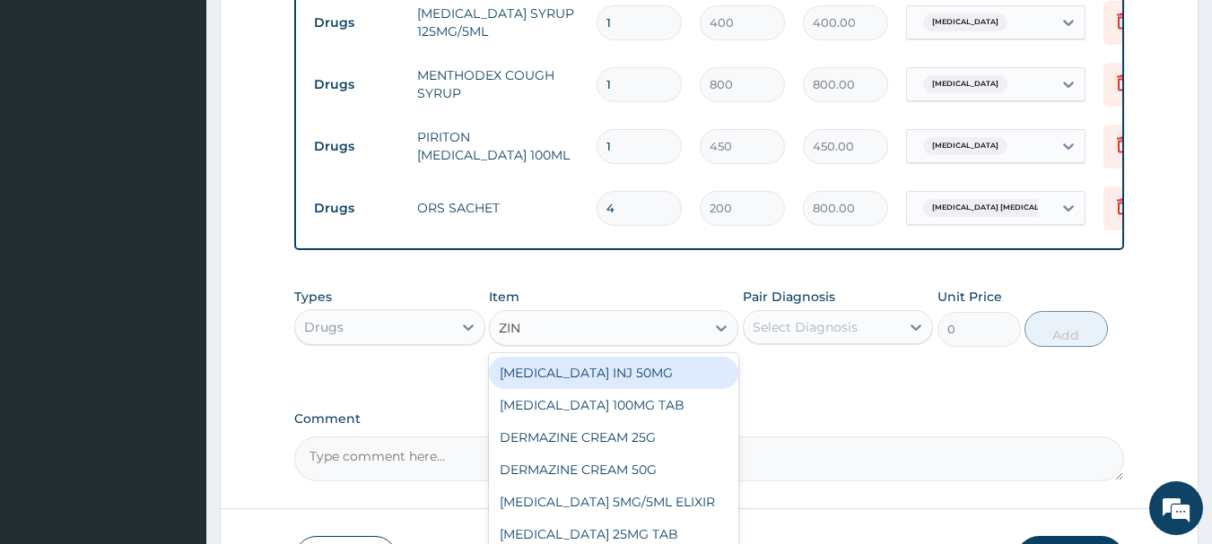
type input "ZINC"
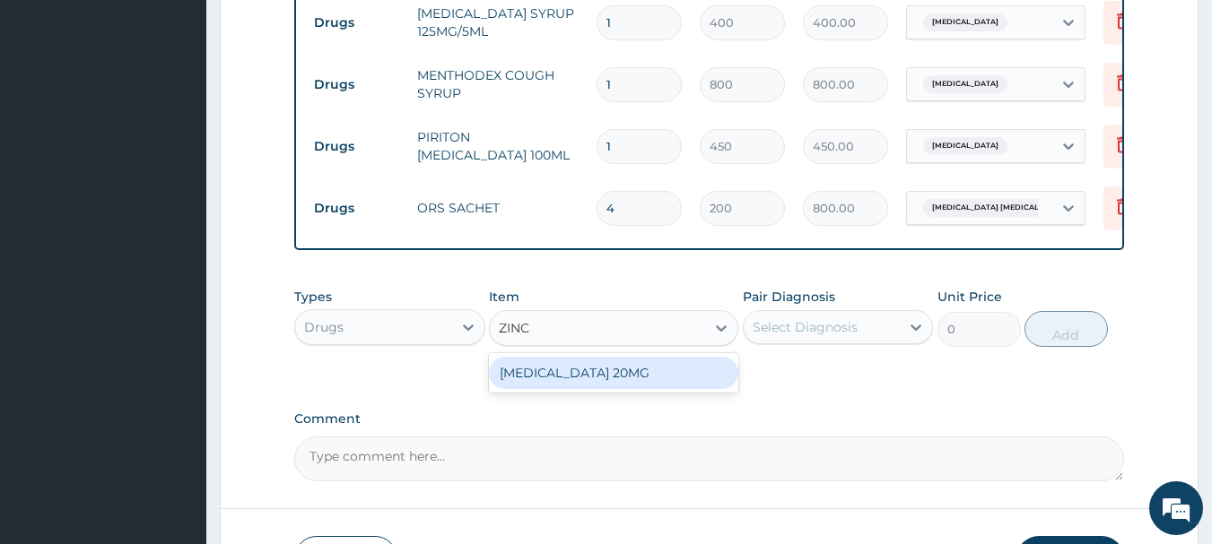
click at [618, 357] on div "ZINC GLUCONATE 20MG" at bounding box center [613, 373] width 249 height 32
type input "100"
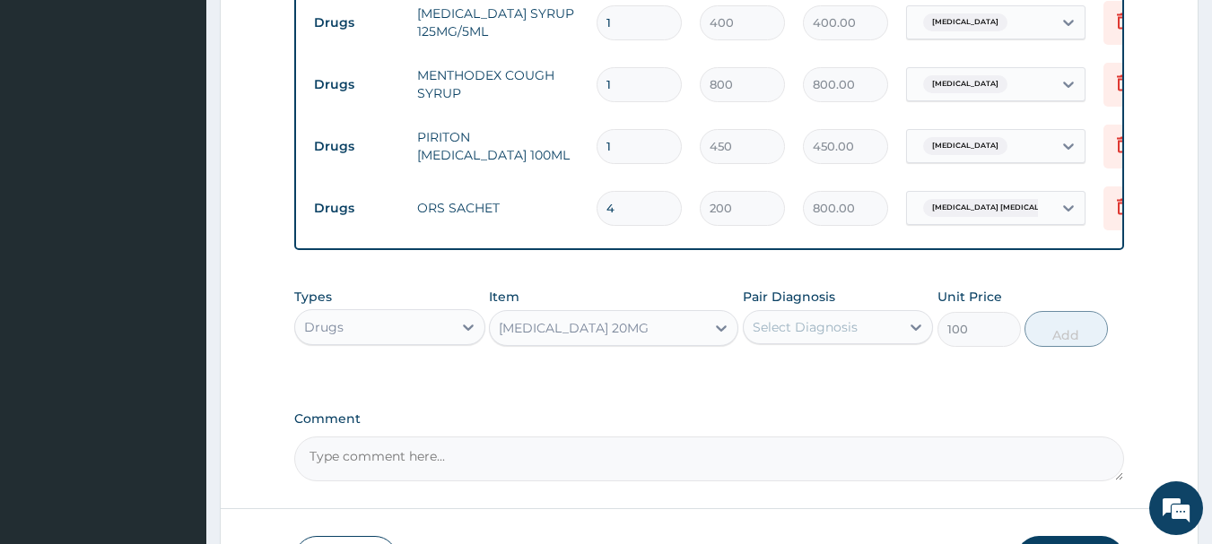
click at [798, 324] on div "Select Diagnosis" at bounding box center [805, 327] width 105 height 18
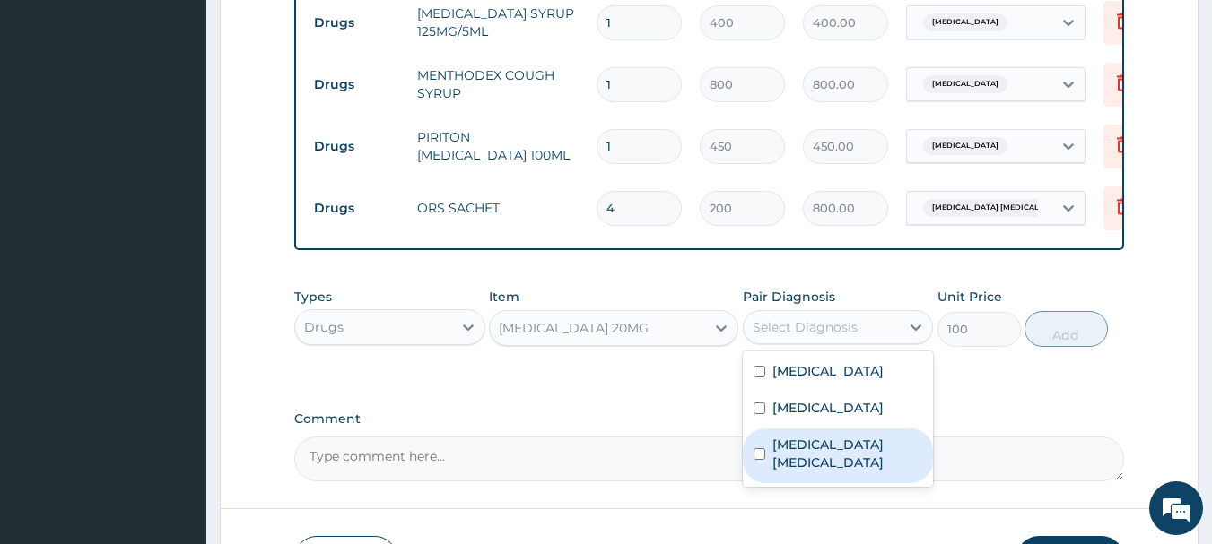
click at [816, 474] on div "Enterovirus enteritis" at bounding box center [838, 456] width 191 height 55
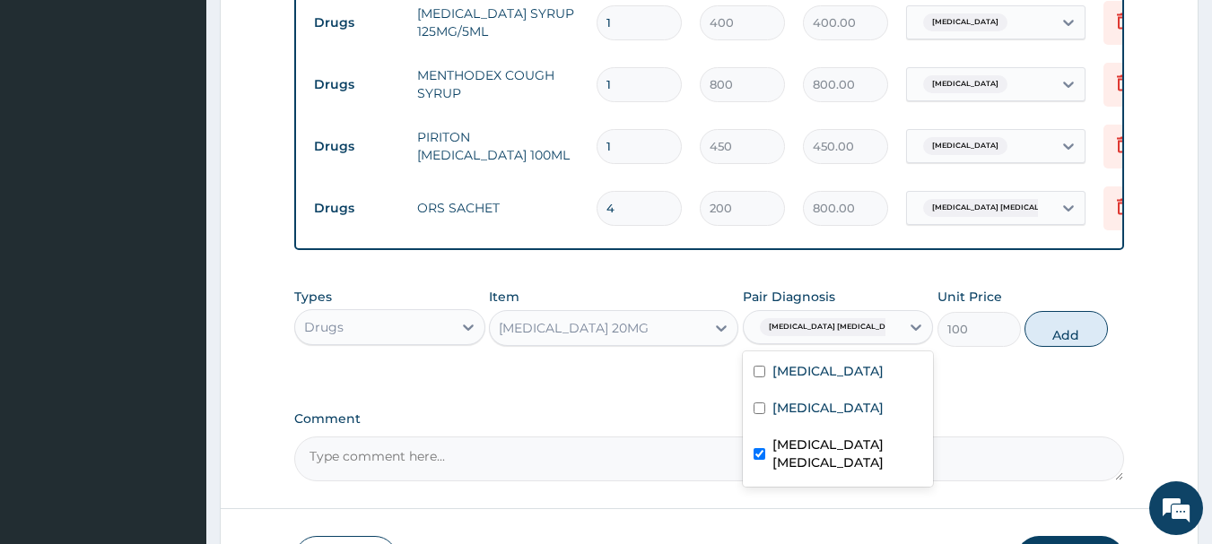
checkbox input "true"
click at [1057, 340] on button "Add" at bounding box center [1065, 329] width 83 height 36
type input "0"
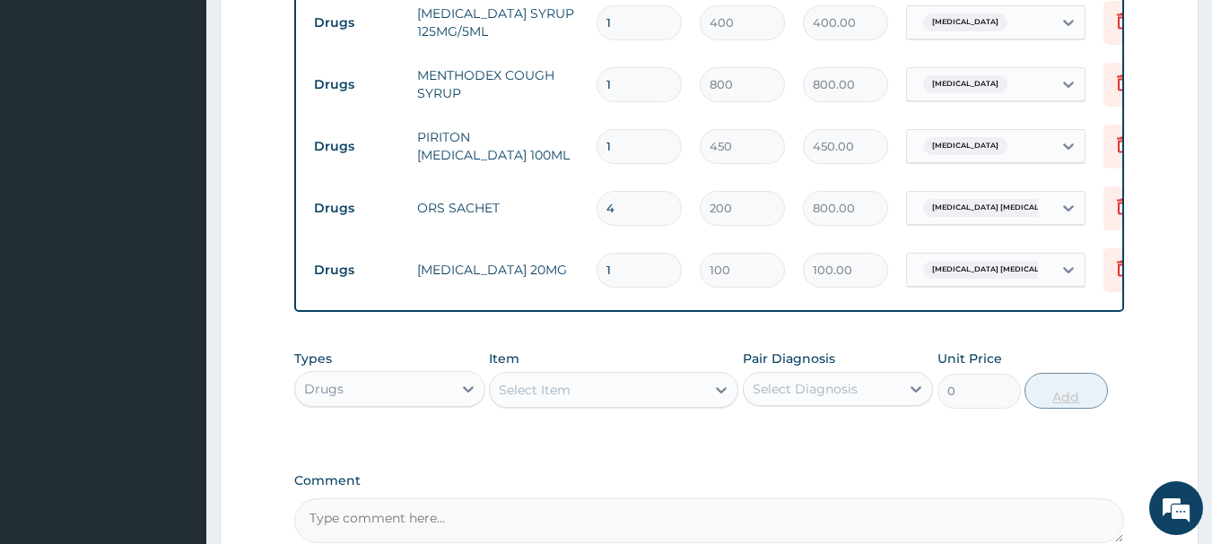
type input "10"
type input "1000.00"
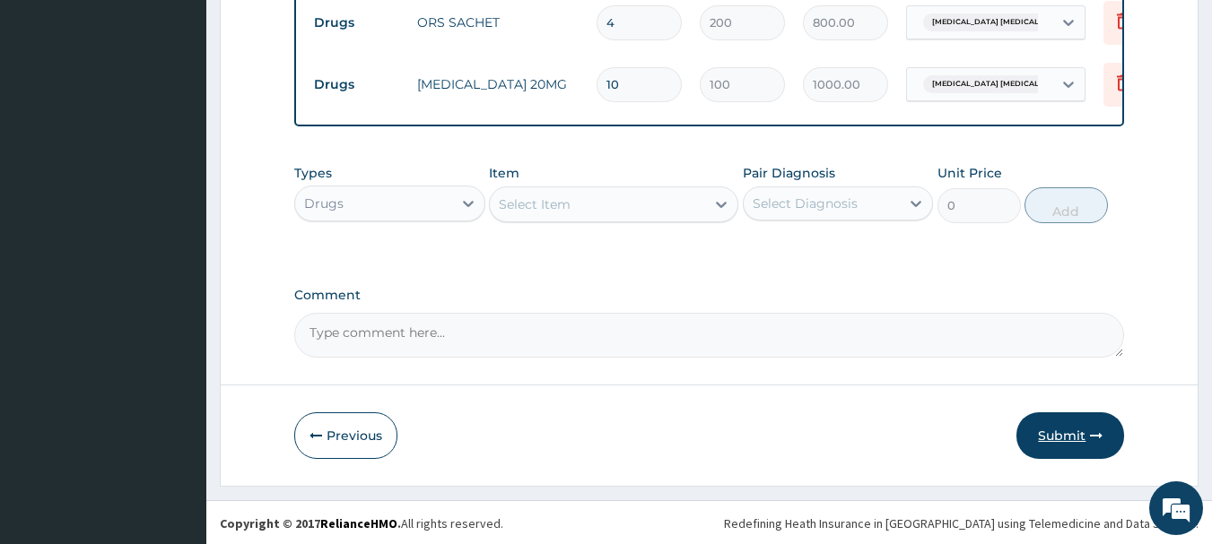
type input "10"
click at [1100, 425] on button "Submit" at bounding box center [1070, 436] width 108 height 47
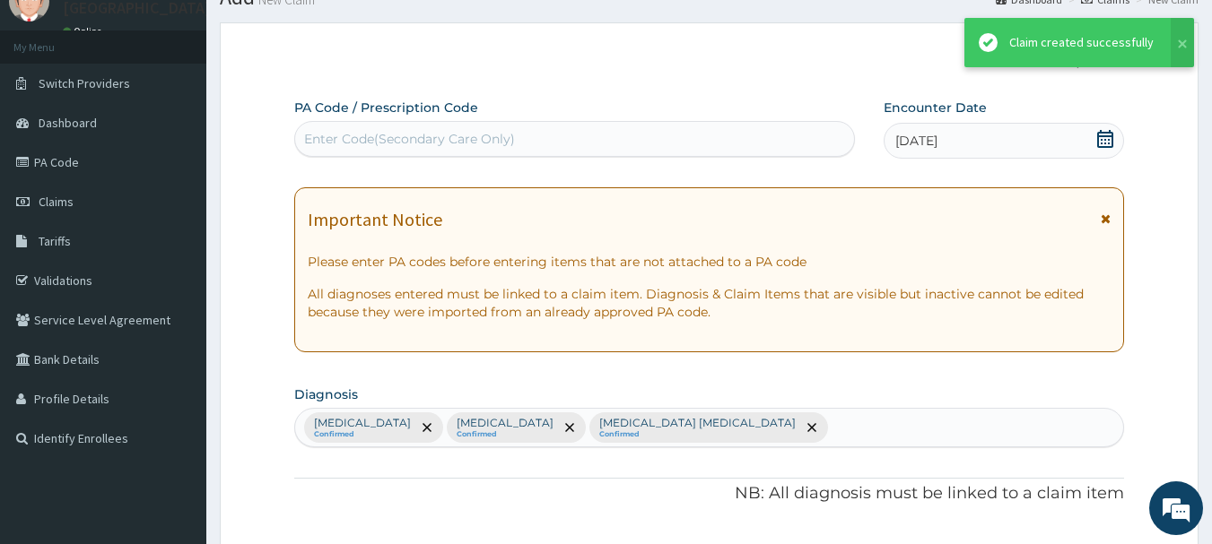
scroll to position [1118, 0]
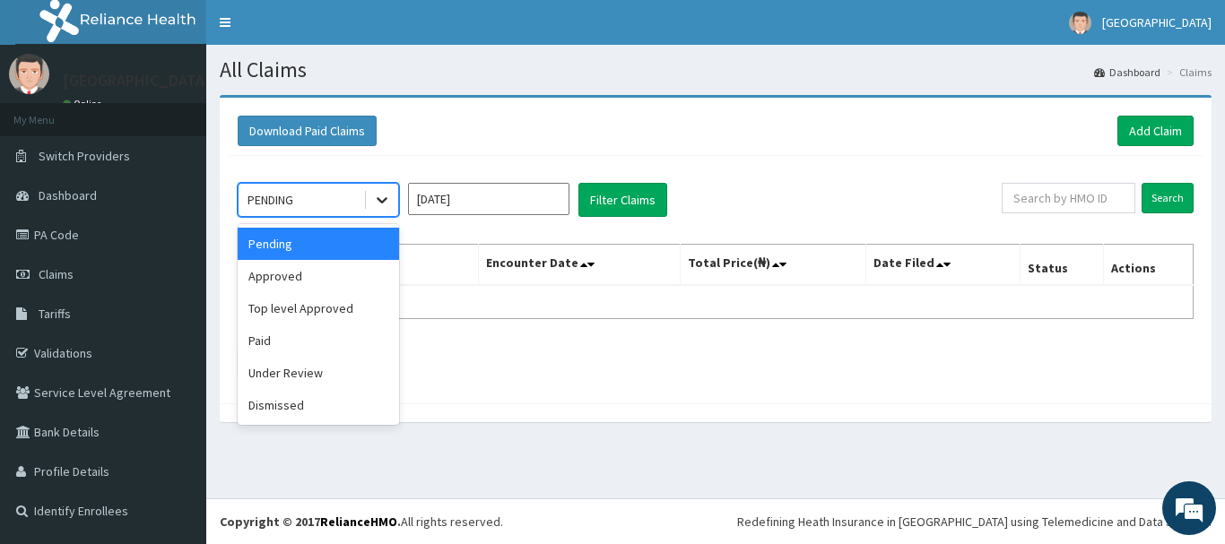
click at [374, 200] on icon at bounding box center [382, 200] width 18 height 18
click at [327, 266] on div "Approved" at bounding box center [318, 276] width 161 height 32
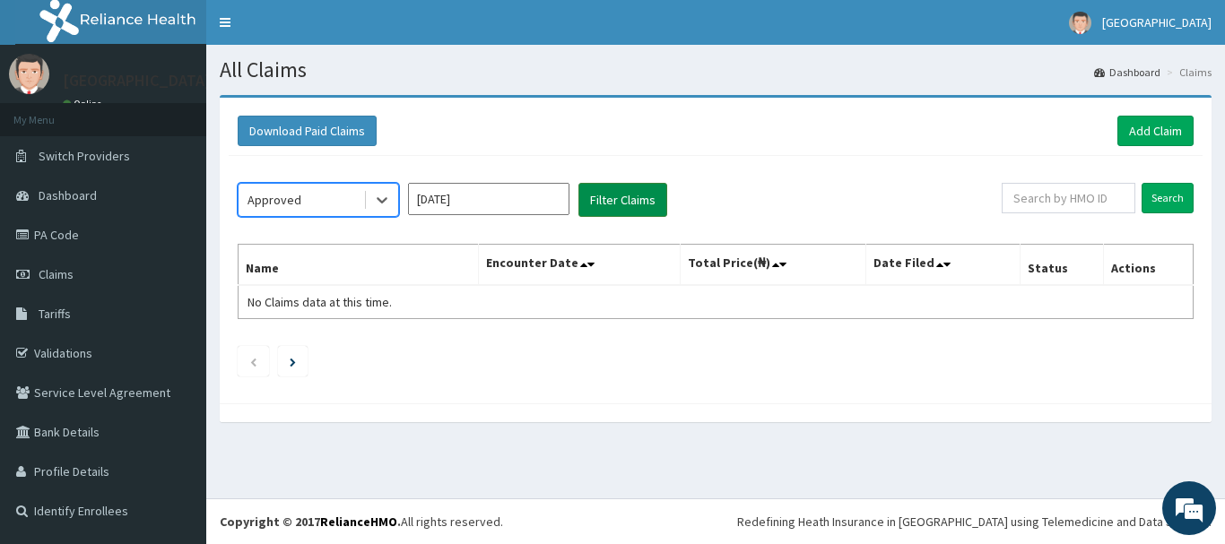
click at [622, 183] on button "Filter Claims" at bounding box center [623, 200] width 89 height 34
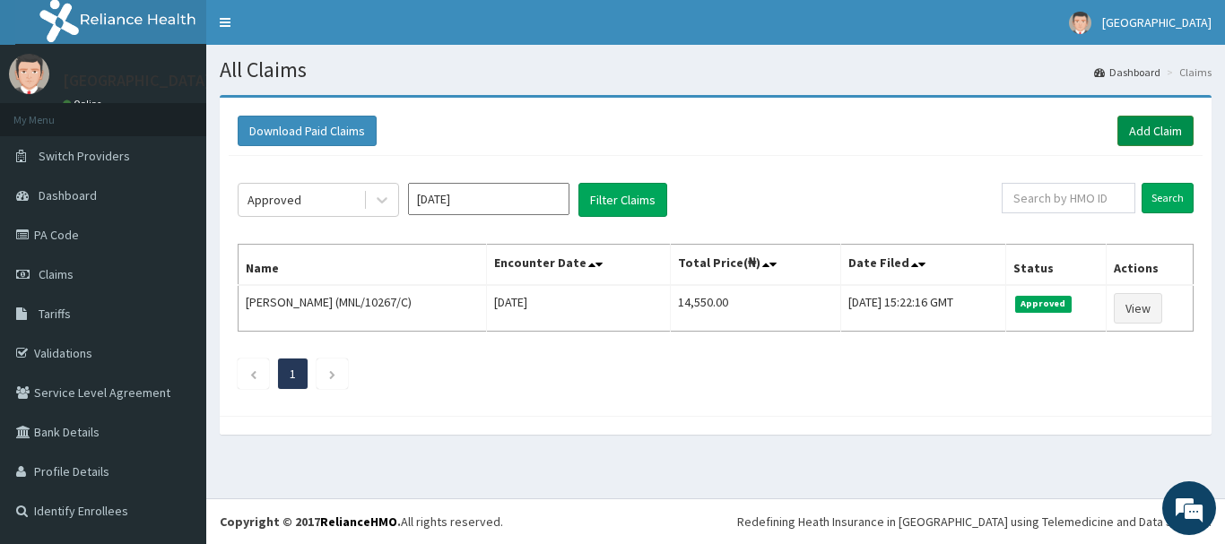
click at [1152, 138] on link "Add Claim" at bounding box center [1156, 131] width 76 height 30
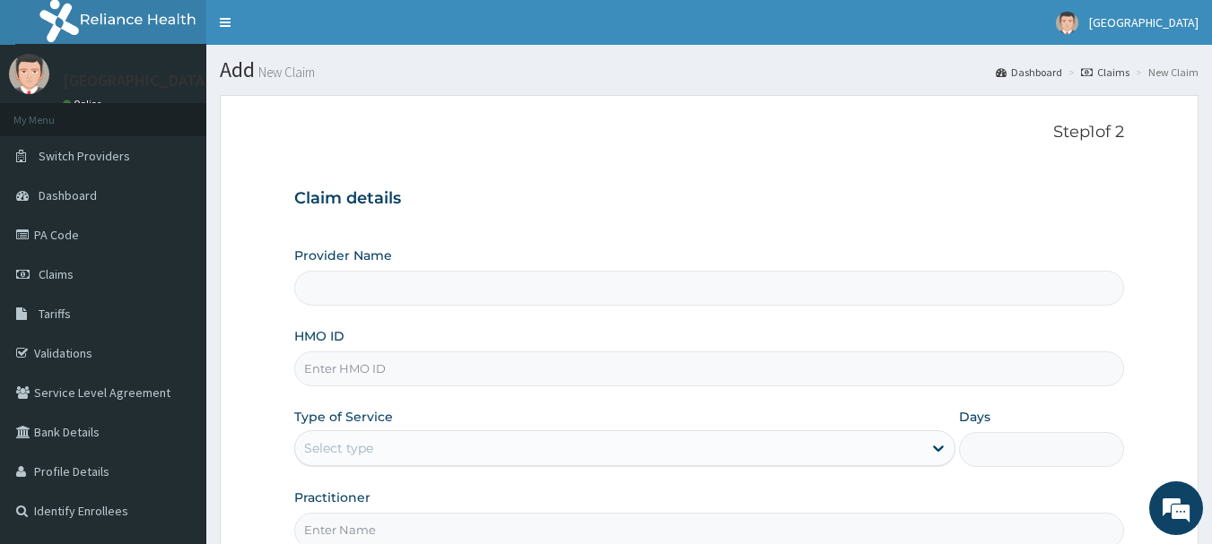
type input "[GEOGRAPHIC_DATA]"
click at [566, 366] on input "HMO ID" at bounding box center [709, 369] width 831 height 35
type input "NTT/10011/D"
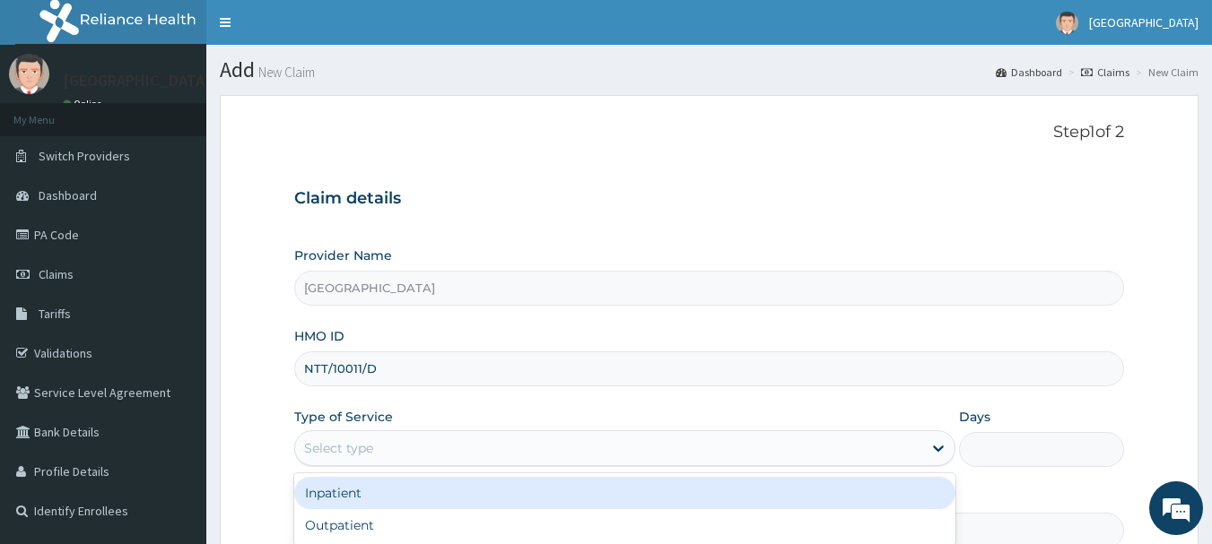
click at [574, 459] on div "Select type" at bounding box center [608, 448] width 627 height 29
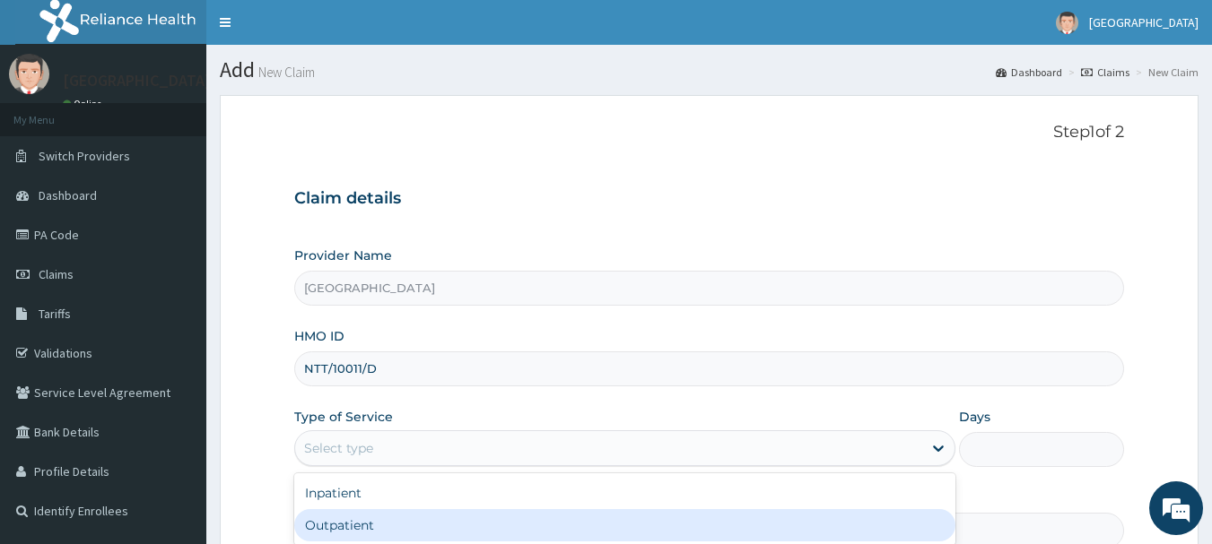
click at [525, 523] on div "Outpatient" at bounding box center [624, 525] width 661 height 32
type input "1"
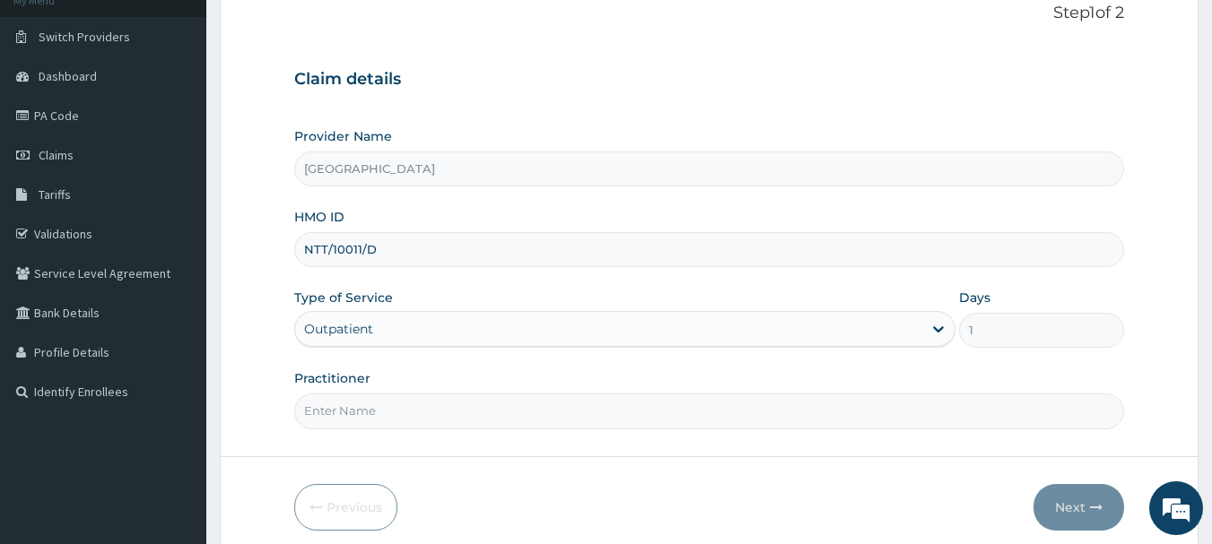
scroll to position [193, 0]
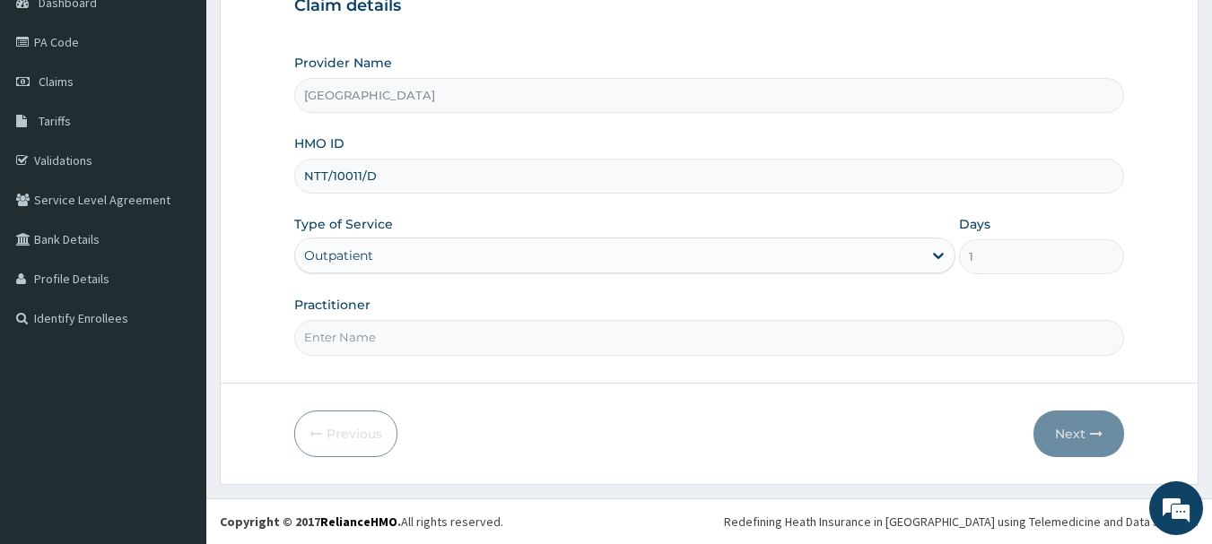
click at [397, 350] on input "Practitioner" at bounding box center [709, 337] width 831 height 35
type input "[PERSON_NAME]"
click at [1078, 434] on button "Next" at bounding box center [1078, 434] width 91 height 47
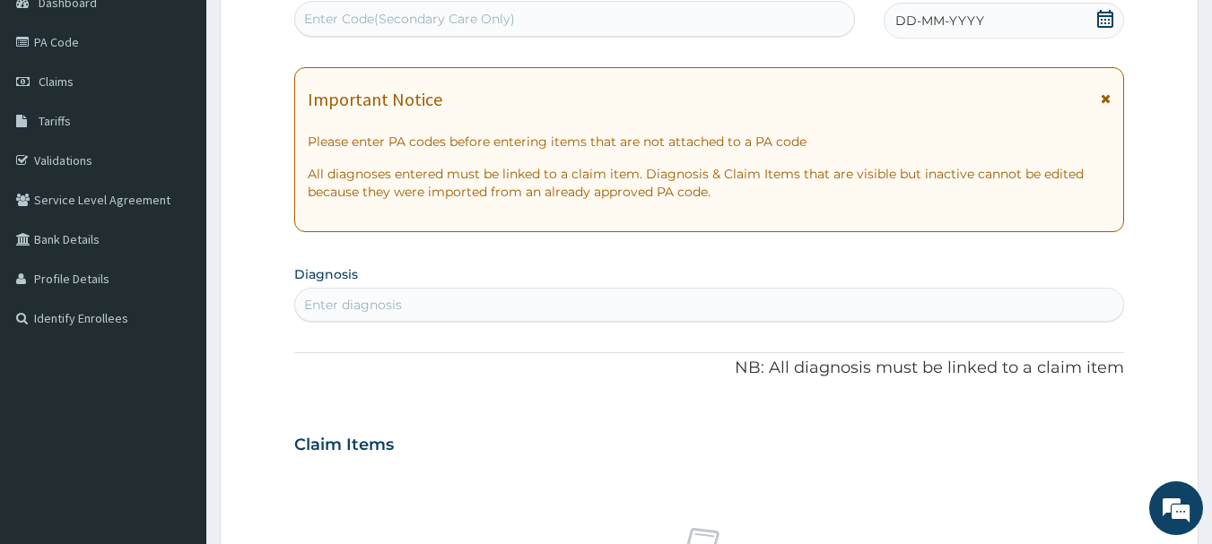
click at [1110, 18] on icon at bounding box center [1105, 19] width 18 height 18
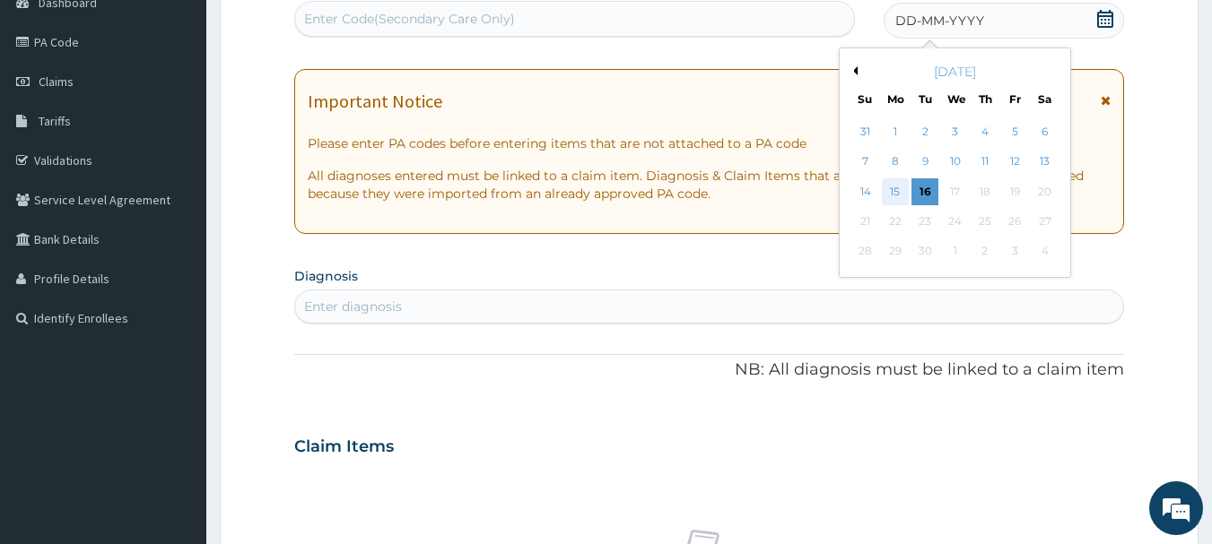
click at [896, 186] on div "15" at bounding box center [895, 191] width 27 height 27
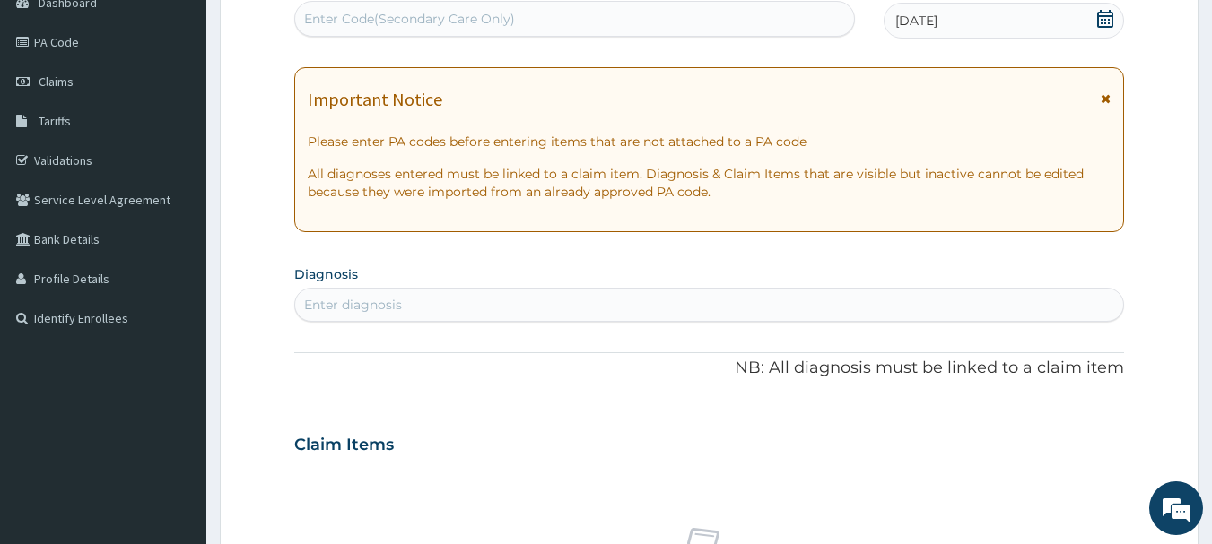
click at [1103, 91] on span at bounding box center [1106, 104] width 10 height 29
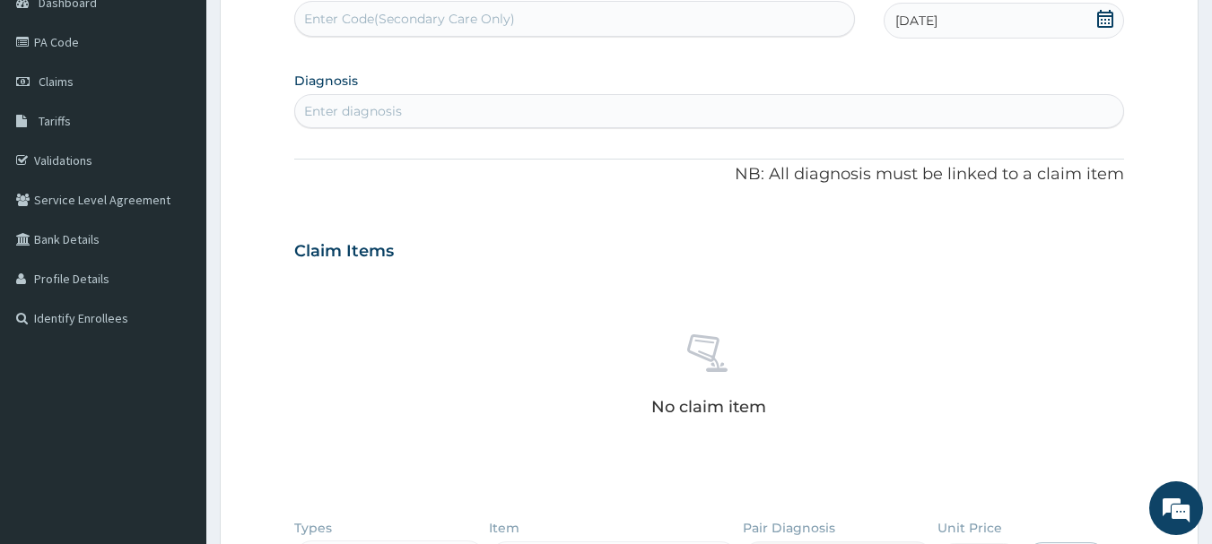
click at [641, 80] on section "Diagnosis Enter diagnosis" at bounding box center [709, 97] width 831 height 61
click at [611, 114] on div "Enter diagnosis" at bounding box center [709, 111] width 829 height 29
type input "MALA"
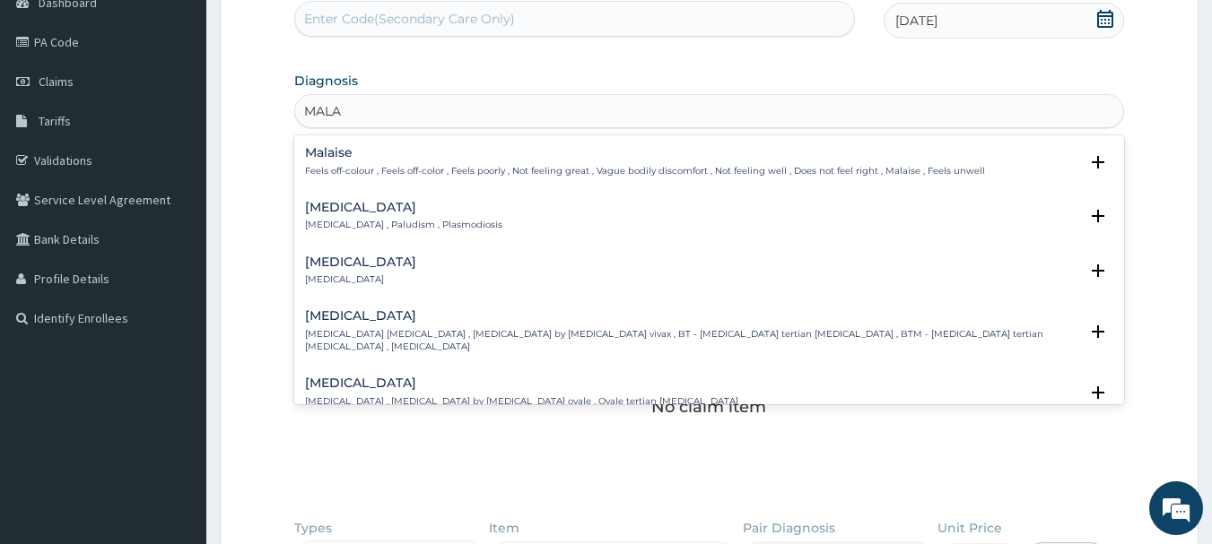
click at [335, 229] on p "Malaria , Paludism , Plasmodiosis" at bounding box center [403, 225] width 197 height 13
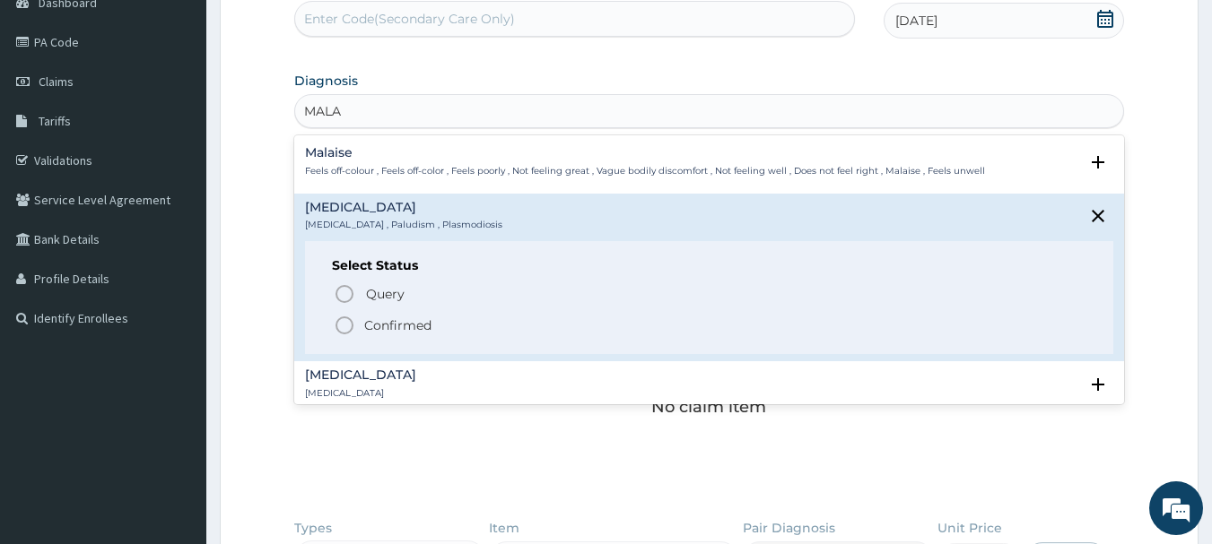
click at [344, 324] on icon "status option filled" at bounding box center [345, 326] width 22 height 22
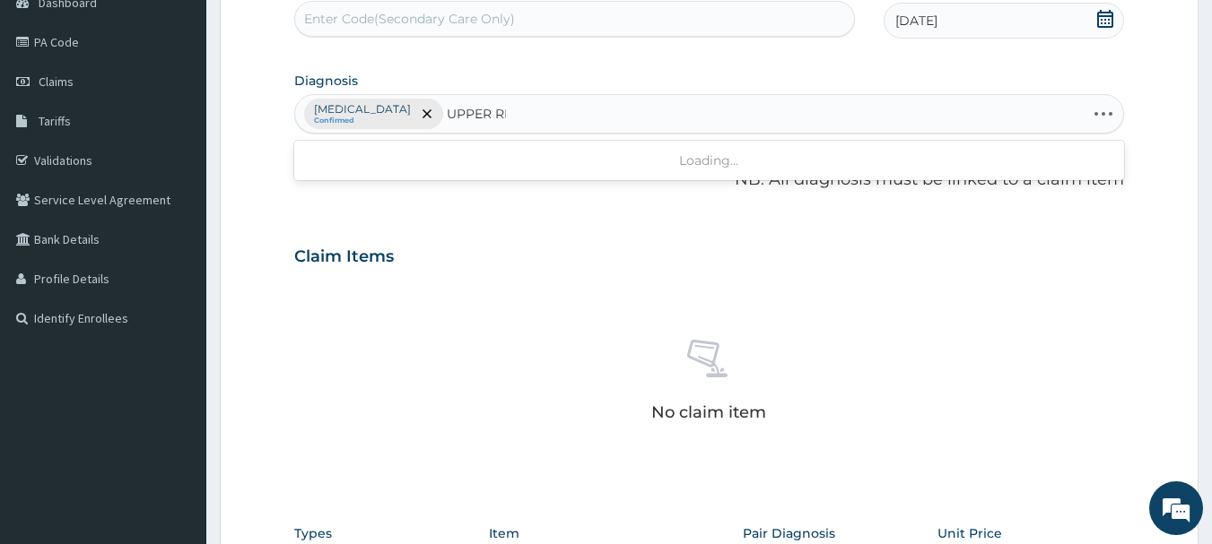
type input "UPPER RES"
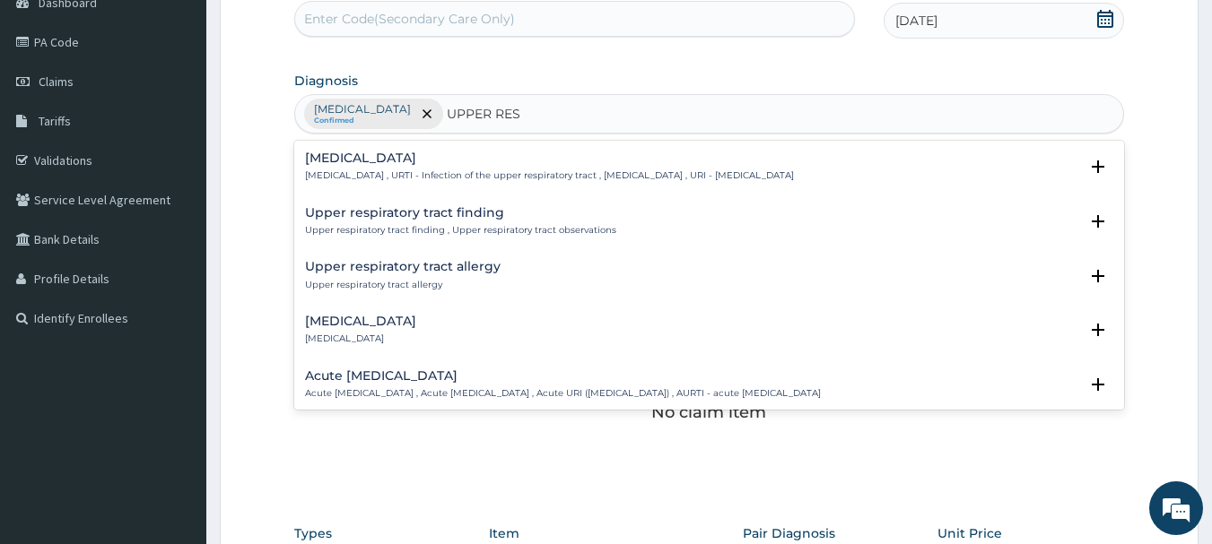
click at [425, 177] on p "Upper respiratory infection , URTI - Infection of the upper respiratory tract ,…" at bounding box center [549, 176] width 489 height 13
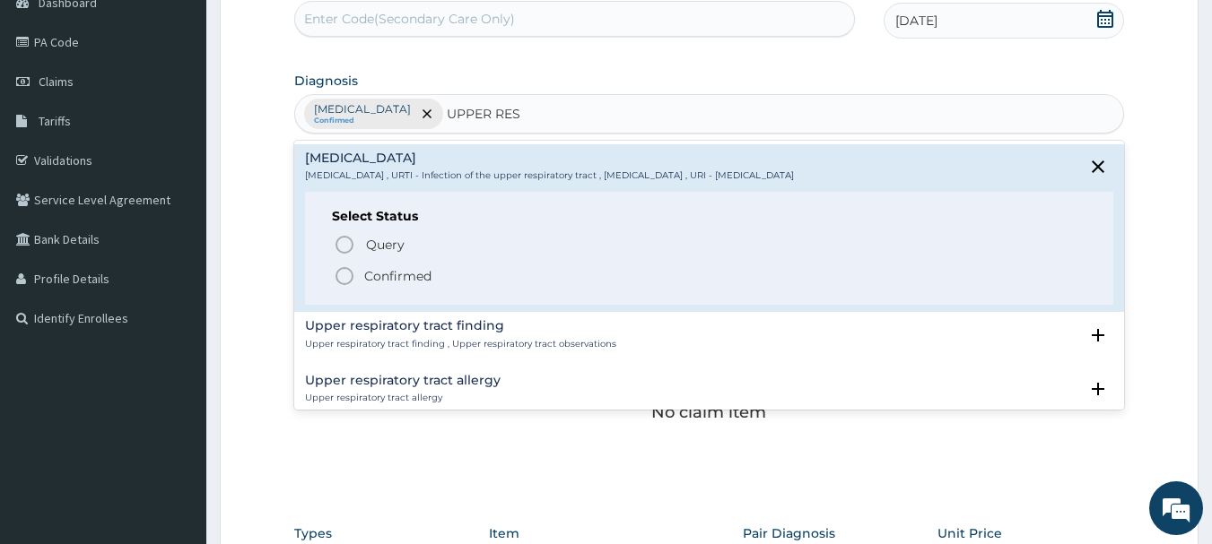
click at [340, 278] on icon "status option filled" at bounding box center [345, 276] width 22 height 22
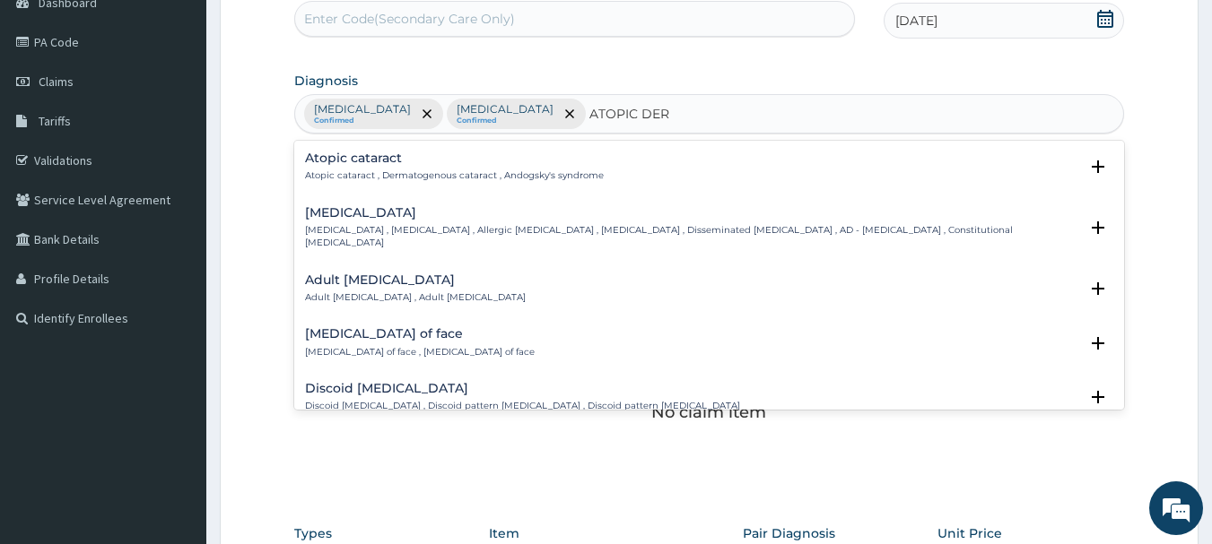
type input "ATOPIC DERM"
click at [360, 213] on h4 "Atopic dermatitis" at bounding box center [692, 212] width 774 height 13
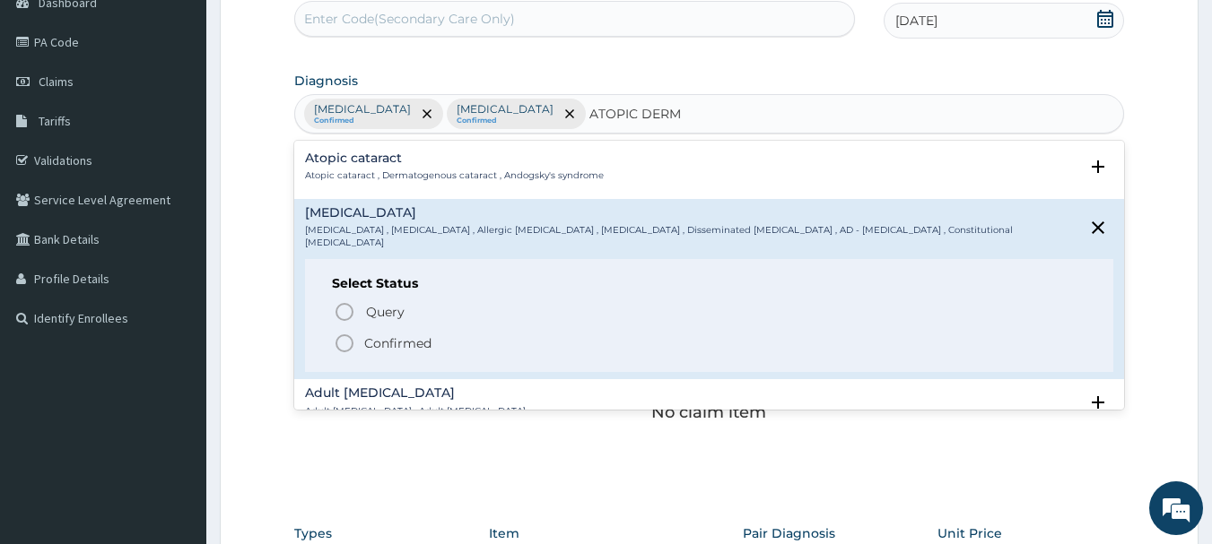
click at [346, 333] on icon "status option filled" at bounding box center [345, 344] width 22 height 22
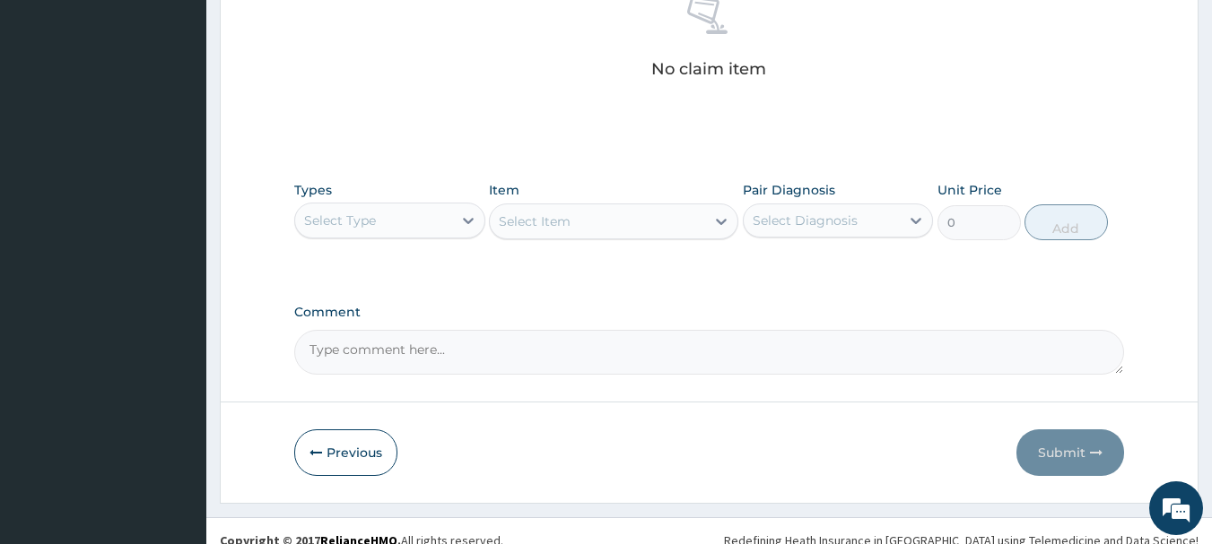
scroll to position [555, 0]
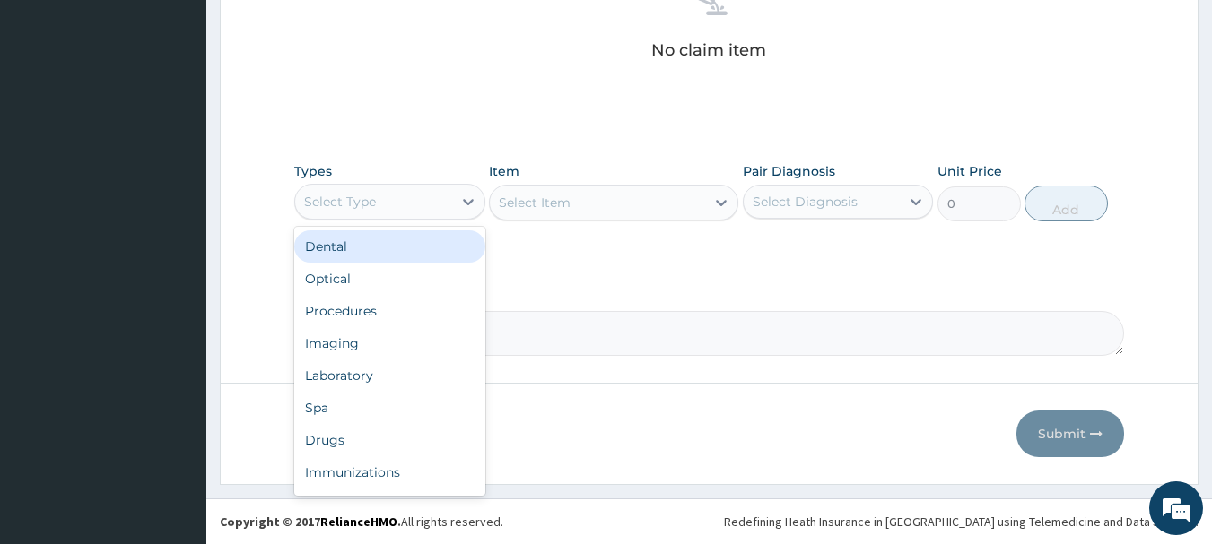
click at [382, 196] on div "Select Type" at bounding box center [373, 201] width 157 height 29
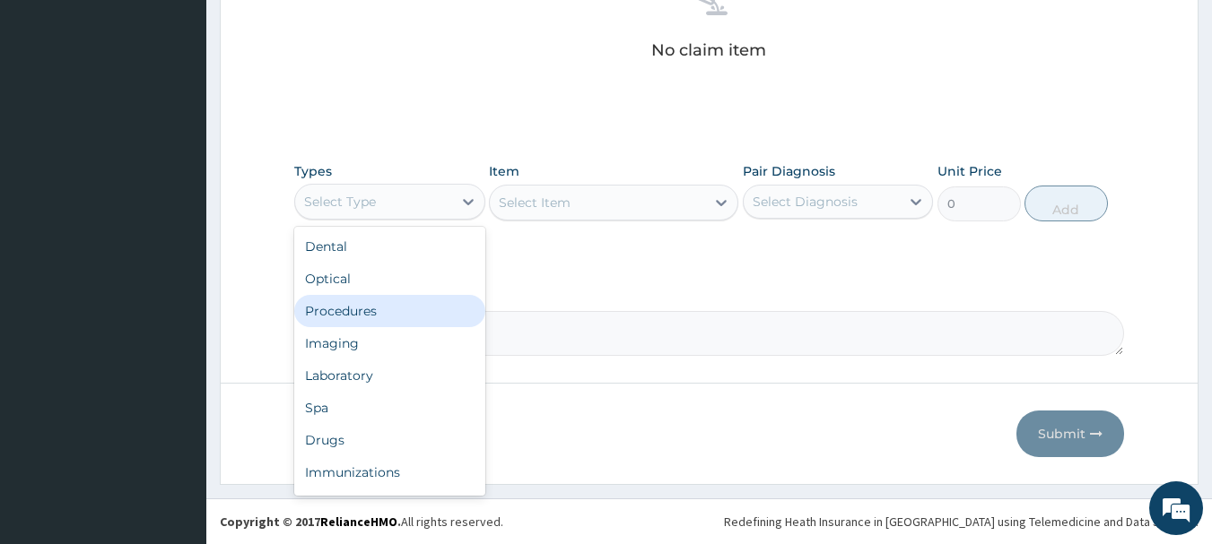
click at [369, 326] on div "Procedures" at bounding box center [389, 311] width 191 height 32
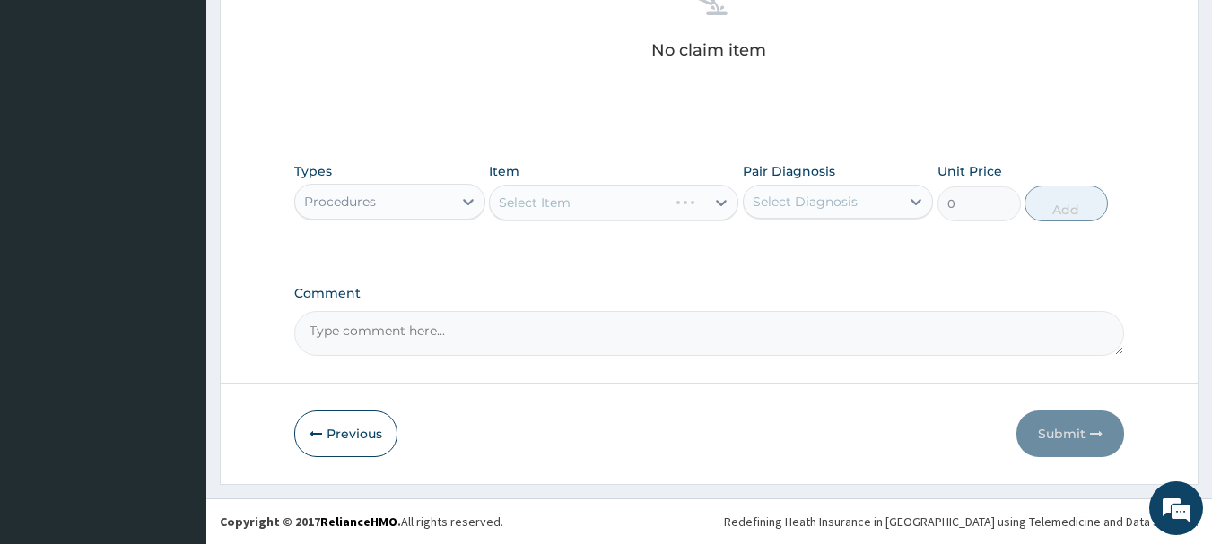
click at [661, 165] on div "Item Select Item" at bounding box center [613, 191] width 249 height 59
click at [615, 217] on div "Select Item" at bounding box center [613, 203] width 249 height 36
click at [565, 200] on div "Select Item" at bounding box center [535, 203] width 72 height 18
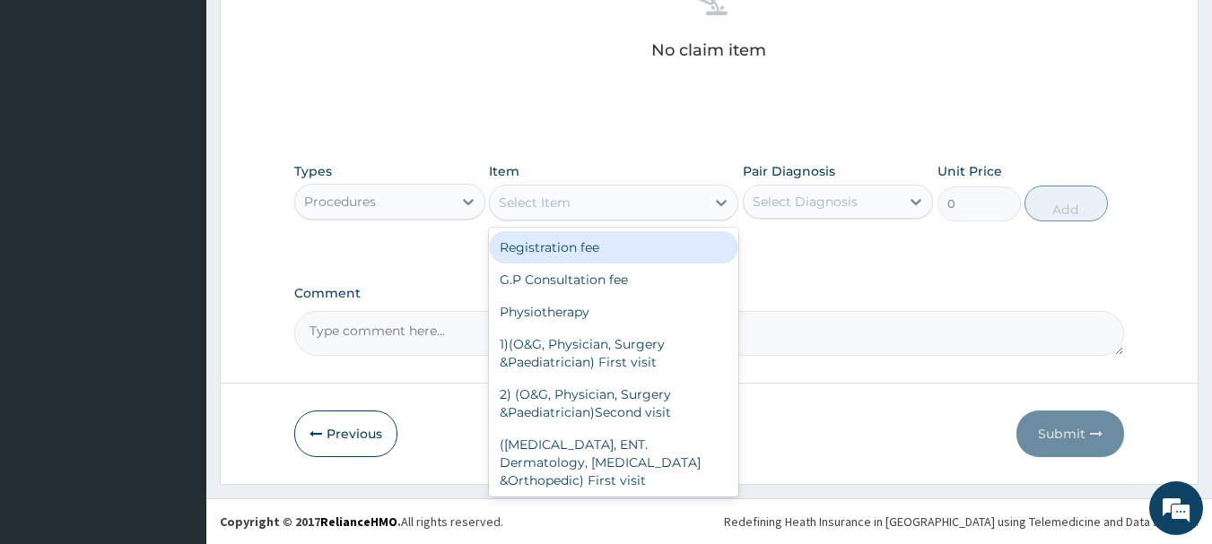
click at [559, 248] on div "Registration fee" at bounding box center [613, 247] width 249 height 32
type input "2000"
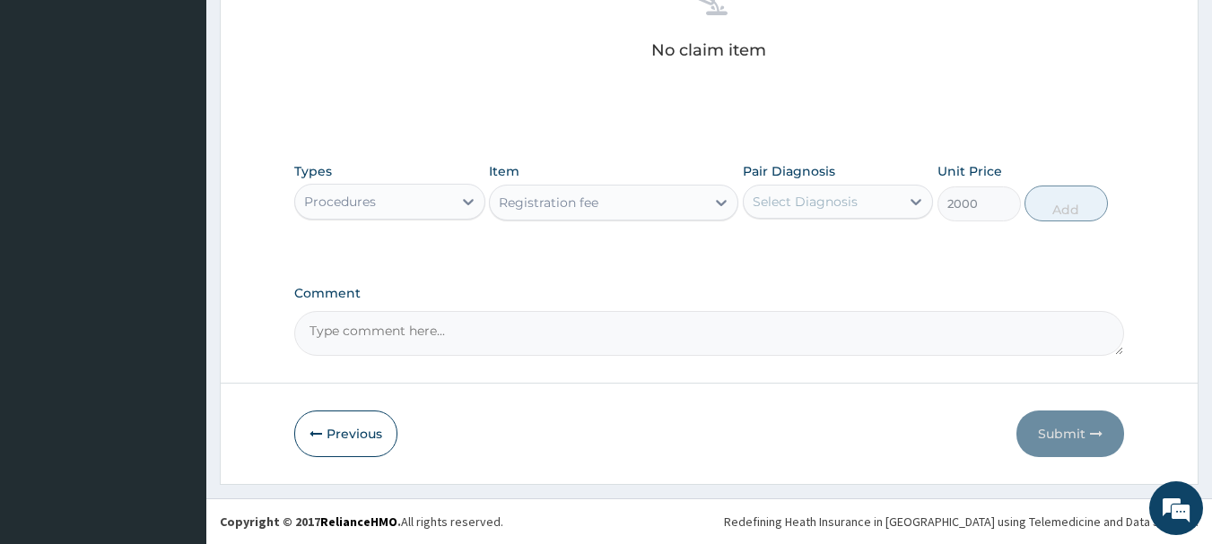
click at [815, 182] on div "Pair Diagnosis Select Diagnosis" at bounding box center [838, 191] width 191 height 59
click at [812, 201] on div "Select Diagnosis" at bounding box center [805, 202] width 105 height 18
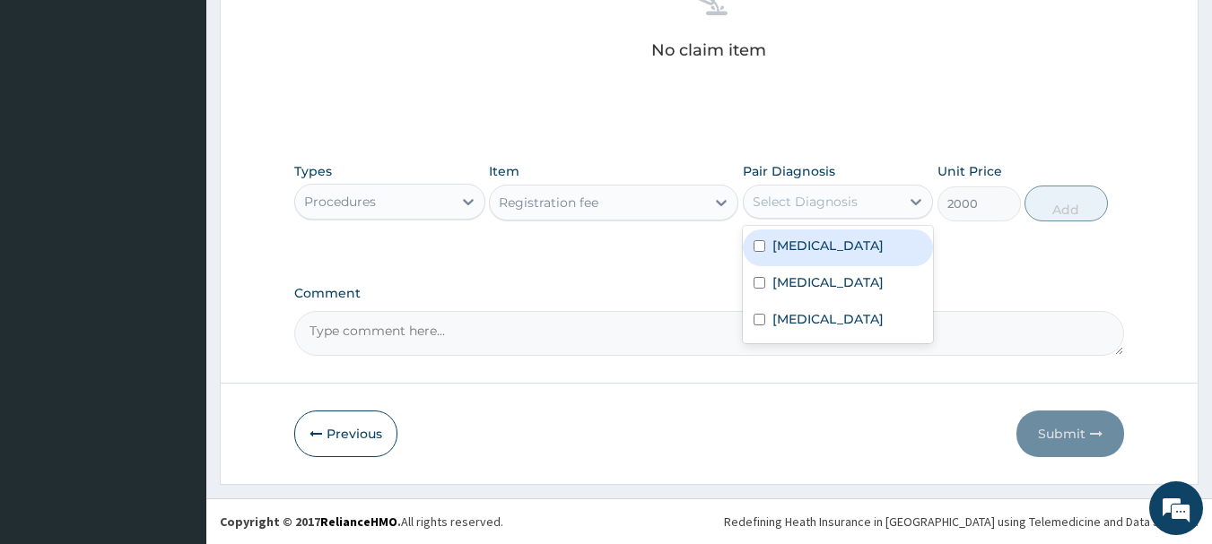
click at [805, 244] on label "Malaria" at bounding box center [827, 246] width 111 height 18
checkbox input "true"
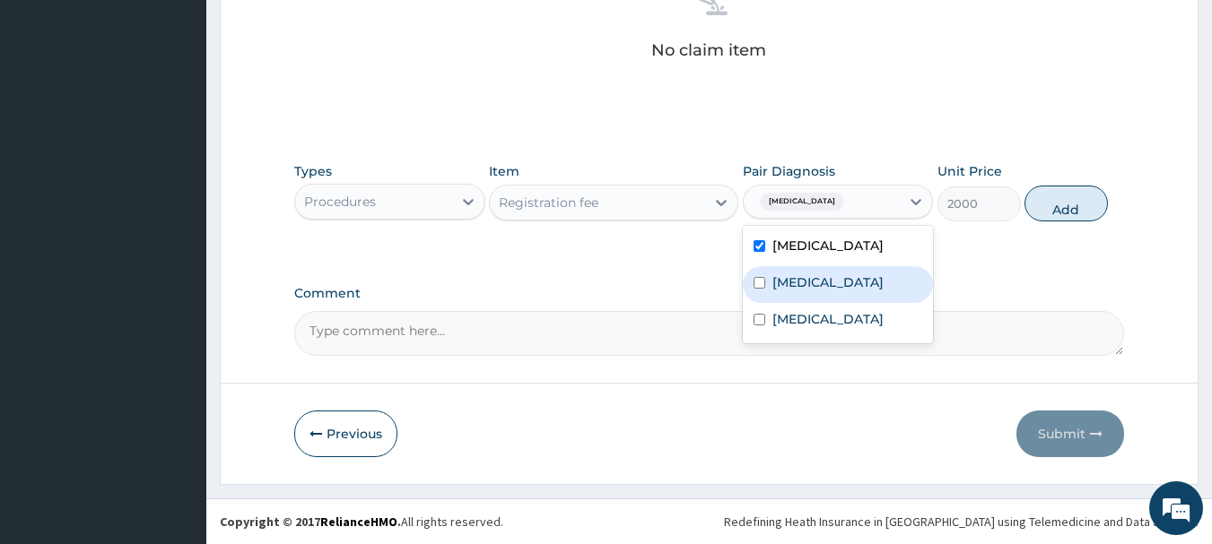
click at [804, 292] on label "Upper respiratory infection" at bounding box center [827, 283] width 111 height 18
checkbox input "true"
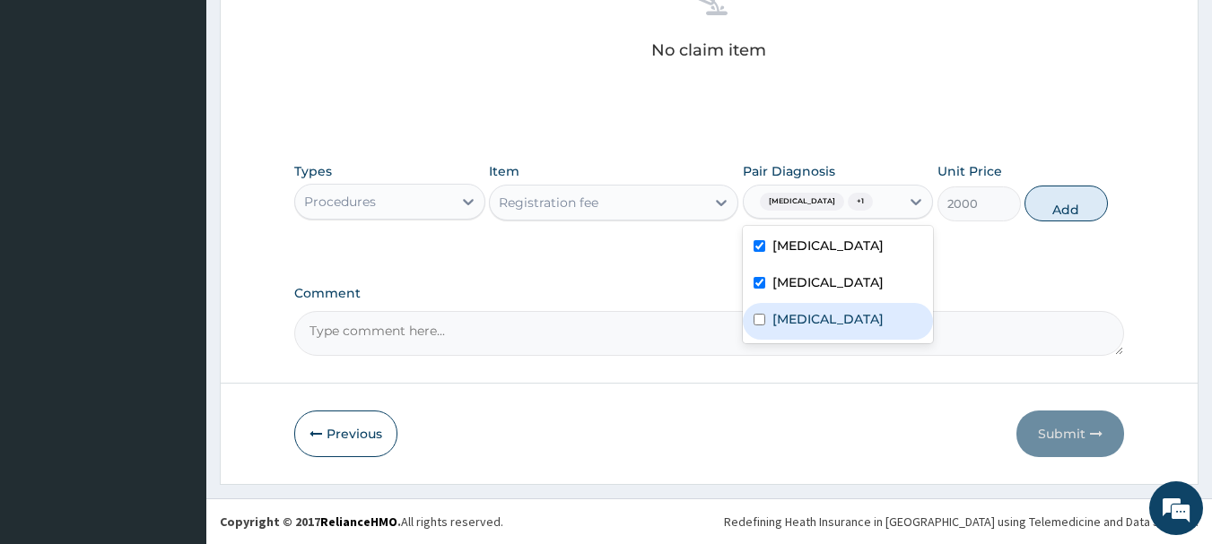
click at [796, 328] on label "Atopic dermatitis" at bounding box center [827, 319] width 111 height 18
checkbox input "true"
click at [1052, 222] on div "Types Procedures Item Registration fee Pair Diagnosis option Atopic dermatitis,…" at bounding box center [709, 191] width 831 height 77
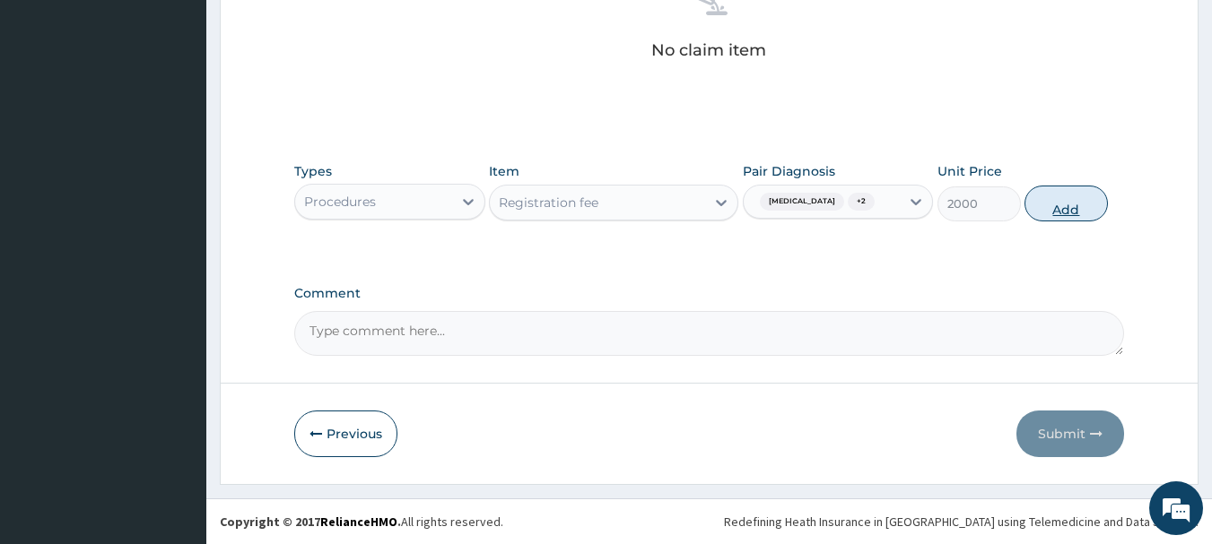
click at [1065, 209] on button "Add" at bounding box center [1065, 204] width 83 height 36
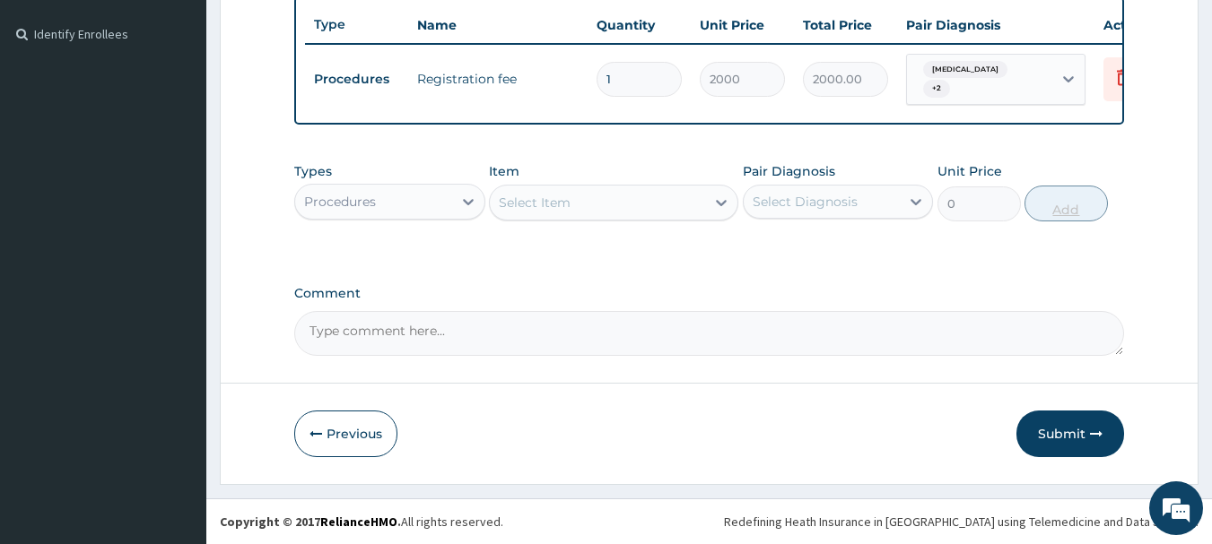
scroll to position [483, 0]
click at [678, 216] on div "Select Item" at bounding box center [597, 202] width 215 height 29
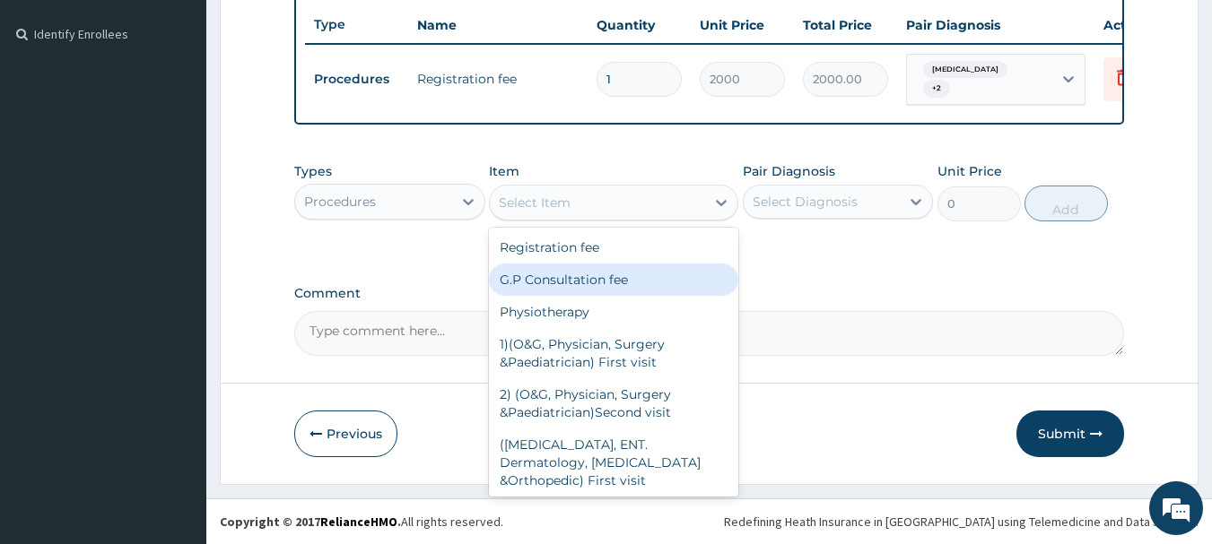
click at [610, 275] on div "G.P Consultation fee" at bounding box center [613, 280] width 249 height 32
type input "3000"
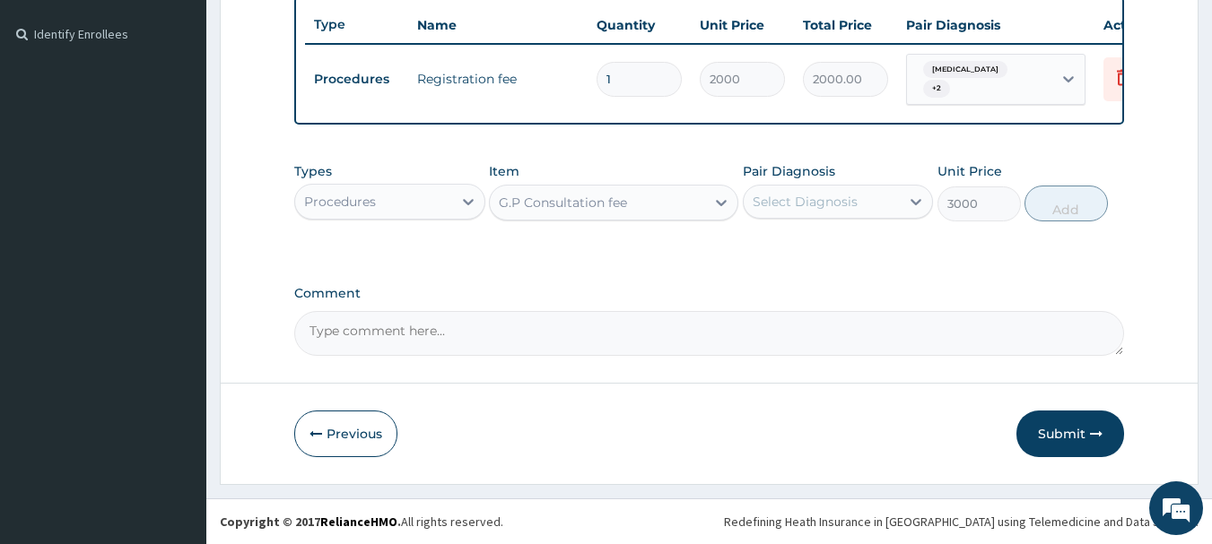
click at [822, 195] on div "Select Diagnosis" at bounding box center [805, 202] width 105 height 18
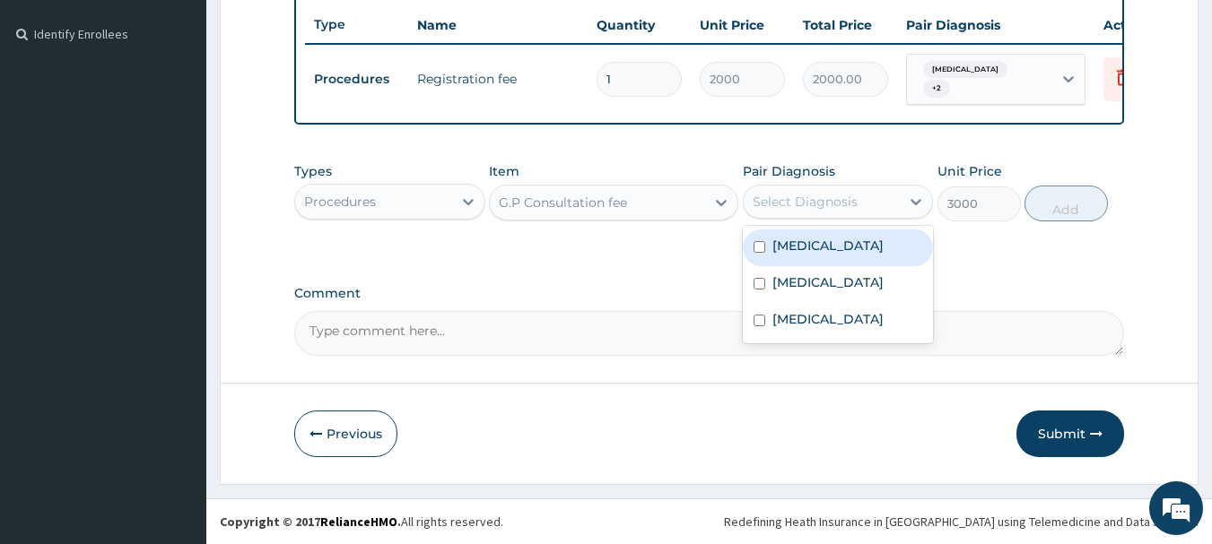
click at [806, 260] on div "Malaria" at bounding box center [838, 248] width 191 height 37
checkbox input "true"
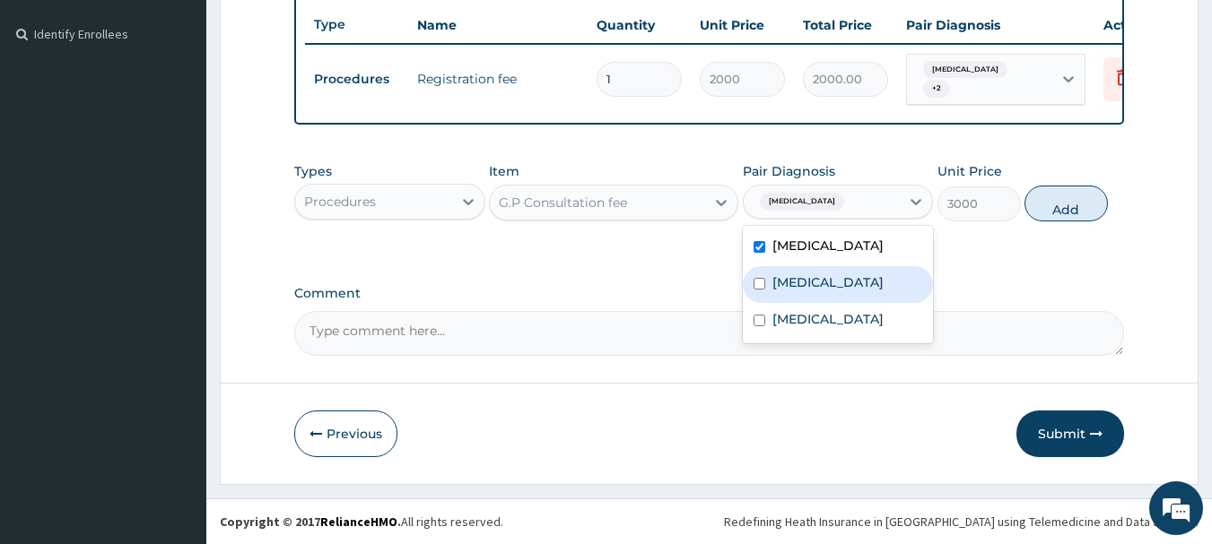
click at [800, 289] on label "Upper respiratory infection" at bounding box center [827, 283] width 111 height 18
checkbox input "true"
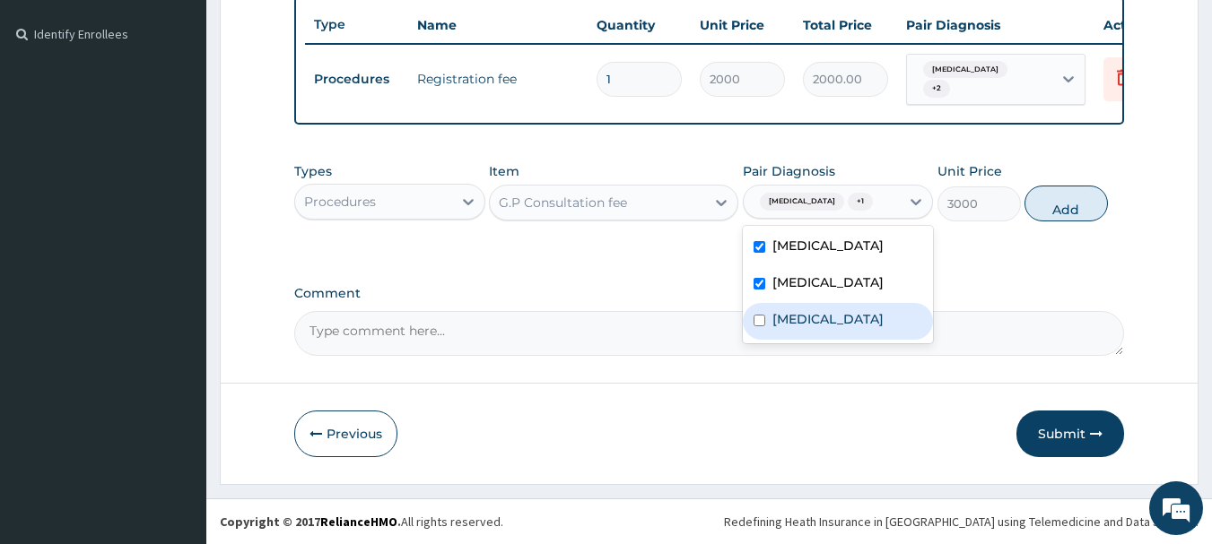
click at [788, 328] on label "Atopic dermatitis" at bounding box center [827, 319] width 111 height 18
checkbox input "true"
click at [1079, 218] on button "Add" at bounding box center [1065, 204] width 83 height 36
type input "0"
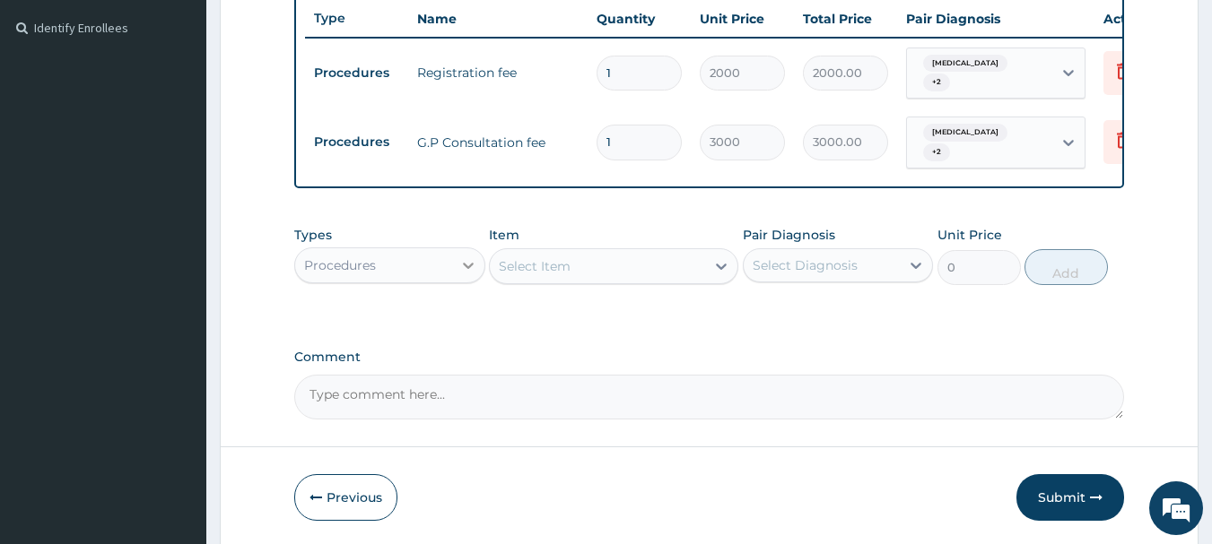
click at [453, 265] on div at bounding box center [468, 265] width 32 height 32
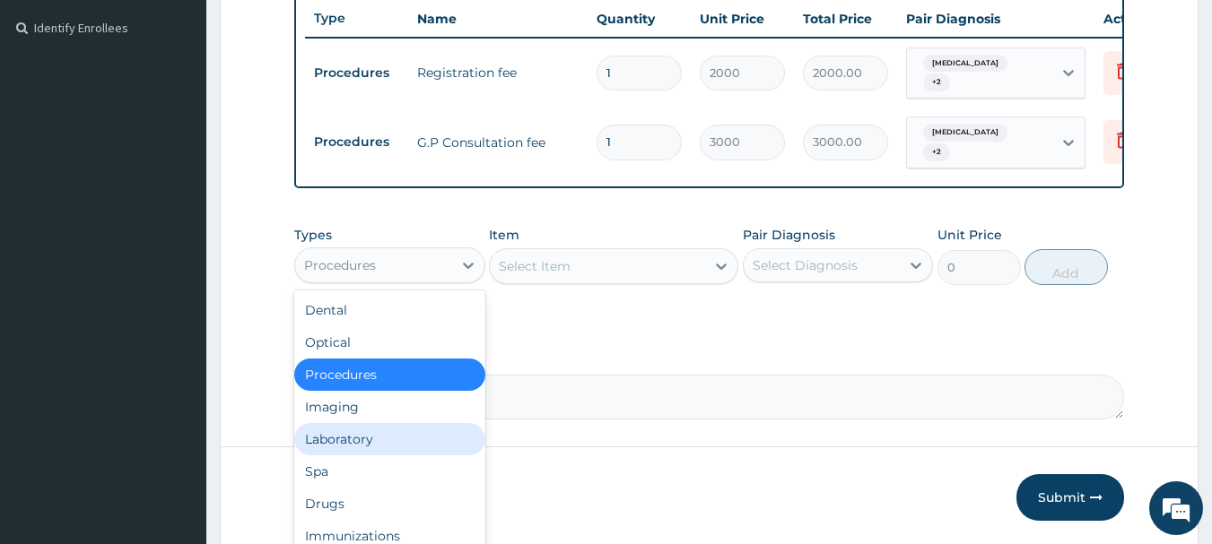
click at [358, 434] on div "Laboratory" at bounding box center [389, 439] width 191 height 32
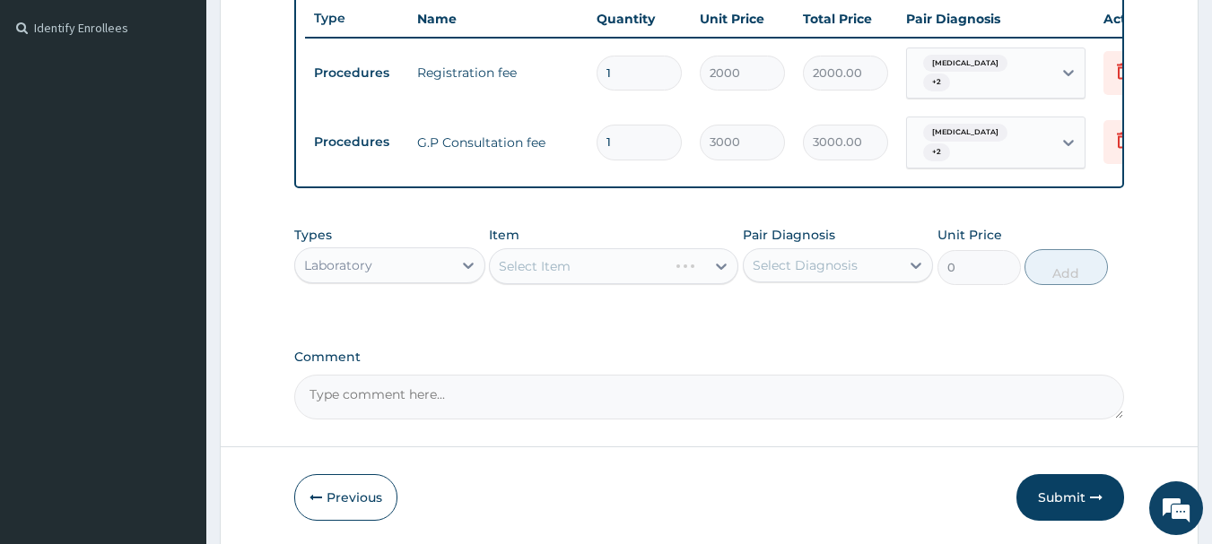
click at [655, 274] on div "Select Item" at bounding box center [613, 266] width 249 height 36
click at [655, 274] on div "Select Item" at bounding box center [597, 266] width 215 height 29
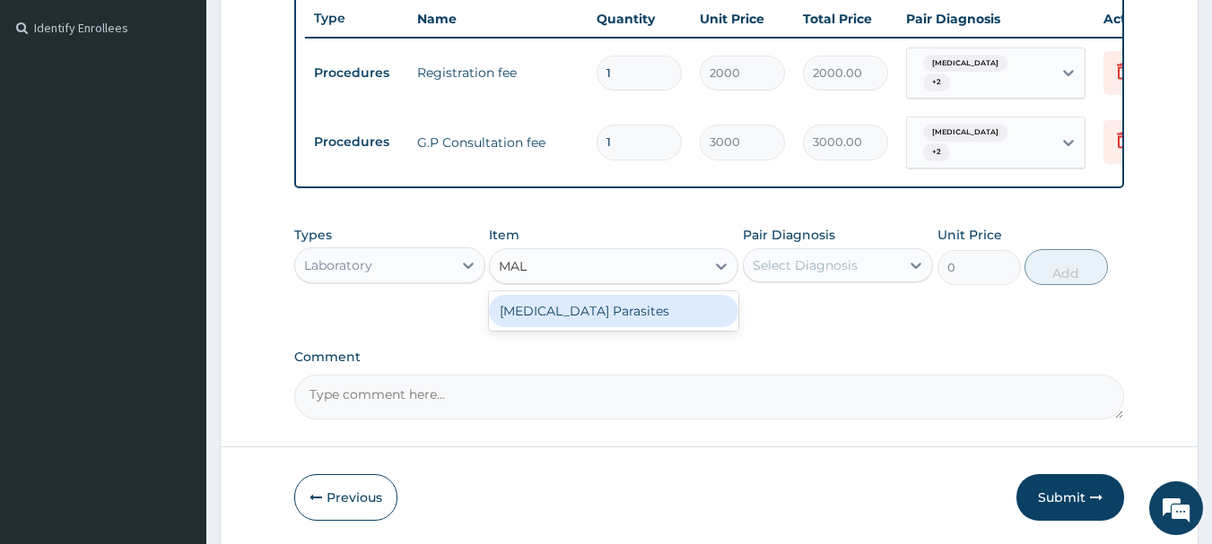
type input "MALA"
click at [648, 303] on div "Malaria Parasites" at bounding box center [613, 311] width 249 height 32
type input "800"
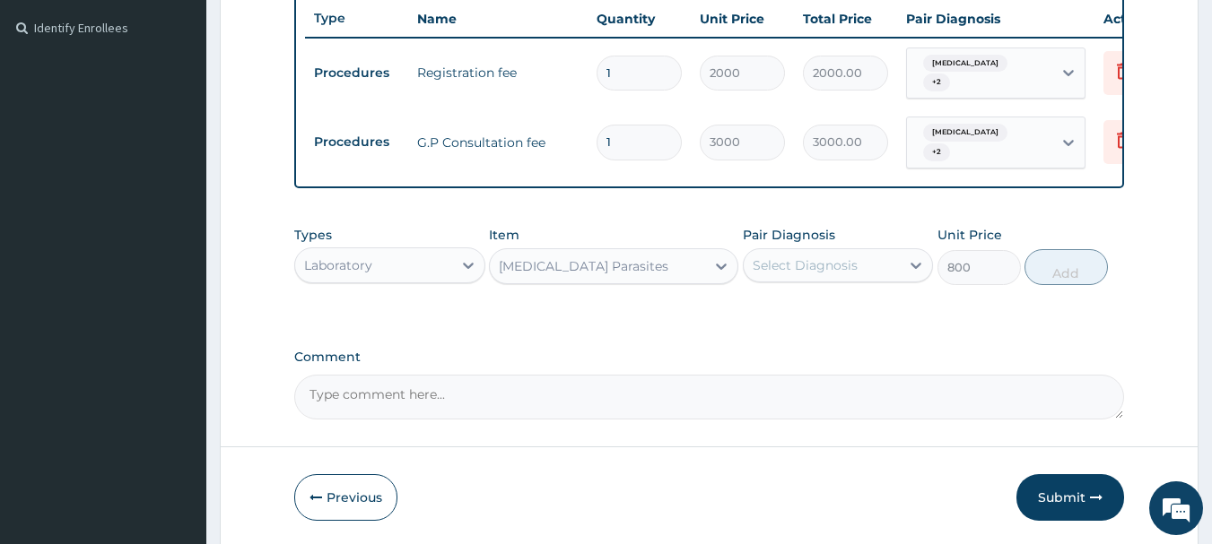
click at [831, 274] on div "Select Diagnosis" at bounding box center [822, 265] width 157 height 29
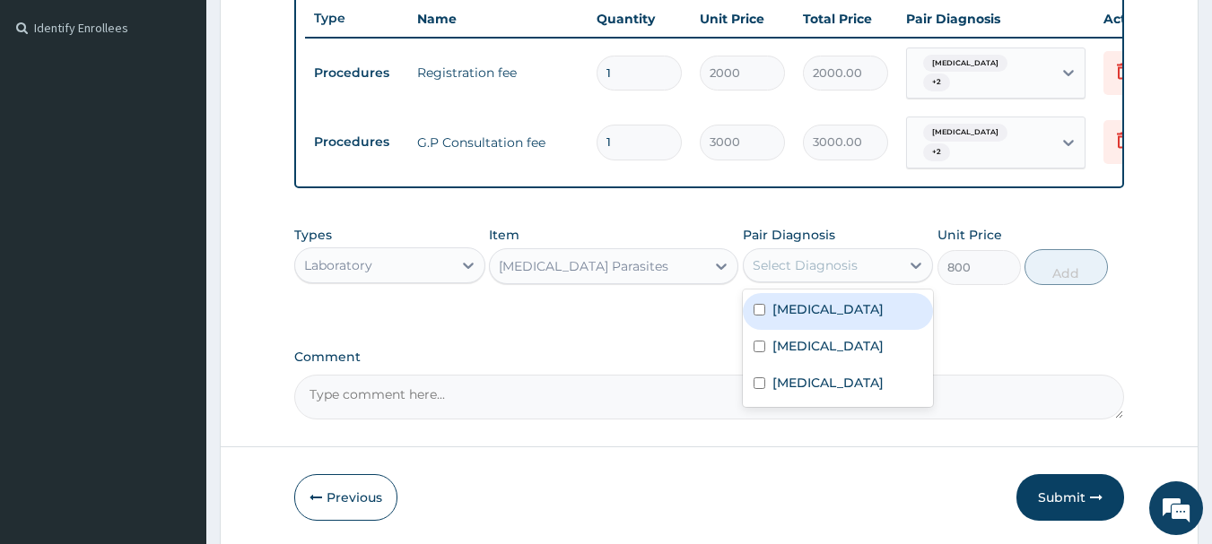
click at [818, 297] on div "Malaria" at bounding box center [838, 311] width 191 height 37
checkbox input "true"
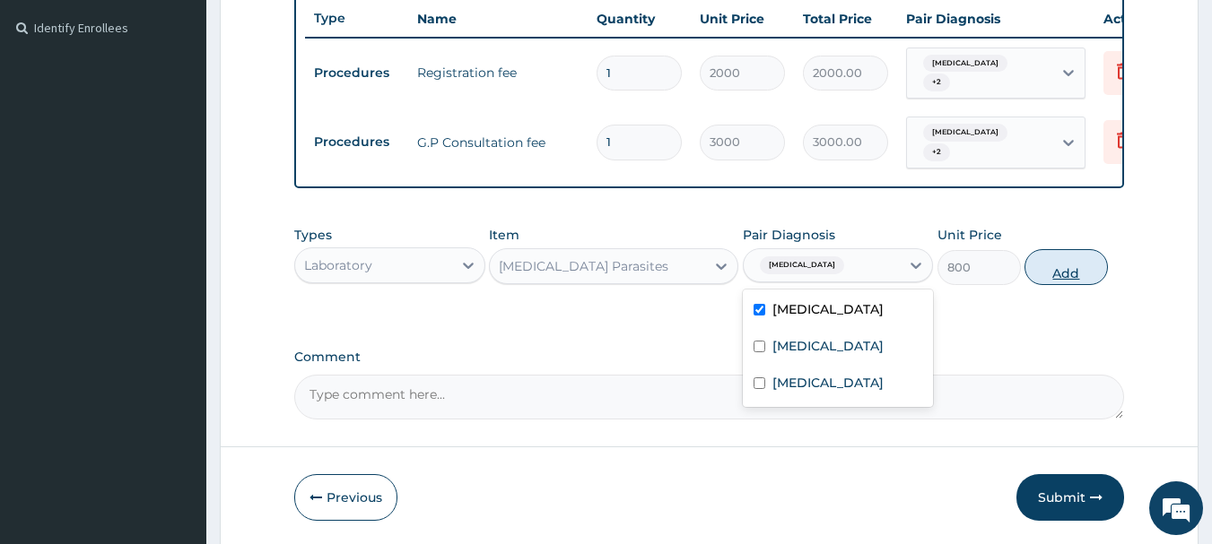
click at [1071, 276] on button "Add" at bounding box center [1065, 267] width 83 height 36
type input "0"
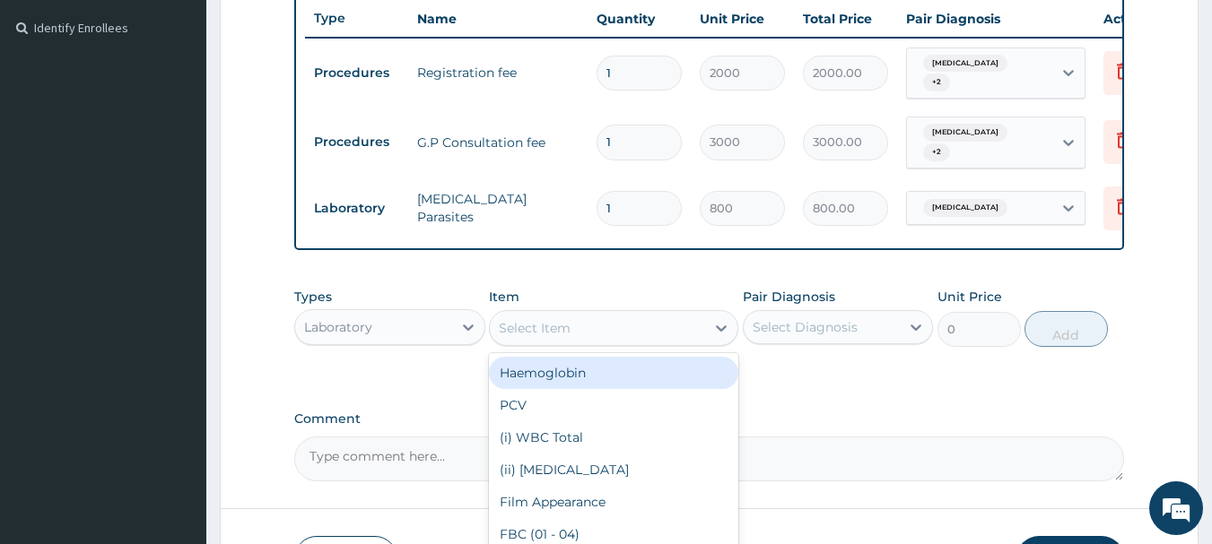
click at [645, 325] on div "Select Item" at bounding box center [597, 328] width 215 height 29
type input "FB"
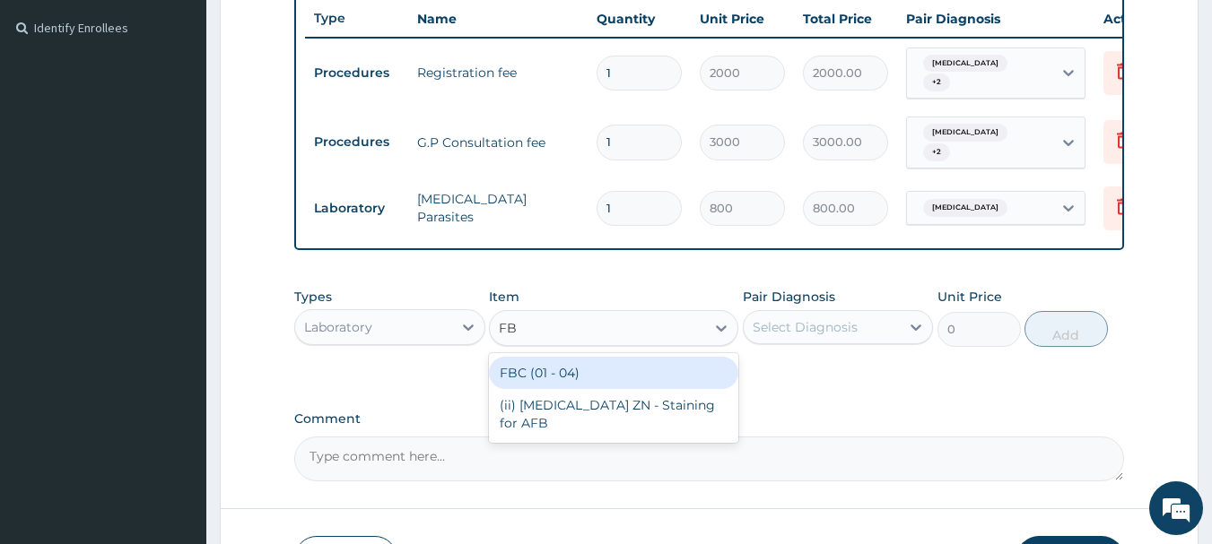
click at [662, 379] on div "FBC (01 - 04)" at bounding box center [613, 373] width 249 height 32
type input "1600"
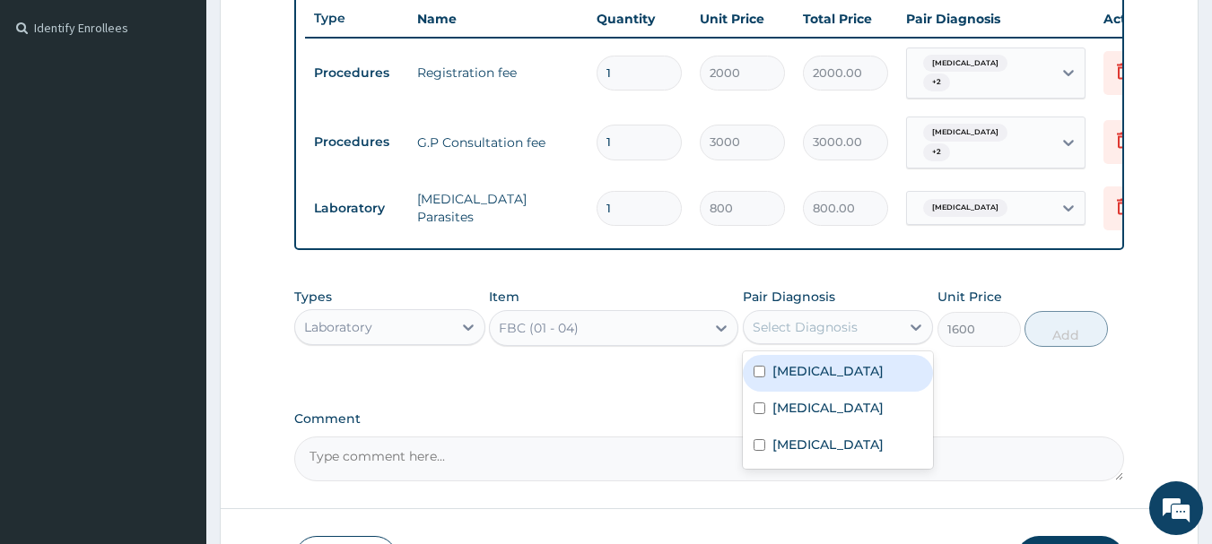
click at [840, 318] on div "Select Diagnosis" at bounding box center [805, 327] width 105 height 18
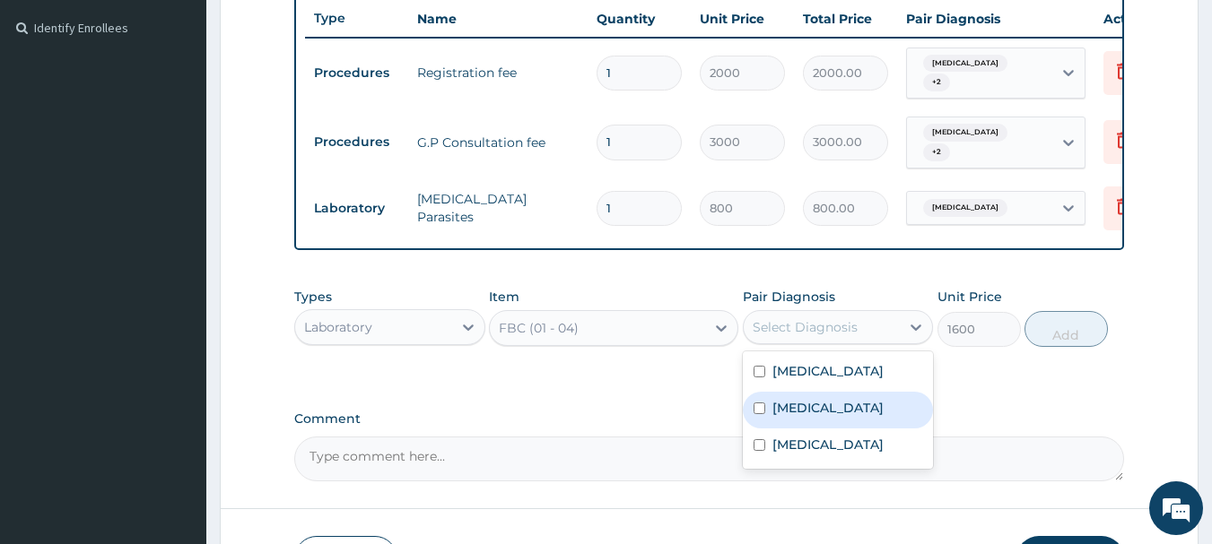
click at [834, 412] on label "Upper respiratory infection" at bounding box center [827, 408] width 111 height 18
checkbox input "true"
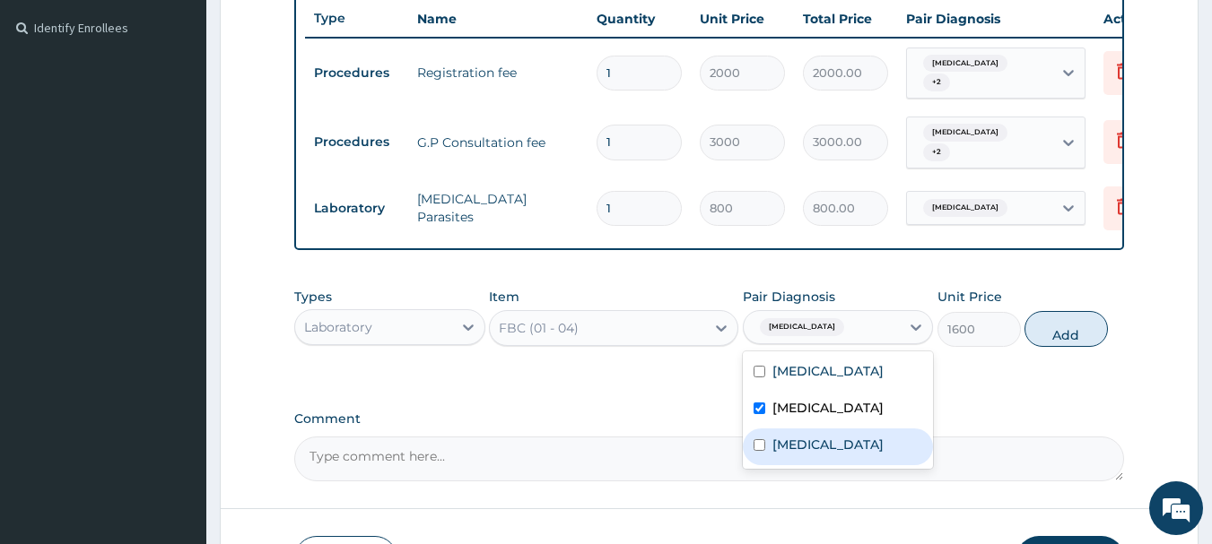
click at [834, 454] on label "Atopic dermatitis" at bounding box center [827, 445] width 111 height 18
checkbox input "true"
click at [1079, 347] on button "Add" at bounding box center [1065, 329] width 83 height 36
type input "0"
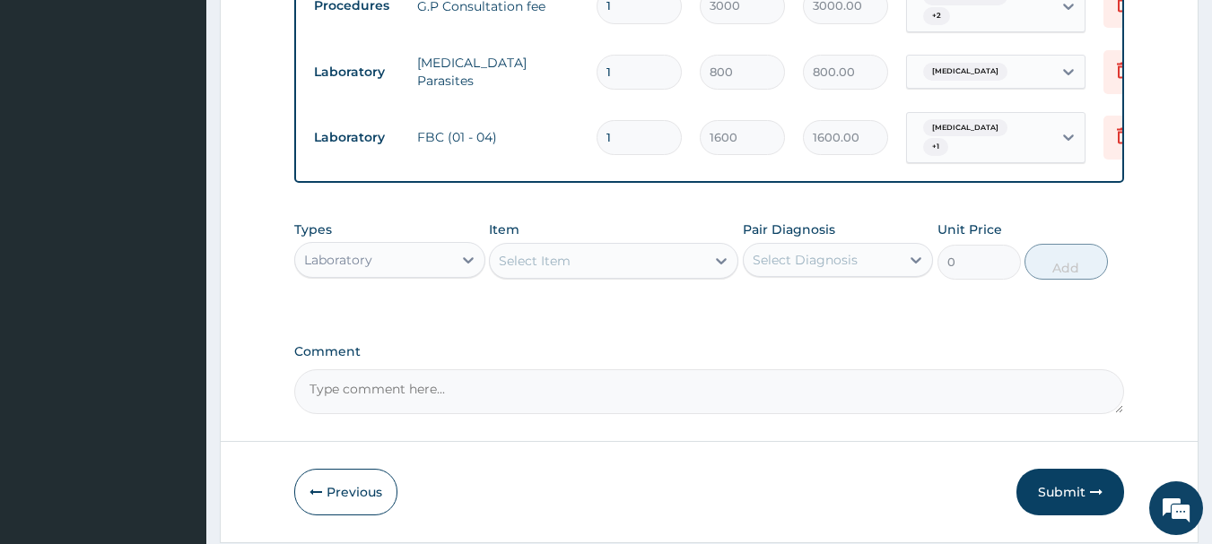
scroll to position [676, 0]
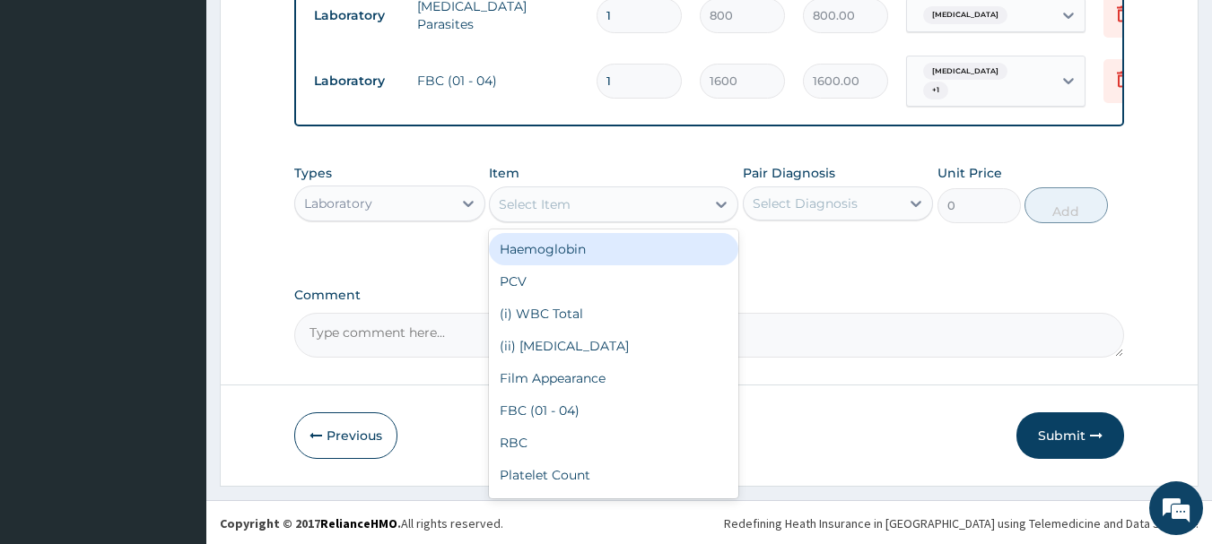
click at [616, 200] on div "Select Item" at bounding box center [597, 204] width 215 height 29
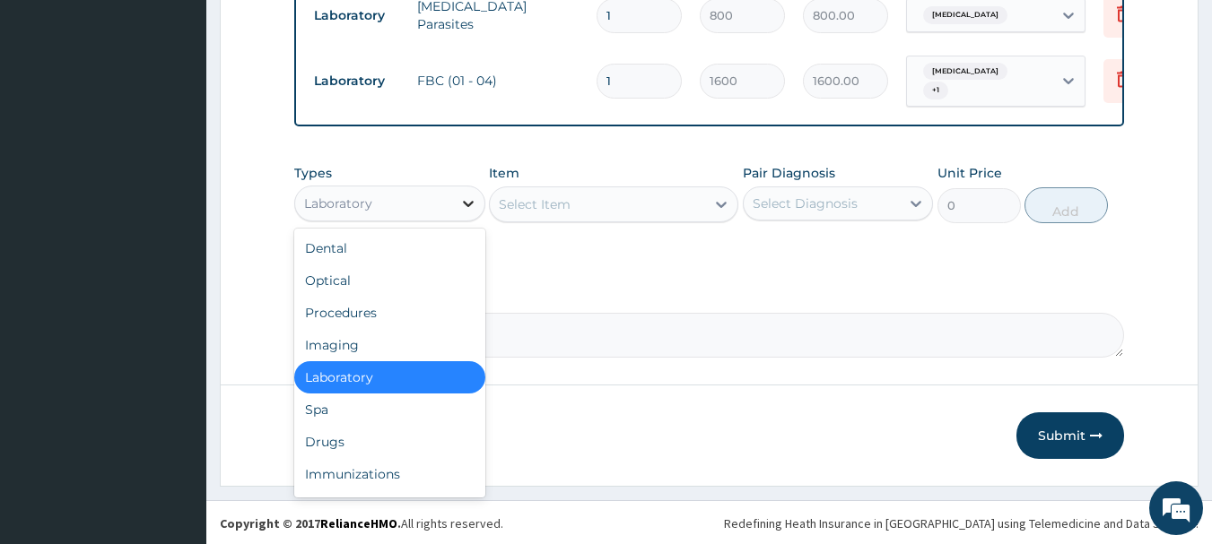
click at [466, 209] on icon at bounding box center [468, 204] width 18 height 18
click at [366, 440] on div "Drugs" at bounding box center [389, 442] width 191 height 32
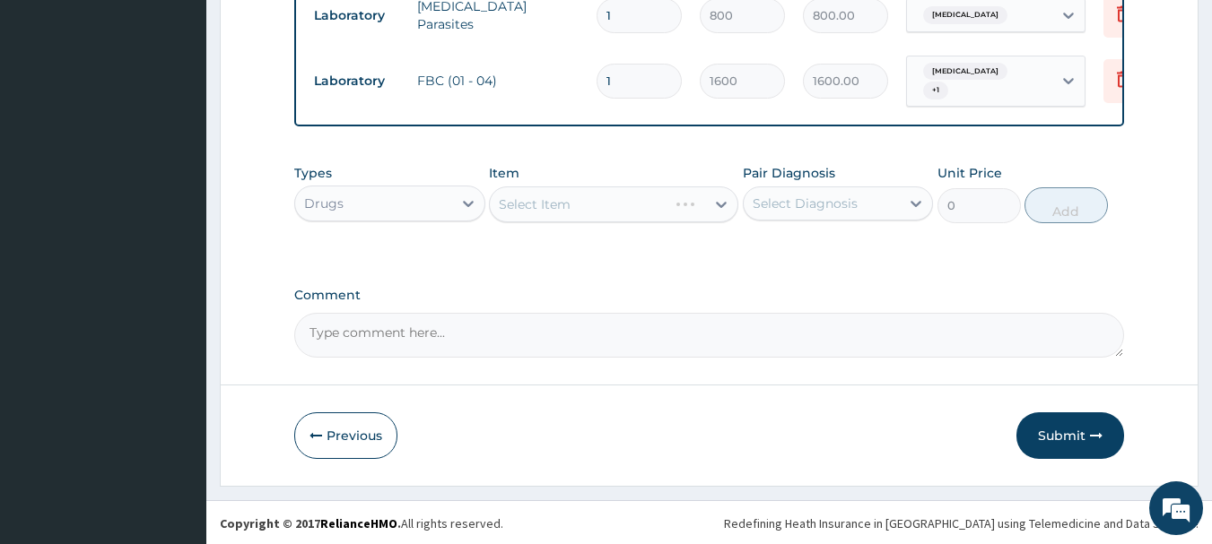
click at [561, 198] on div "Select Item" at bounding box center [613, 205] width 249 height 36
click at [561, 198] on div "Select Item" at bounding box center [535, 205] width 72 height 18
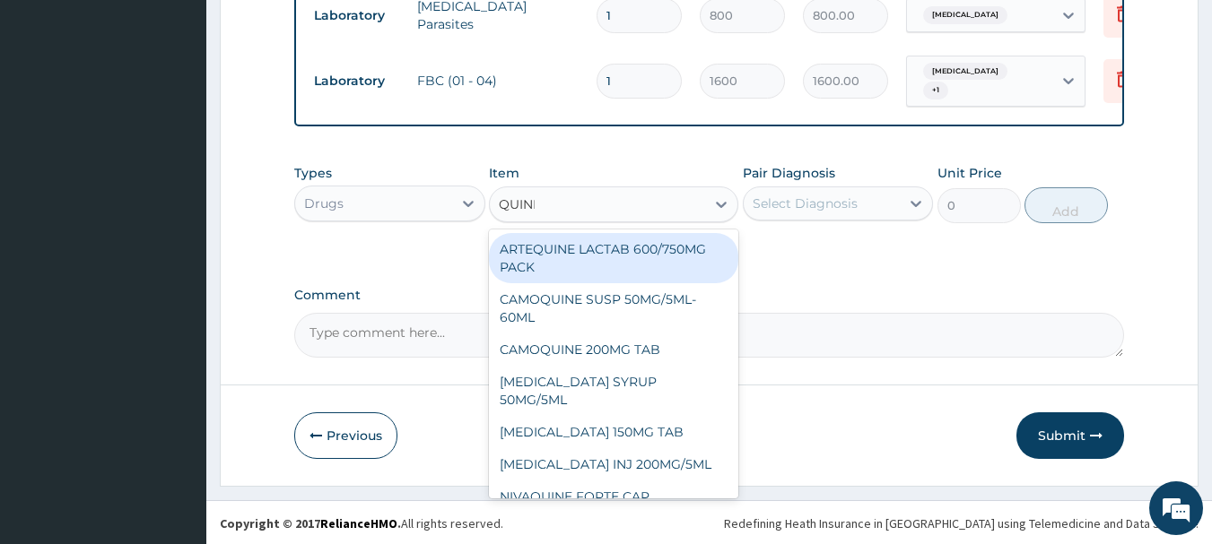
type input "QUININ"
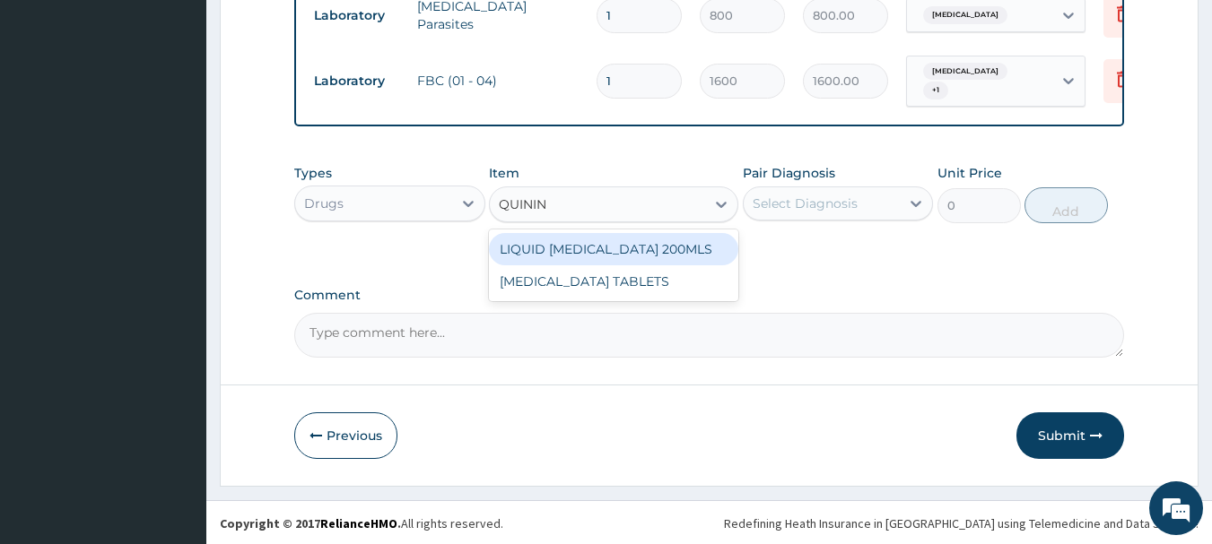
click at [582, 240] on div "LIQUID QUININE 200MLS" at bounding box center [613, 249] width 249 height 32
type input "1200"
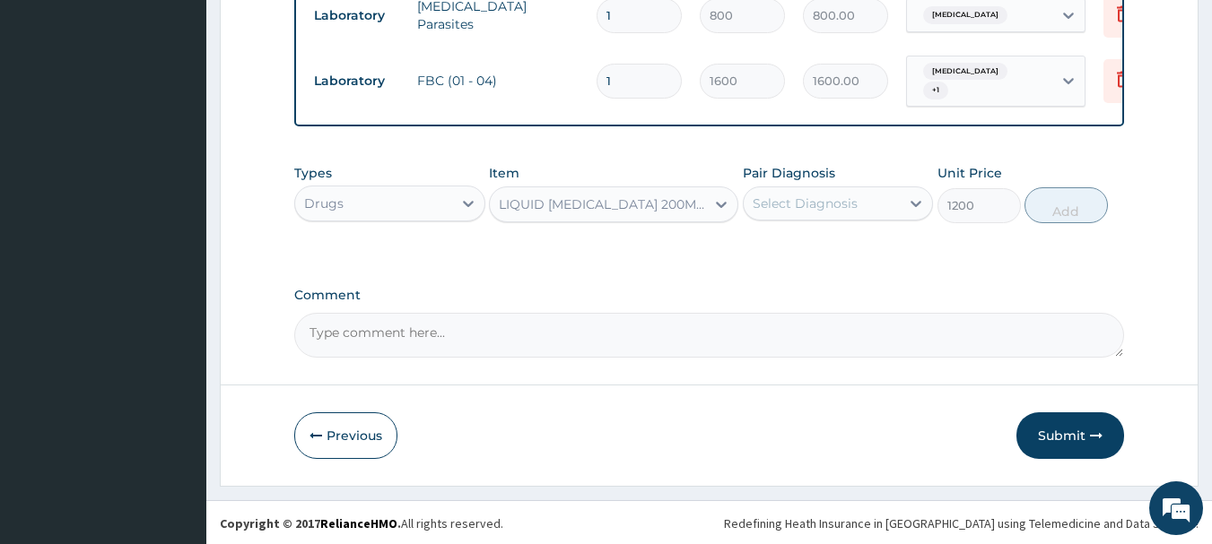
click at [859, 191] on div "Select Diagnosis" at bounding box center [822, 203] width 157 height 29
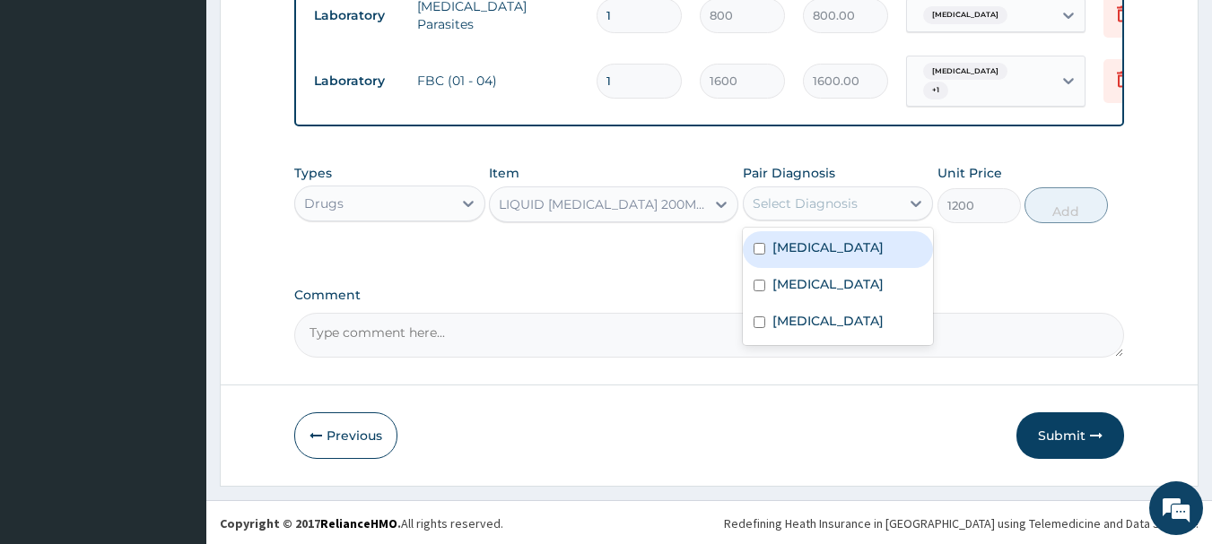
click at [817, 262] on div "Malaria" at bounding box center [838, 249] width 191 height 37
checkbox input "true"
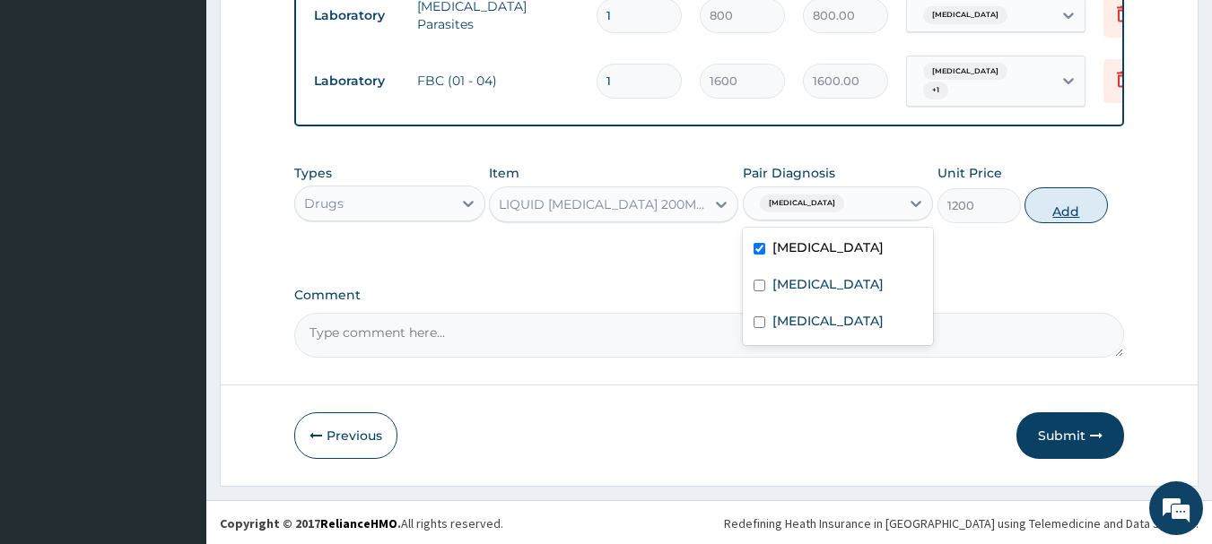
click at [1049, 212] on button "Add" at bounding box center [1065, 205] width 83 height 36
type input "0"
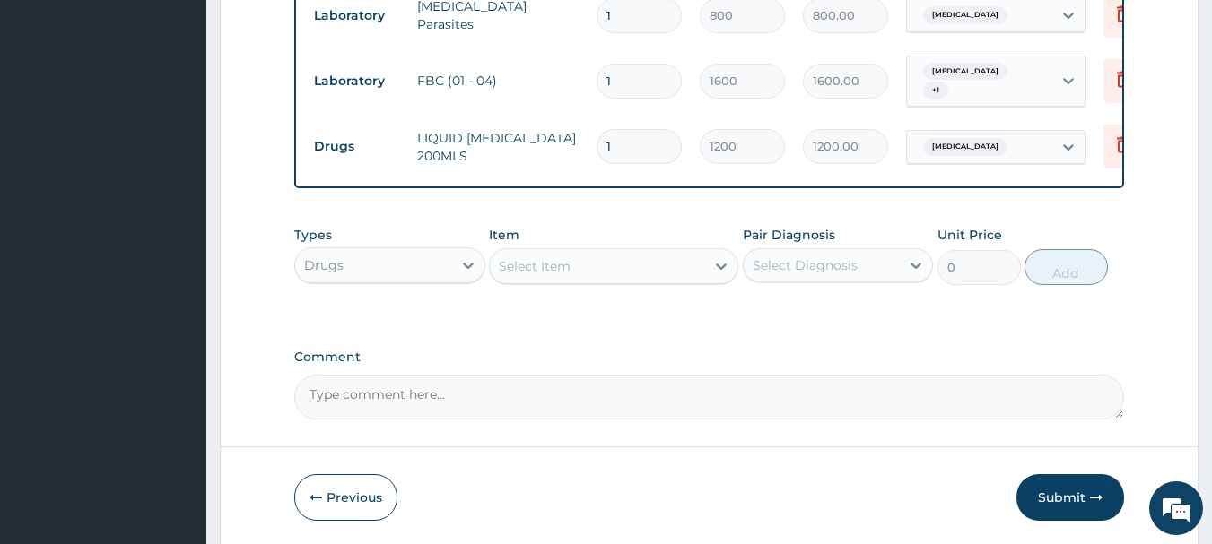
click at [552, 267] on div "Select Item" at bounding box center [535, 266] width 72 height 18
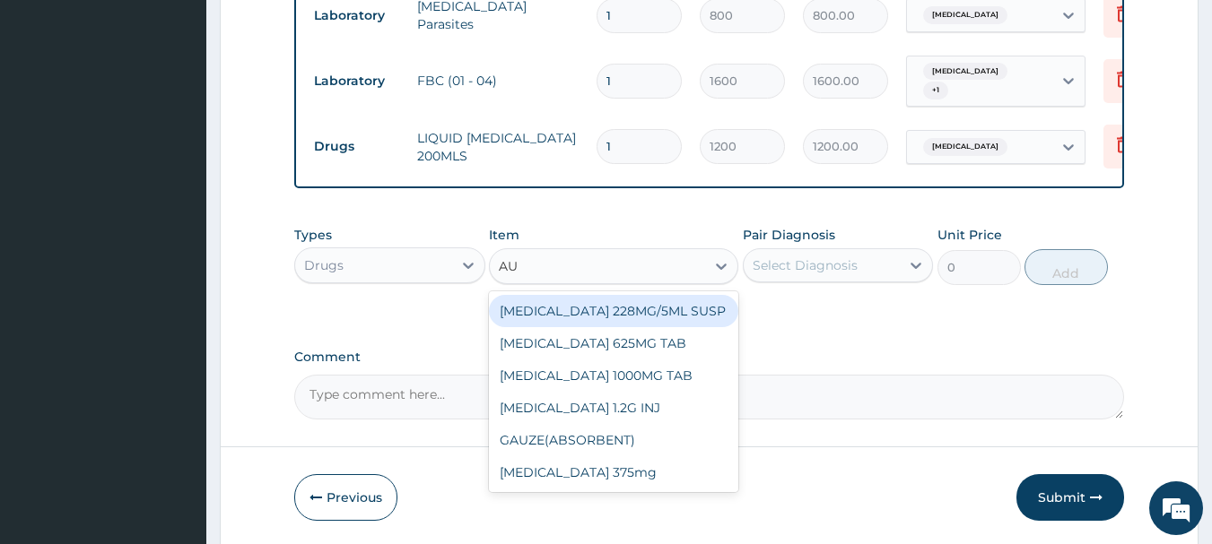
type input "AUG"
click at [566, 300] on div "AUGMENTIN 228MG/5ML SUSP" at bounding box center [613, 311] width 249 height 32
type input "2500"
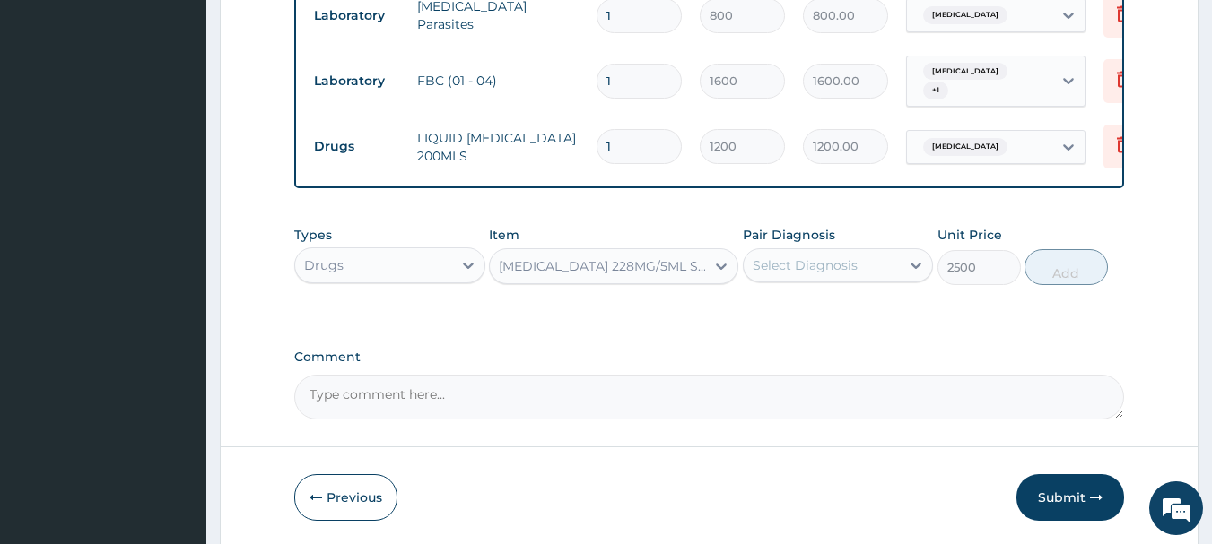
click at [840, 270] on div "Select Diagnosis" at bounding box center [805, 266] width 105 height 18
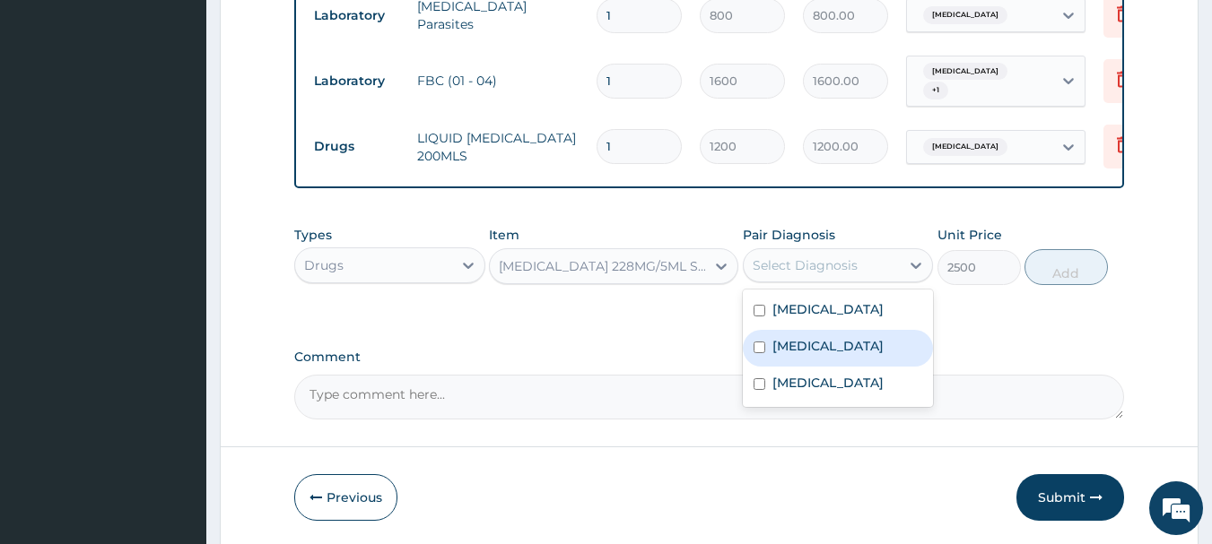
click at [823, 351] on label "Upper respiratory infection" at bounding box center [827, 346] width 111 height 18
checkbox input "true"
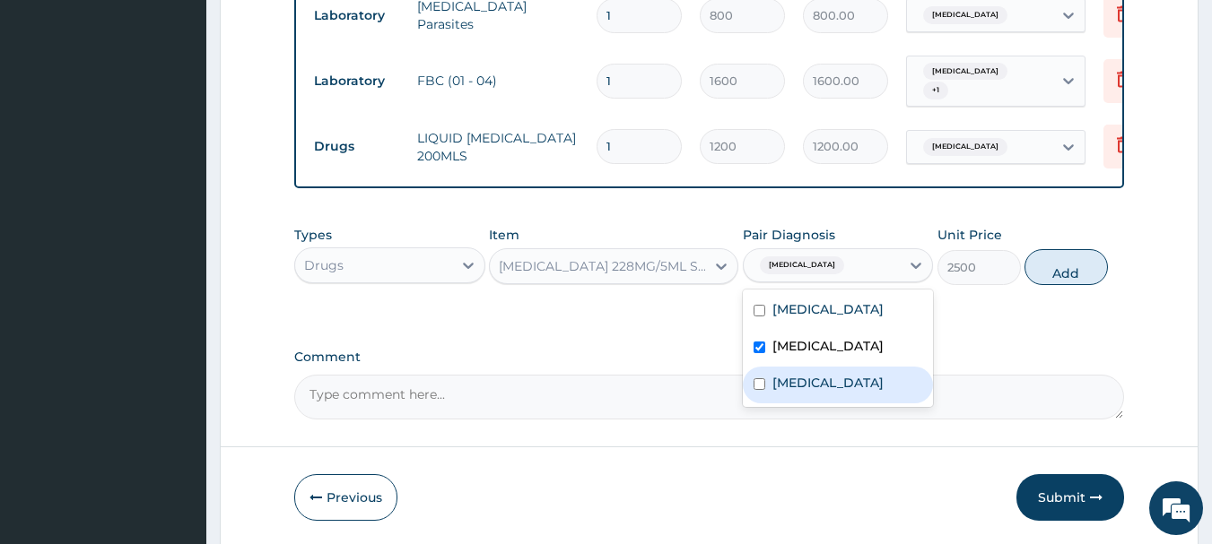
click at [823, 387] on div "Atopic dermatitis" at bounding box center [838, 385] width 191 height 37
checkbox input "true"
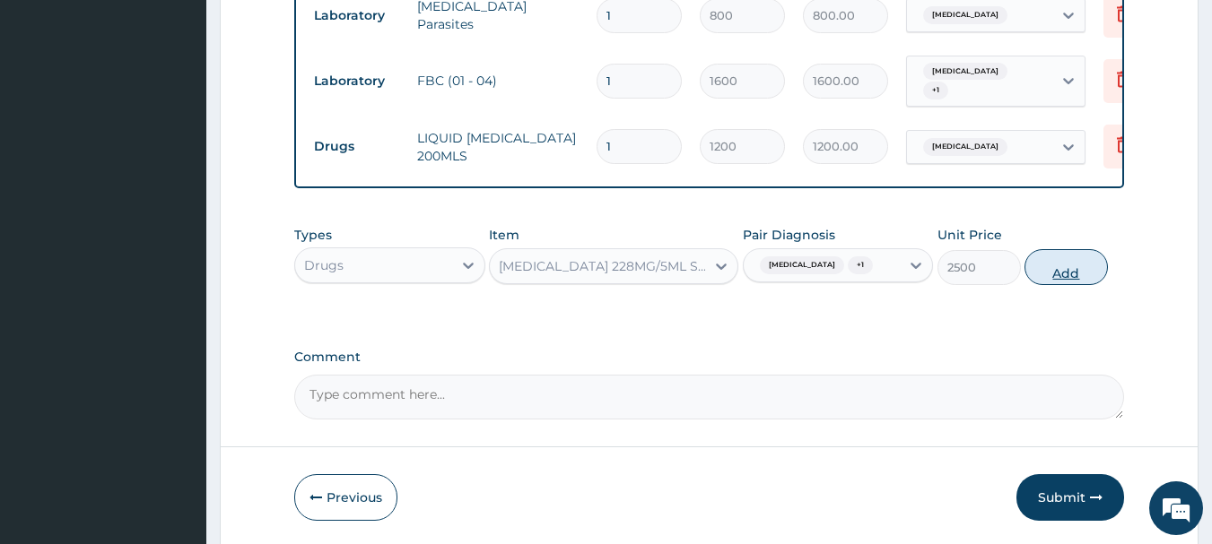
drag, startPoint x: 1088, startPoint y: 293, endPoint x: 1080, endPoint y: 268, distance: 26.4
click at [1080, 268] on button "Add" at bounding box center [1065, 267] width 83 height 36
type input "0"
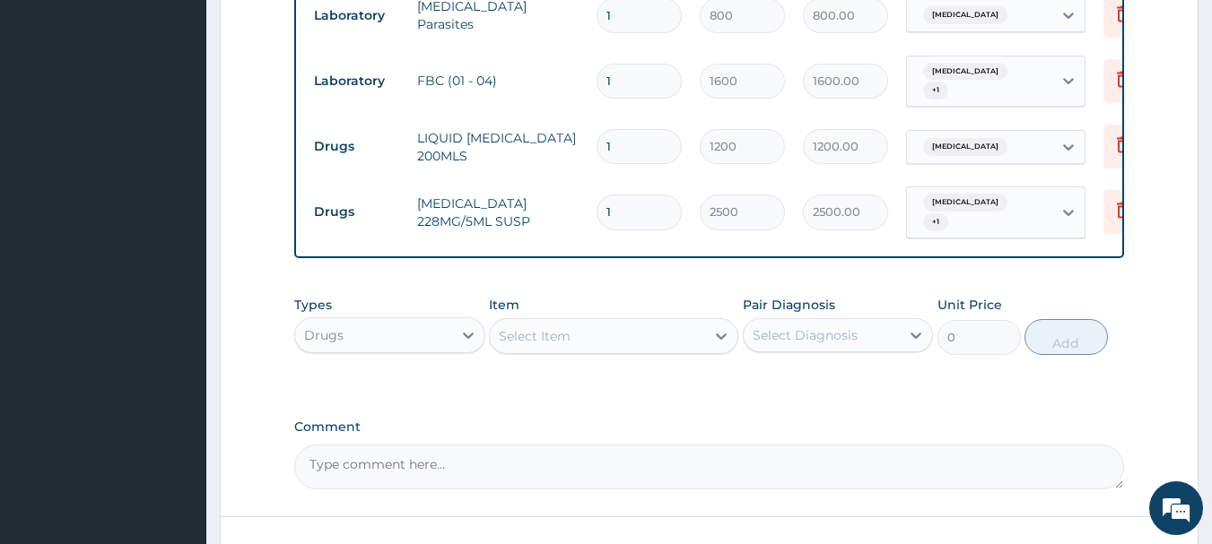
click at [603, 347] on div "Select Item" at bounding box center [597, 336] width 215 height 29
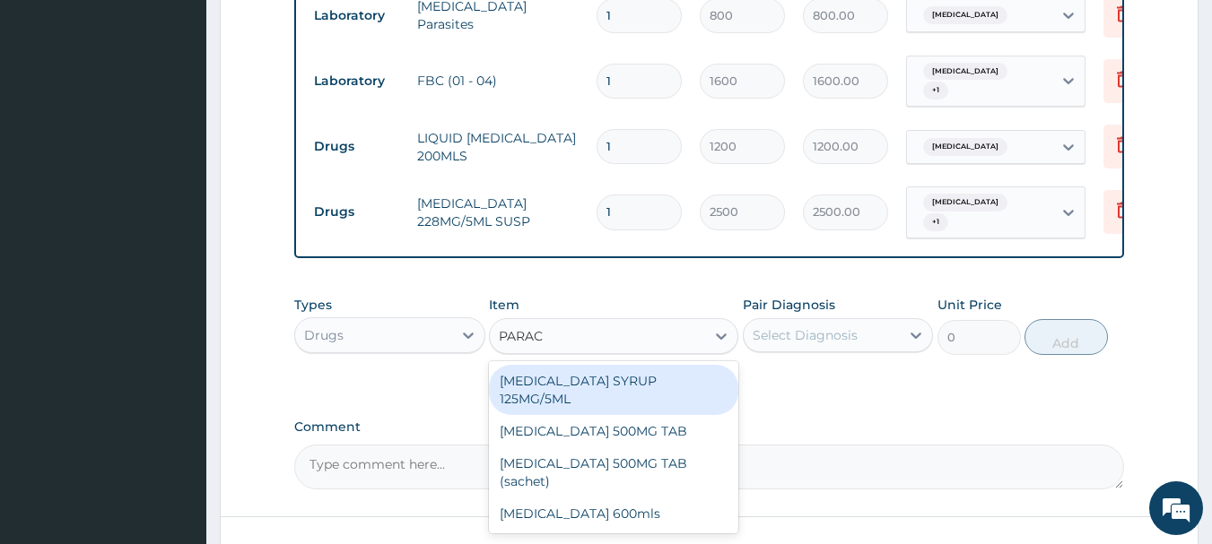
type input "PARACE"
click at [608, 370] on div "PARACETAMOL SYRUP 125MG/5ML" at bounding box center [613, 390] width 249 height 50
type input "400"
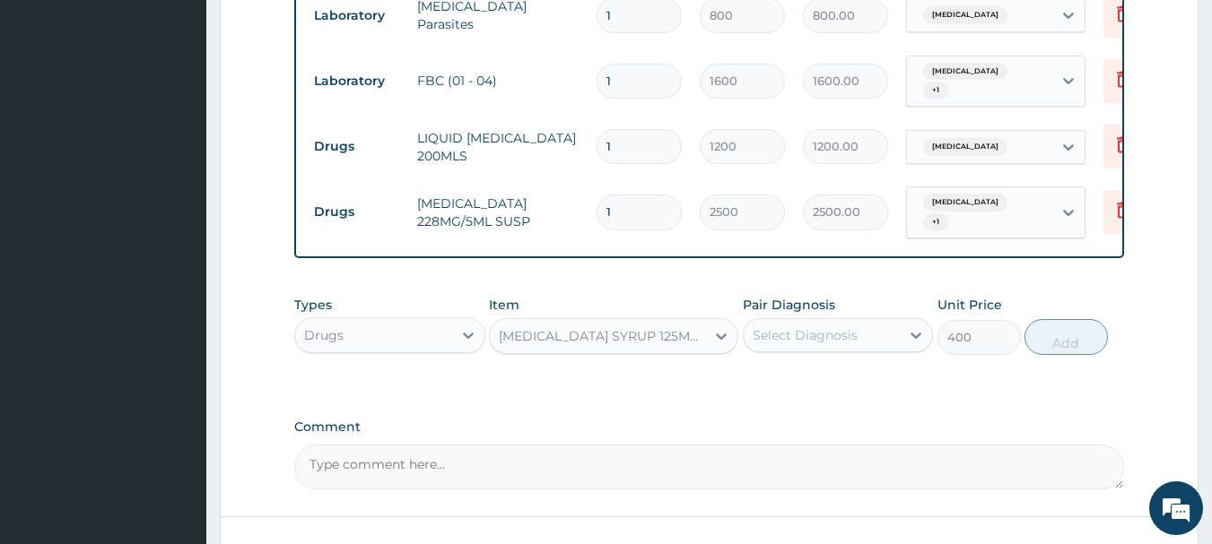
click at [837, 332] on div "Select Diagnosis" at bounding box center [805, 335] width 105 height 18
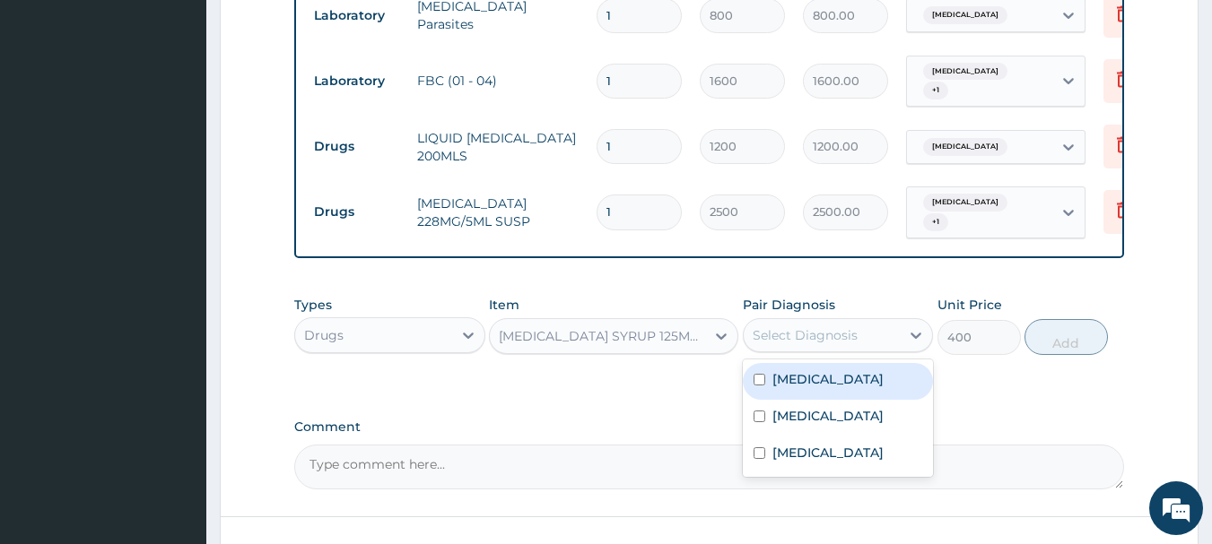
click at [819, 394] on div "Malaria" at bounding box center [838, 381] width 191 height 37
checkbox input "true"
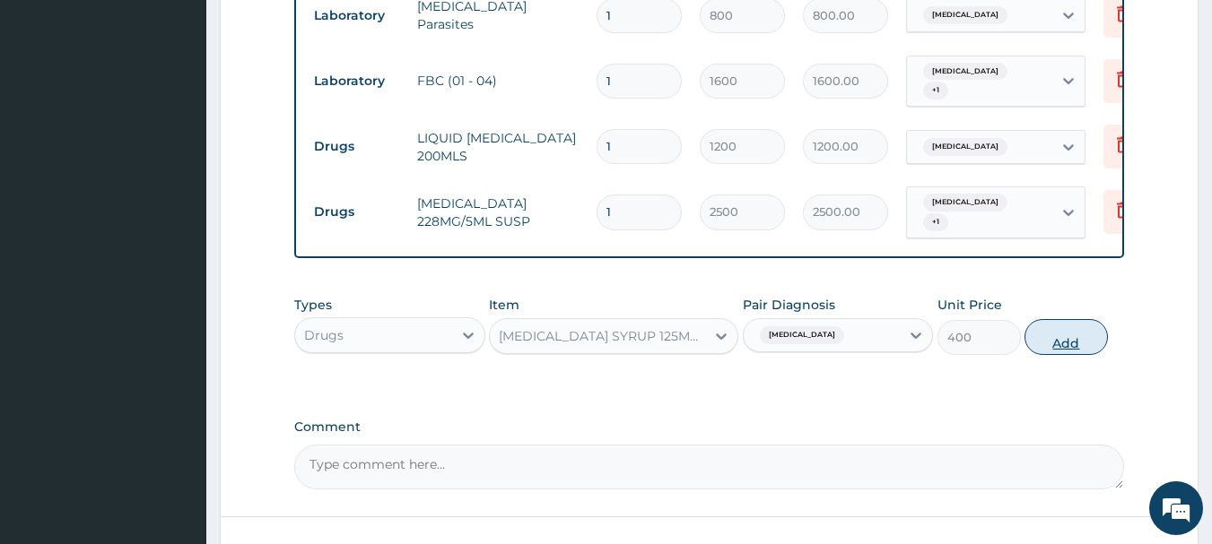
click at [1086, 325] on button "Add" at bounding box center [1065, 337] width 83 height 36
type input "0"
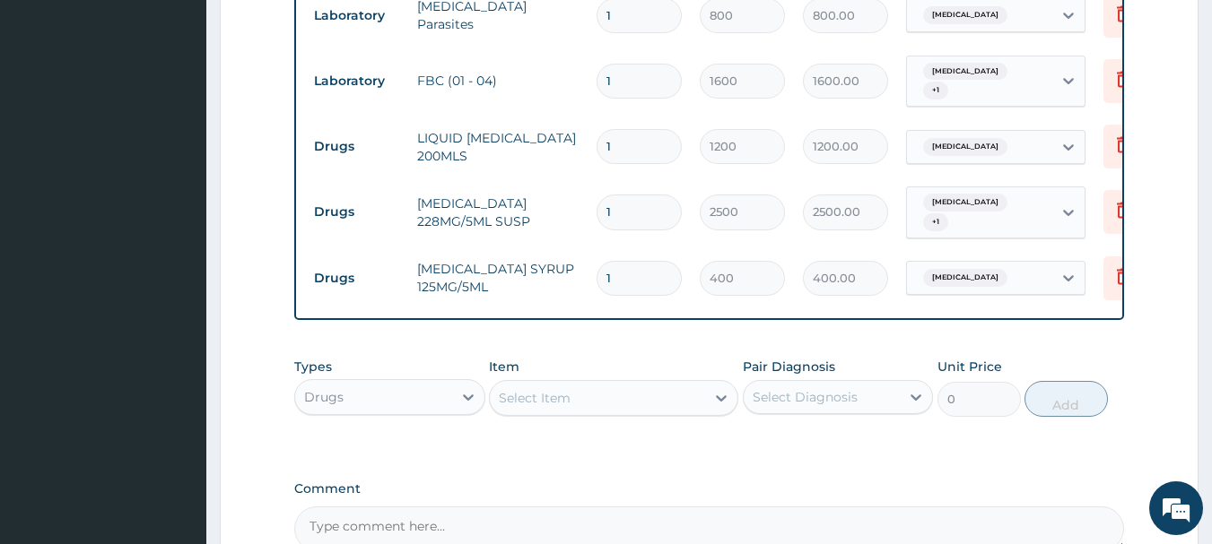
click at [555, 393] on div "Select Item" at bounding box center [535, 398] width 72 height 18
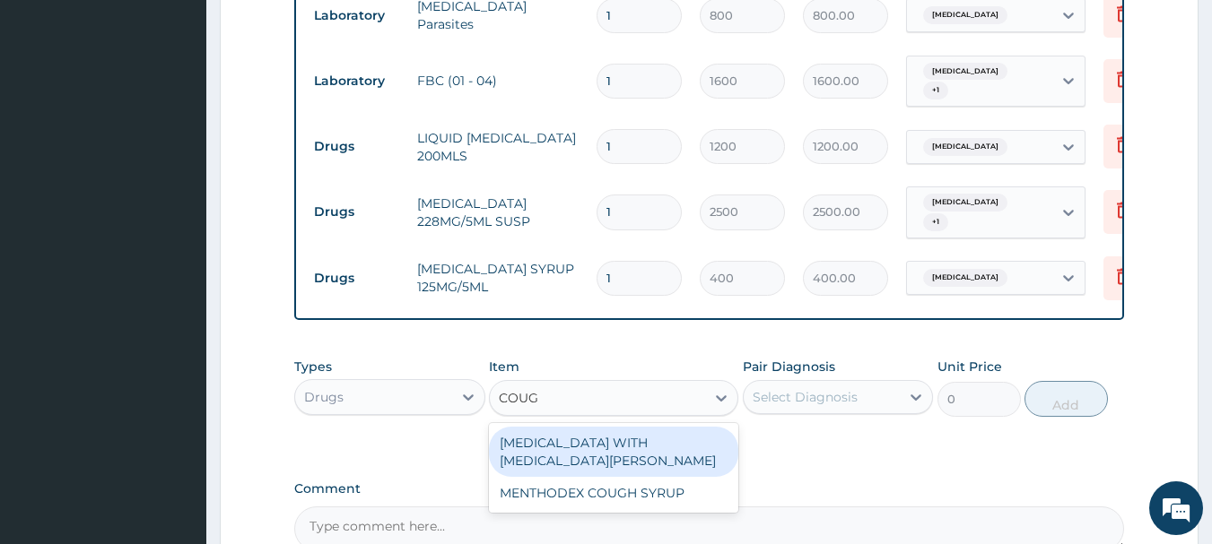
type input "COUGH"
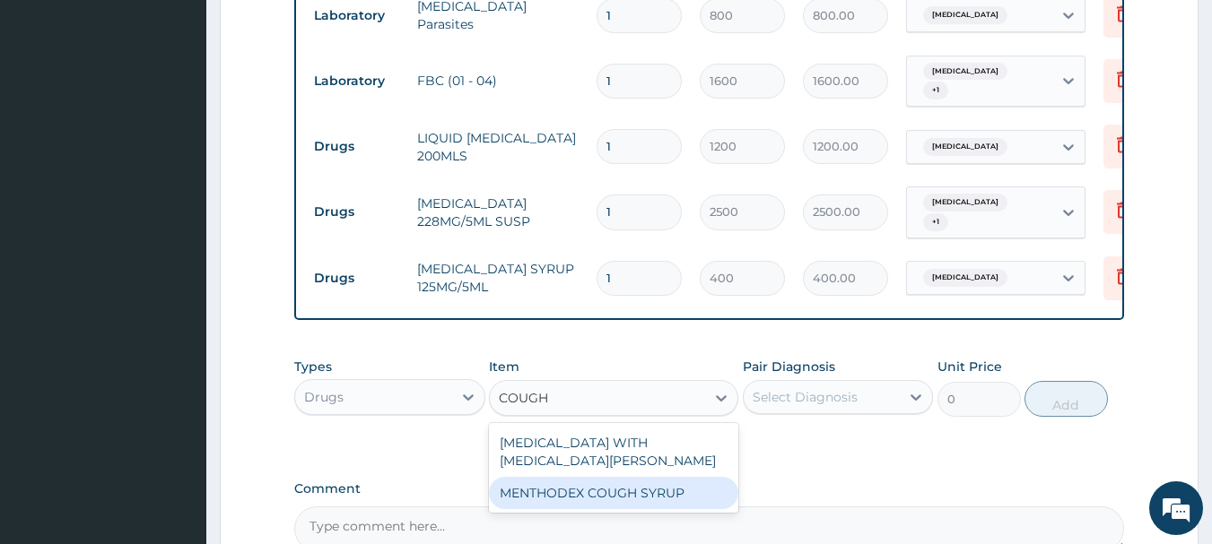
click at [613, 483] on div "MENTHODEX COUGH SYRUP" at bounding box center [613, 493] width 249 height 32
type input "800"
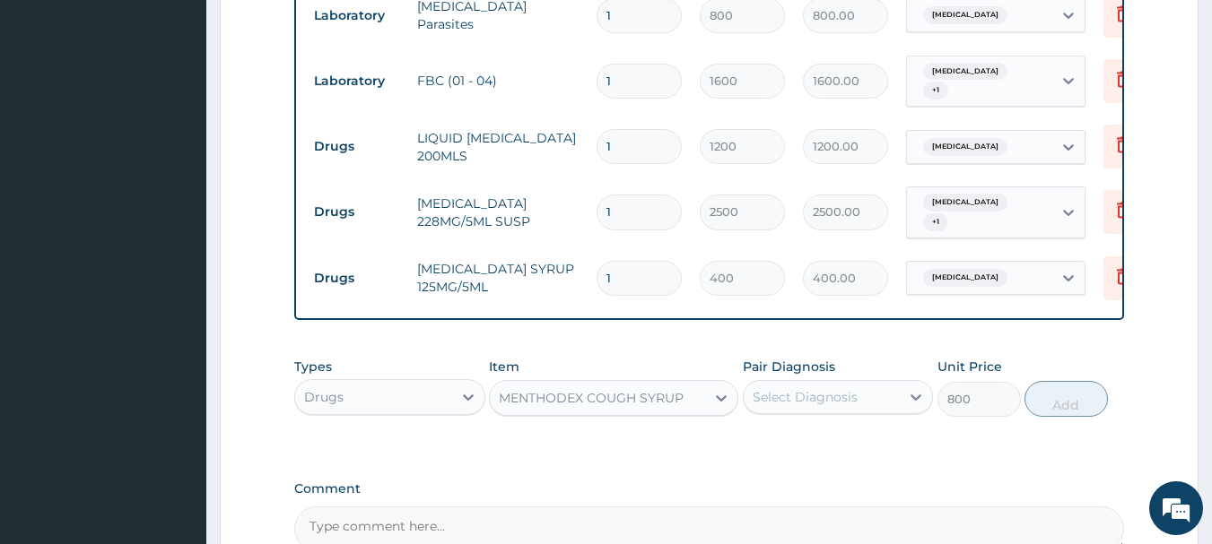
click at [845, 399] on div "Select Diagnosis" at bounding box center [805, 397] width 105 height 18
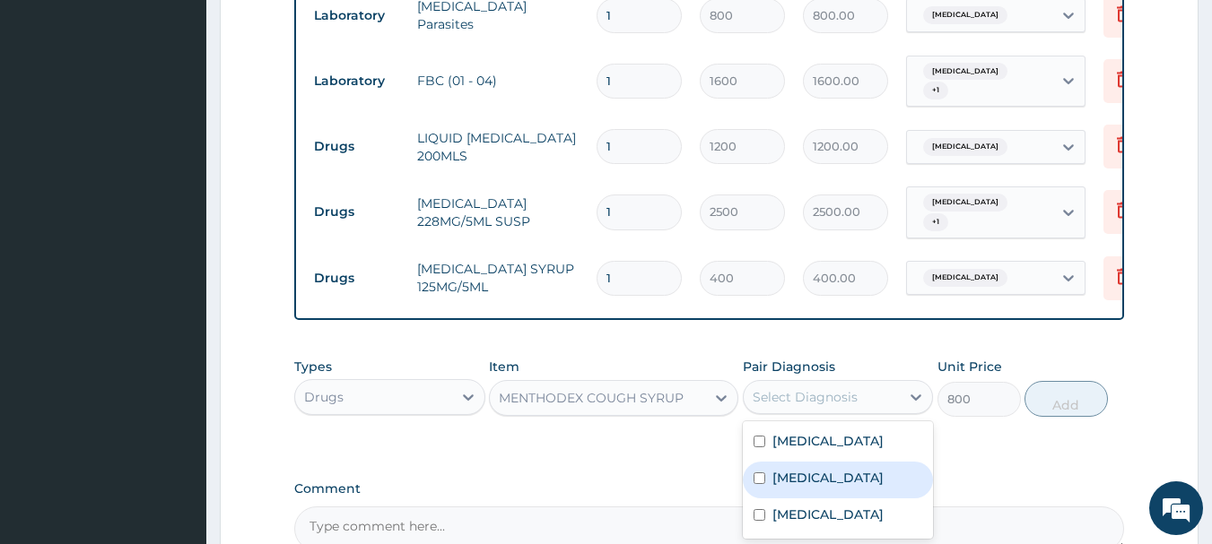
click at [834, 474] on label "Upper respiratory infection" at bounding box center [827, 478] width 111 height 18
checkbox input "true"
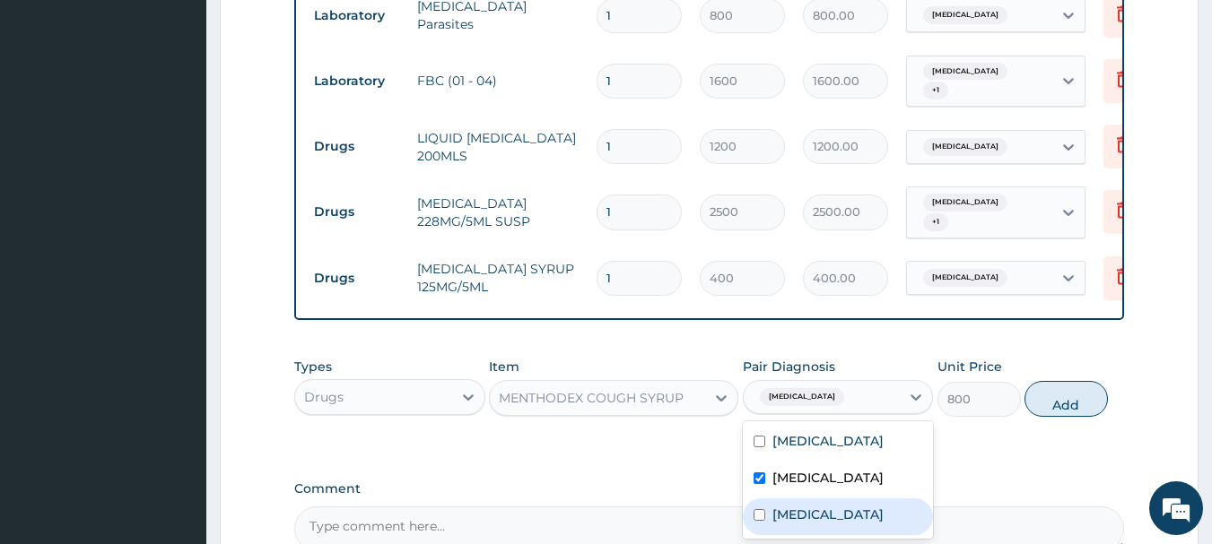
click at [827, 524] on label "Atopic dermatitis" at bounding box center [827, 515] width 111 height 18
checkbox input "true"
click at [1065, 411] on button "Add" at bounding box center [1065, 399] width 83 height 36
type input "0"
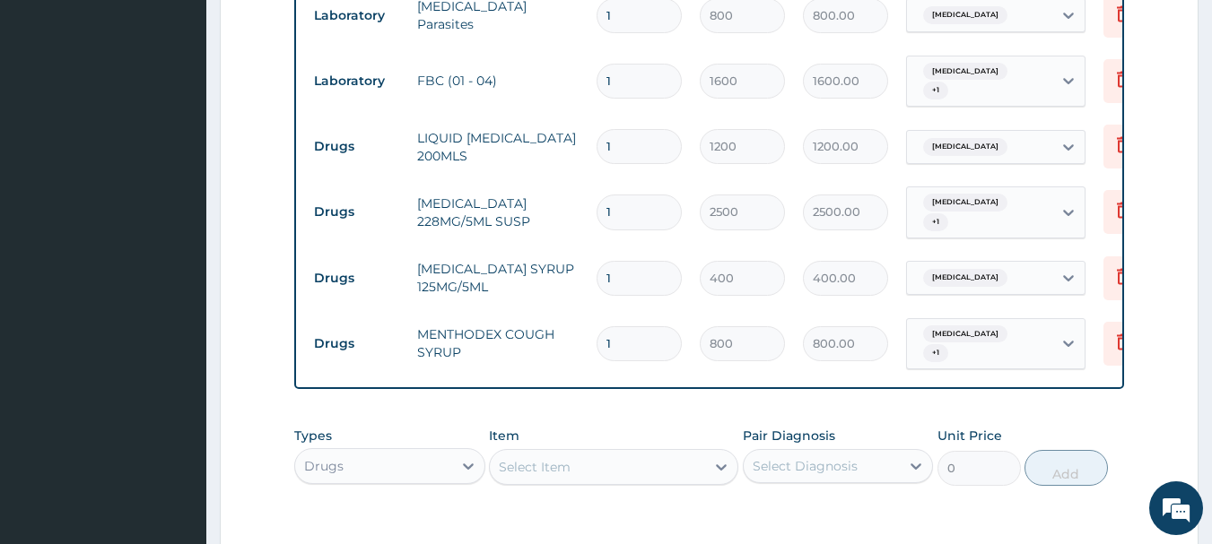
scroll to position [939, 0]
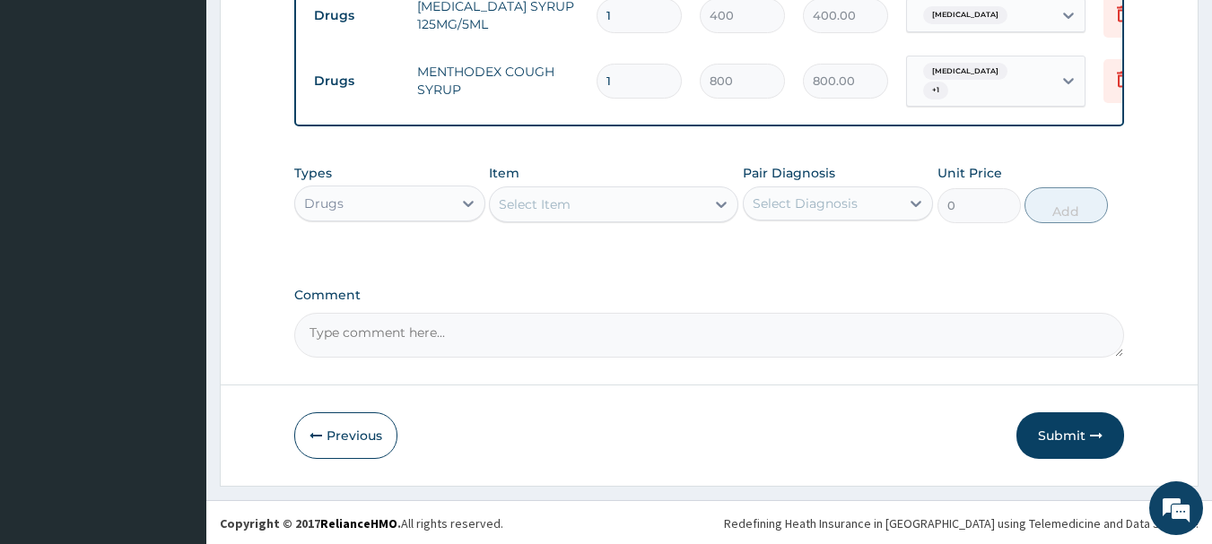
click at [558, 204] on div "Select Item" at bounding box center [535, 205] width 72 height 18
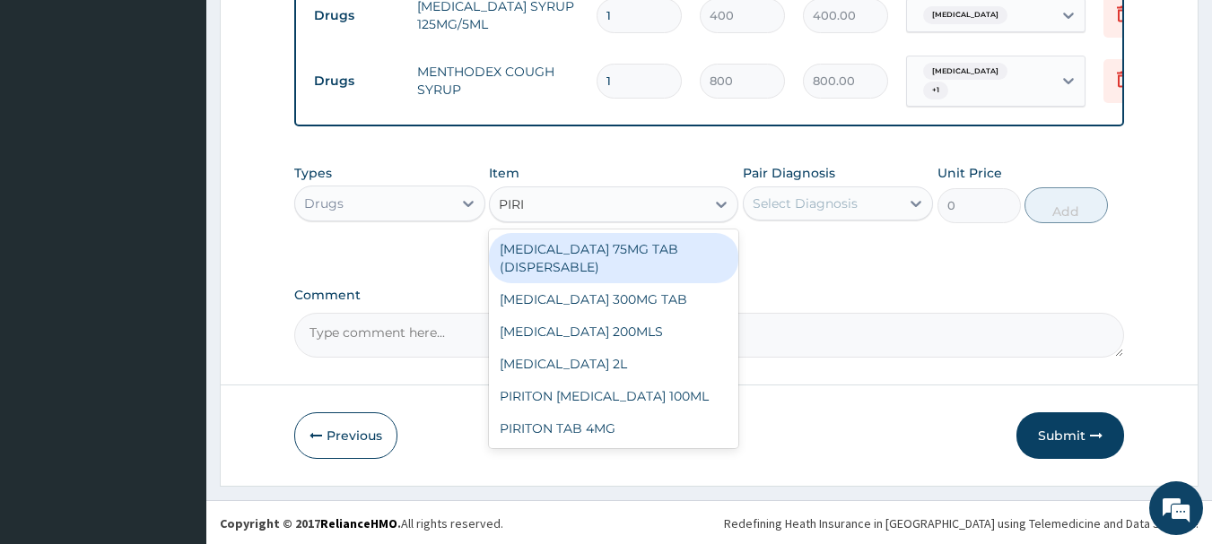
type input "PIRIT"
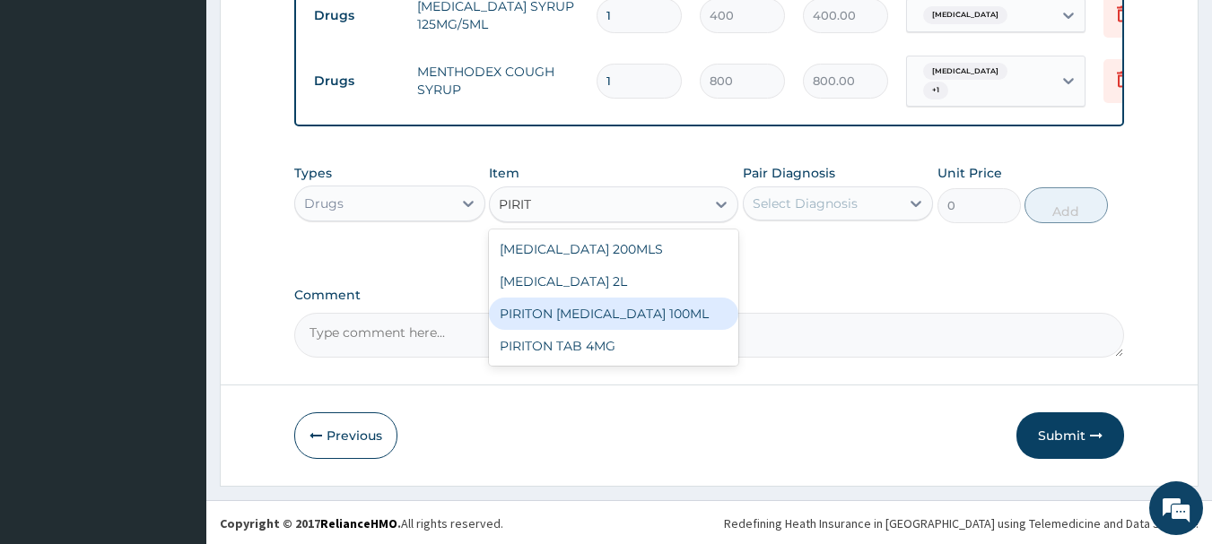
click at [611, 302] on div "PIRITON EXPECTORANT 100ML" at bounding box center [613, 314] width 249 height 32
type input "450"
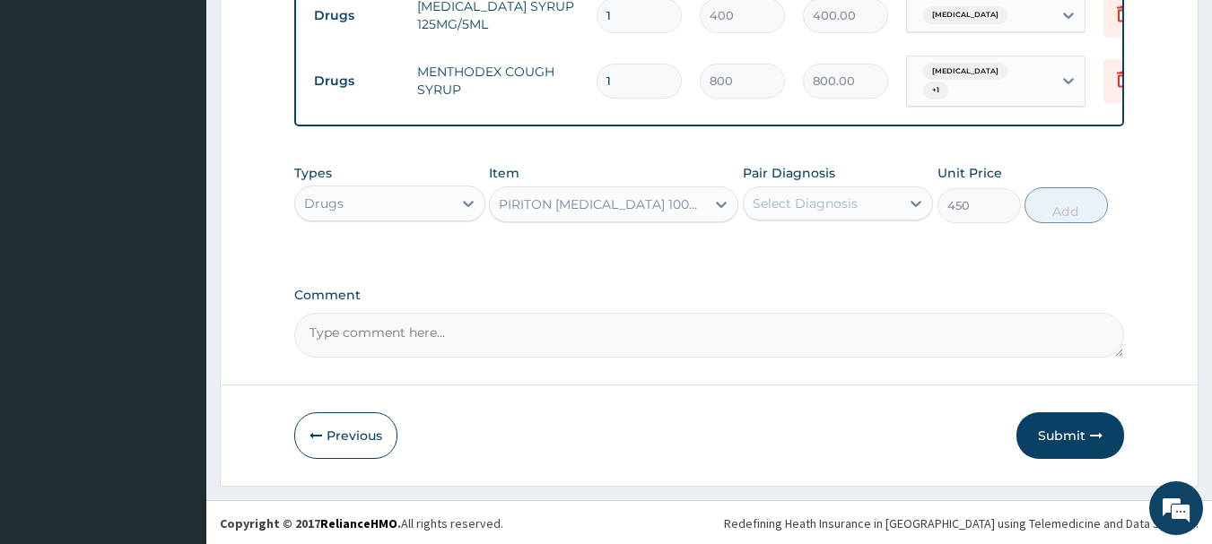
click at [815, 190] on div "Select Diagnosis" at bounding box center [822, 203] width 157 height 29
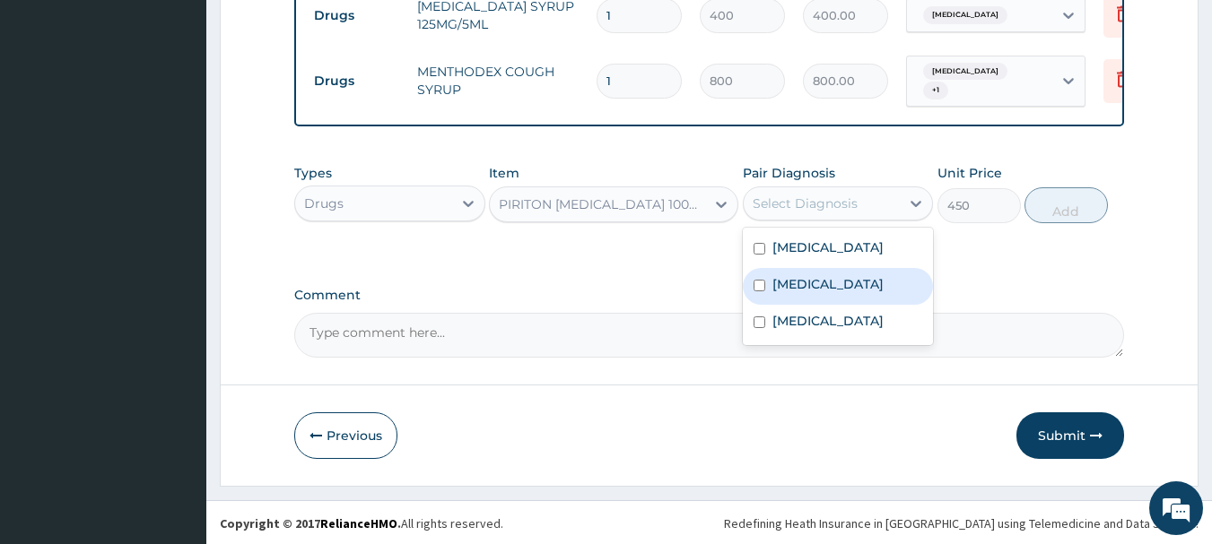
click at [816, 293] on label "Upper respiratory infection" at bounding box center [827, 284] width 111 height 18
checkbox input "true"
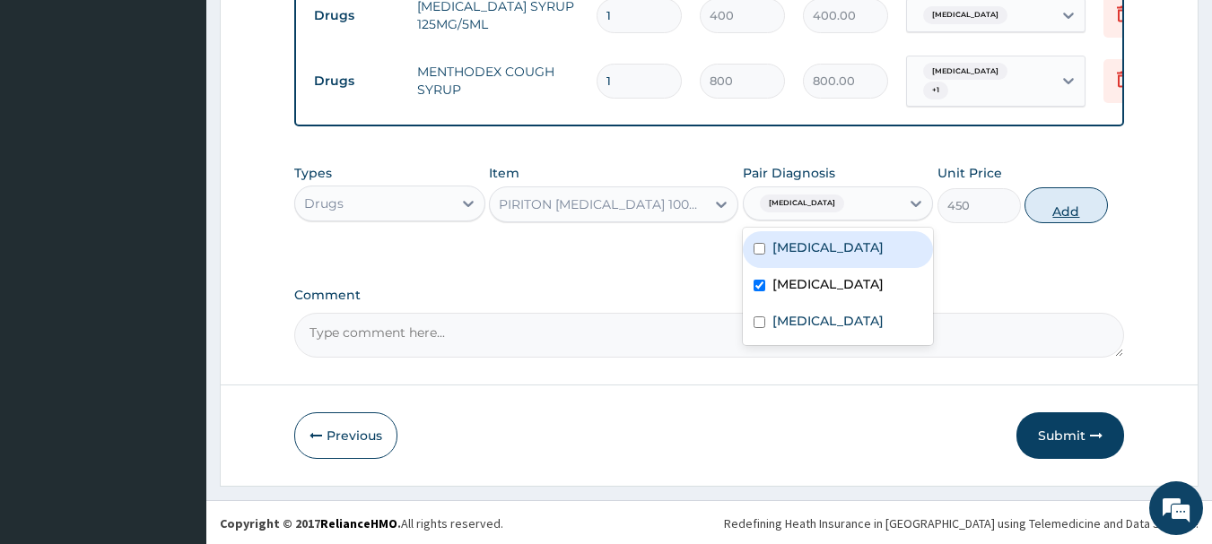
click at [1063, 197] on button "Add" at bounding box center [1065, 205] width 83 height 36
type input "0"
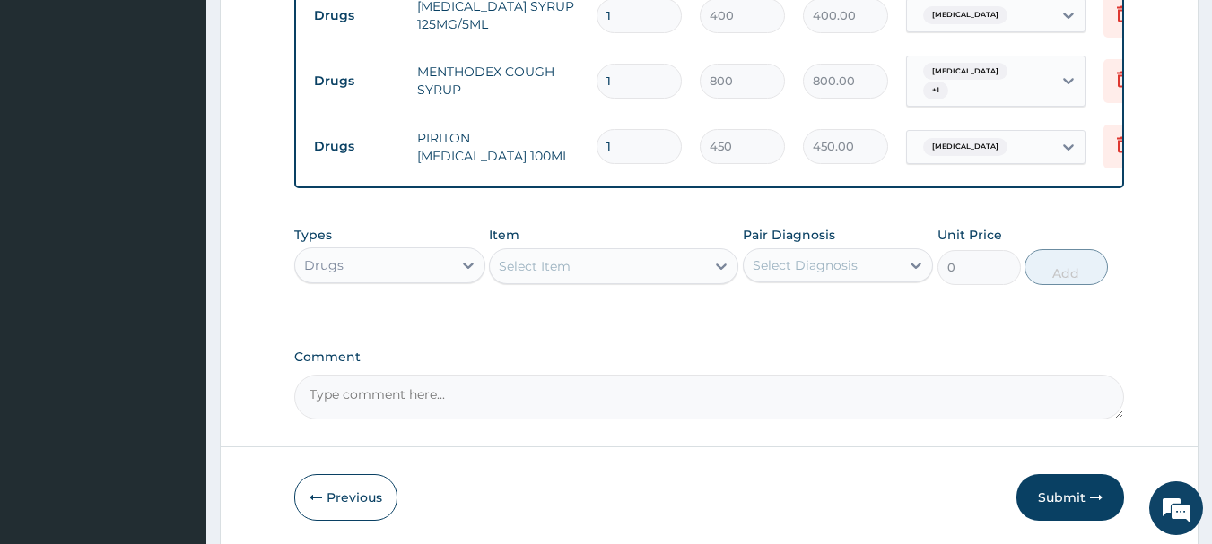
click at [609, 277] on div "Select Item" at bounding box center [597, 266] width 215 height 29
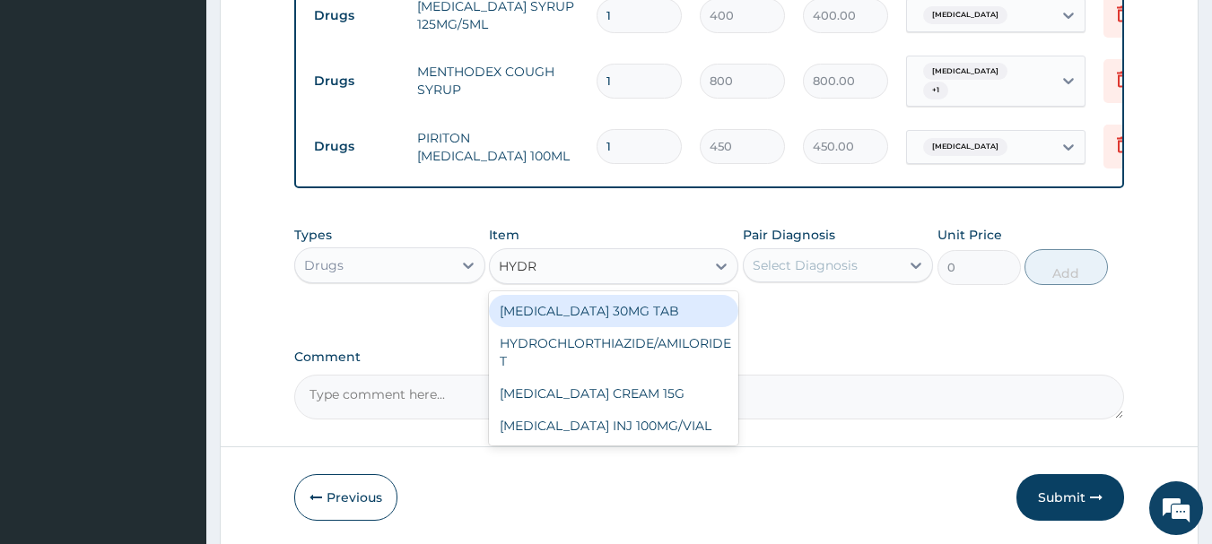
type input "HYDRO"
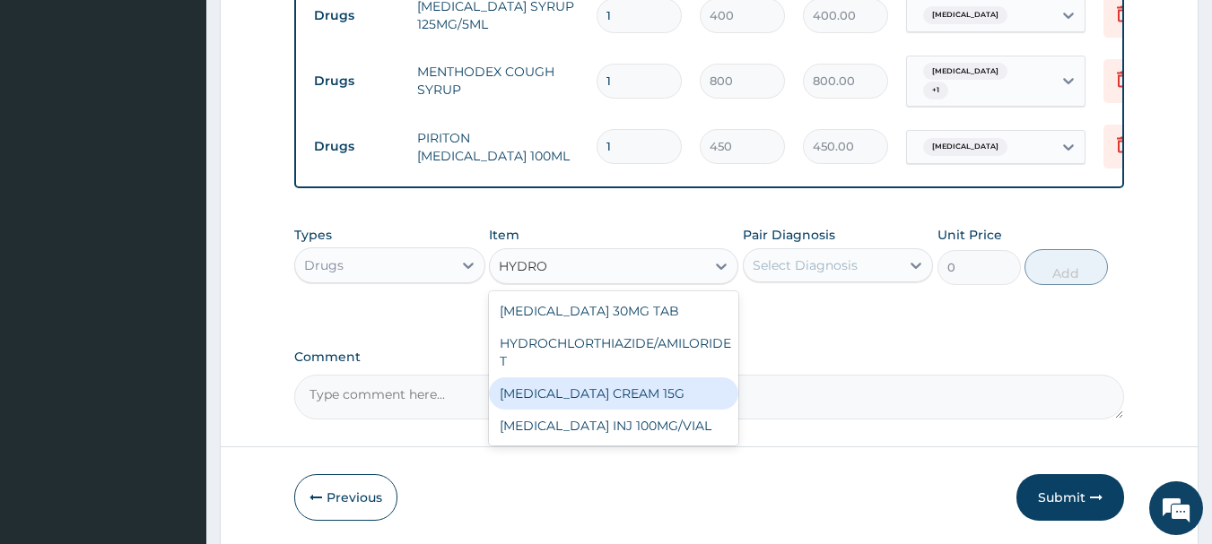
click at [614, 397] on div "HYDROCORTISONE CREAM 15G" at bounding box center [613, 394] width 249 height 32
type input "800"
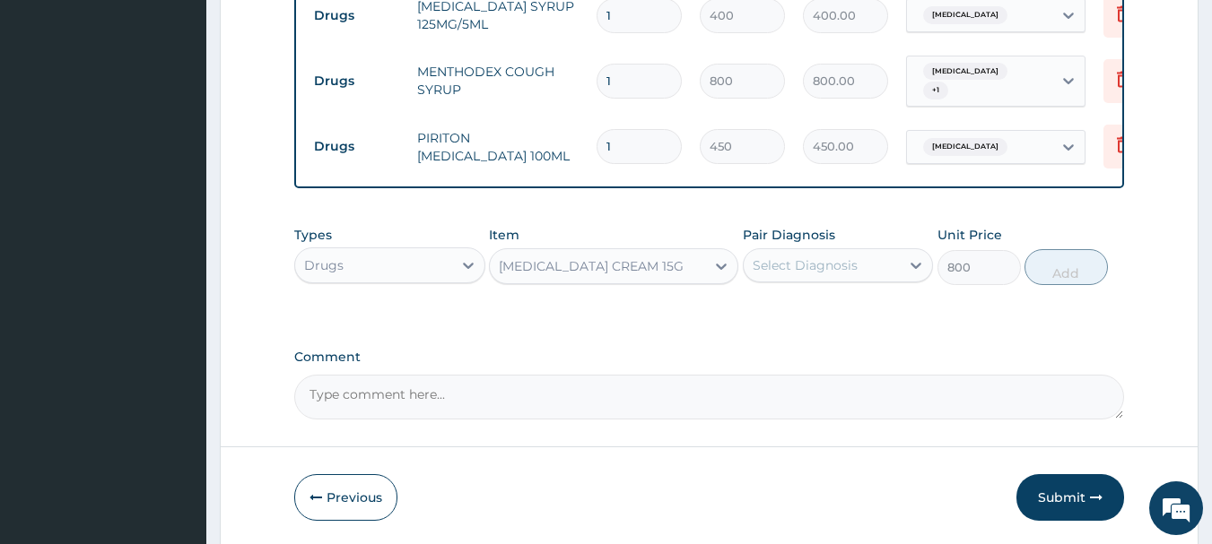
click at [788, 266] on div "Select Diagnosis" at bounding box center [805, 266] width 105 height 18
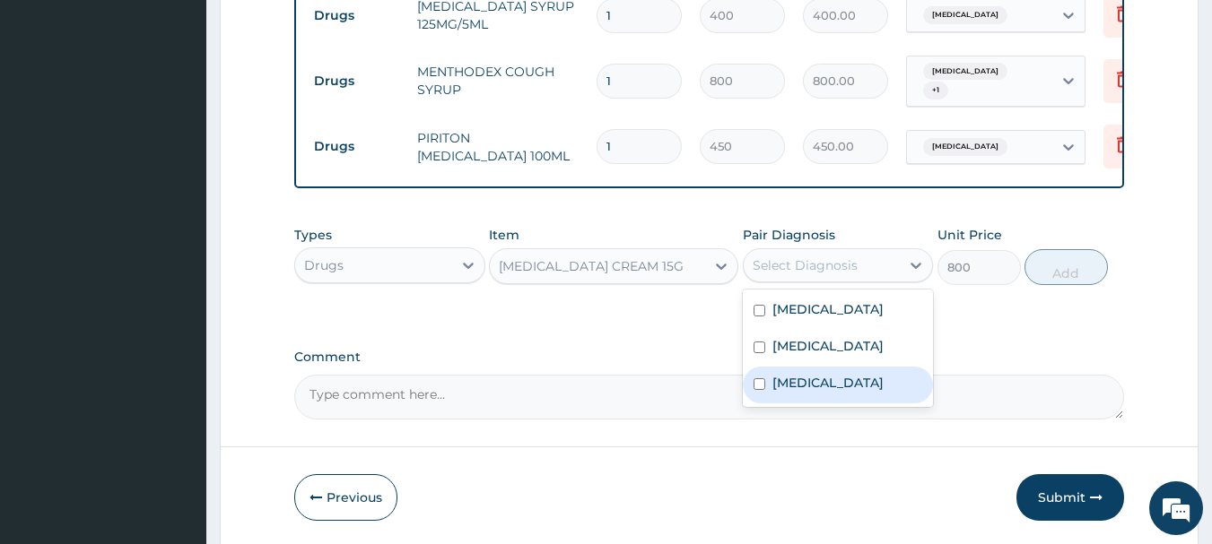
click at [817, 392] on label "Atopic dermatitis" at bounding box center [827, 383] width 111 height 18
checkbox input "true"
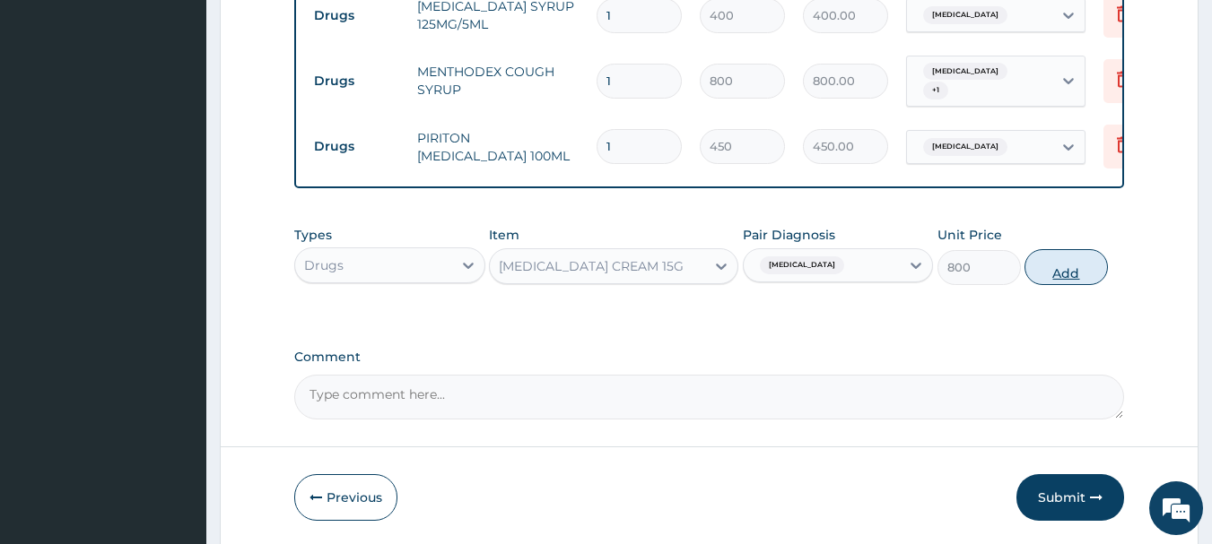
click at [1076, 267] on button "Add" at bounding box center [1065, 267] width 83 height 36
type input "0"
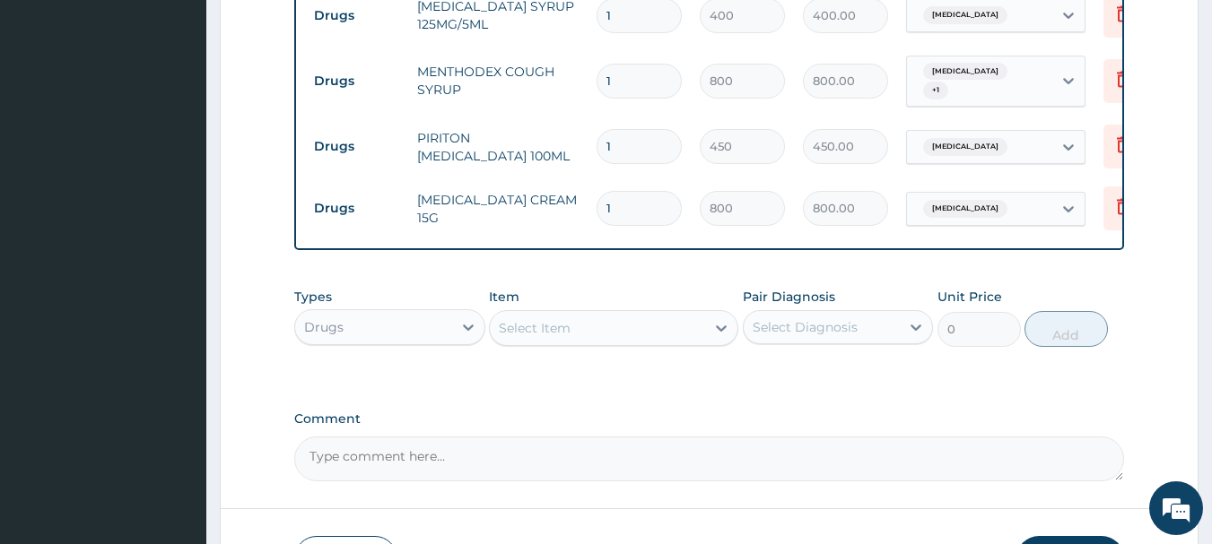
click at [611, 341] on div "Select Item" at bounding box center [597, 328] width 215 height 29
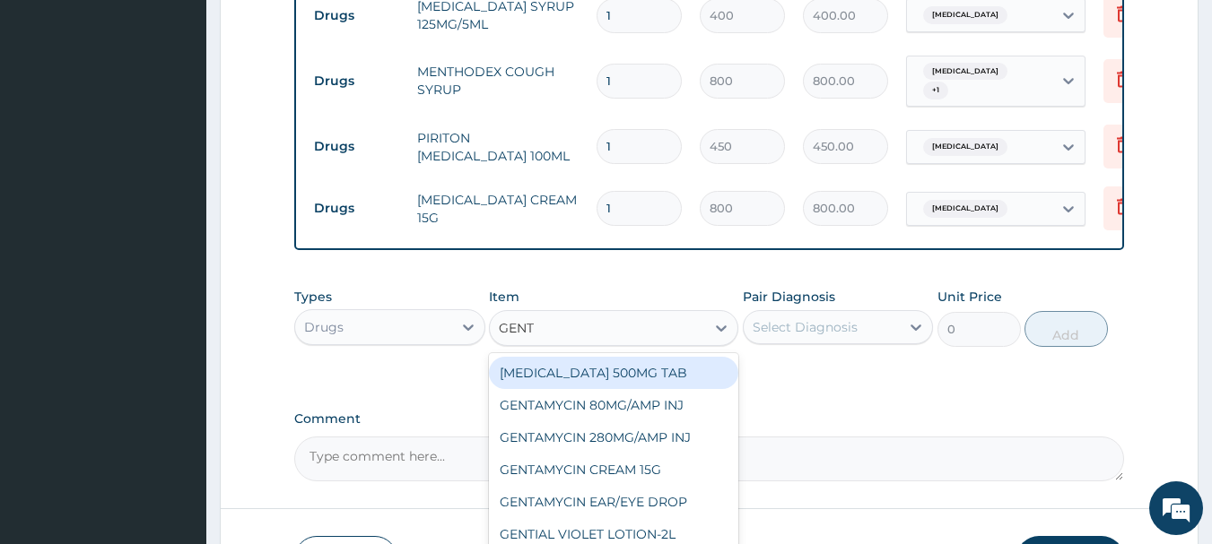
type input "GENTA"
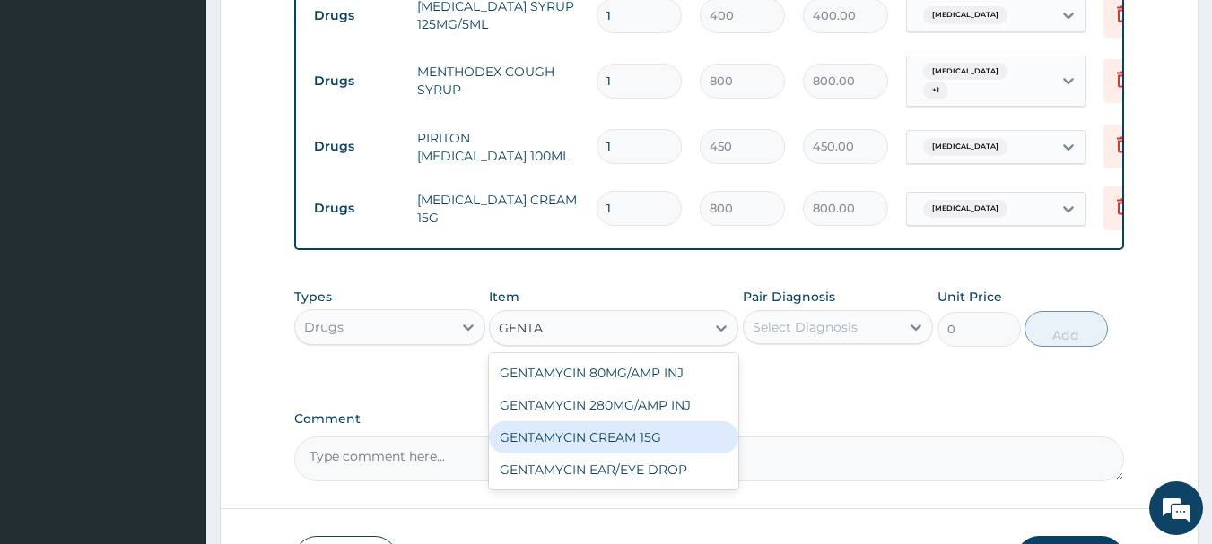
click at [633, 438] on div "GENTAMYCIN CREAM 15G" at bounding box center [613, 438] width 249 height 32
type input "800"
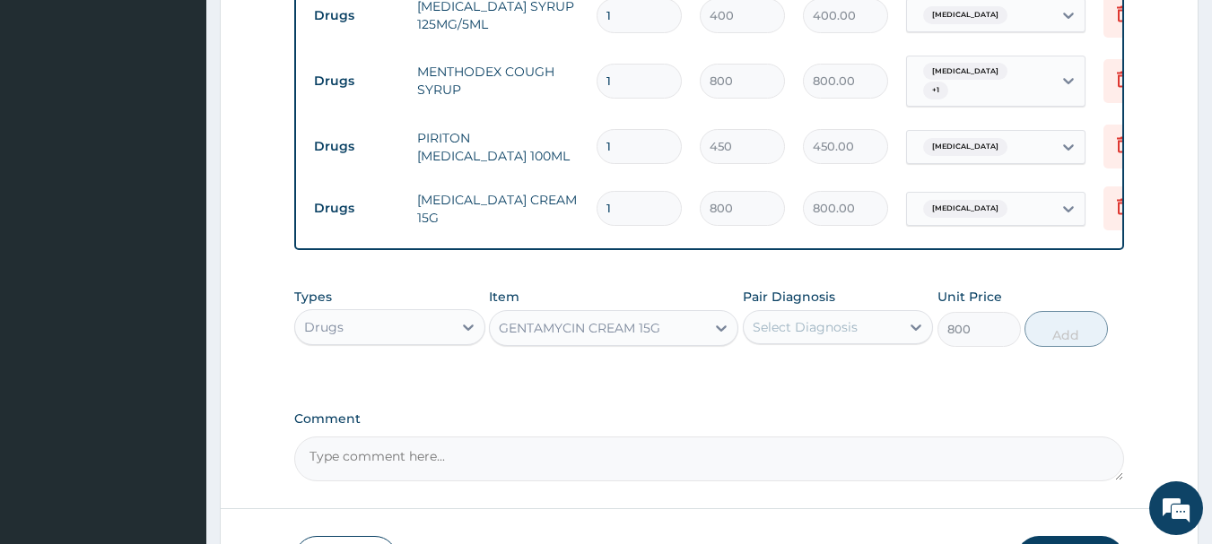
click at [822, 335] on div "Select Diagnosis" at bounding box center [805, 327] width 105 height 18
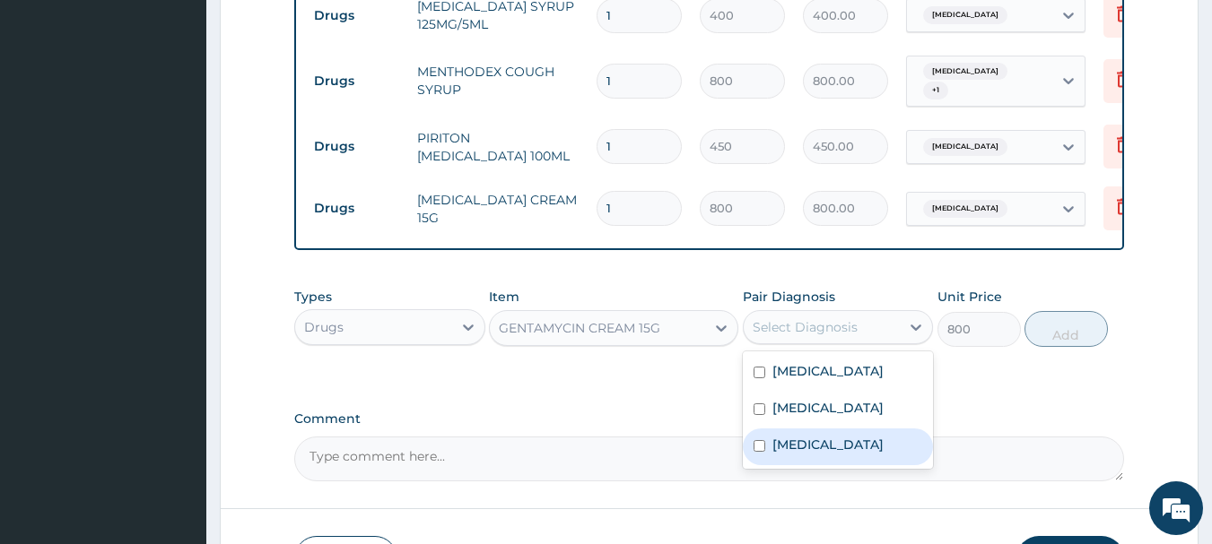
click at [826, 451] on div "Atopic dermatitis" at bounding box center [838, 447] width 191 height 37
checkbox input "true"
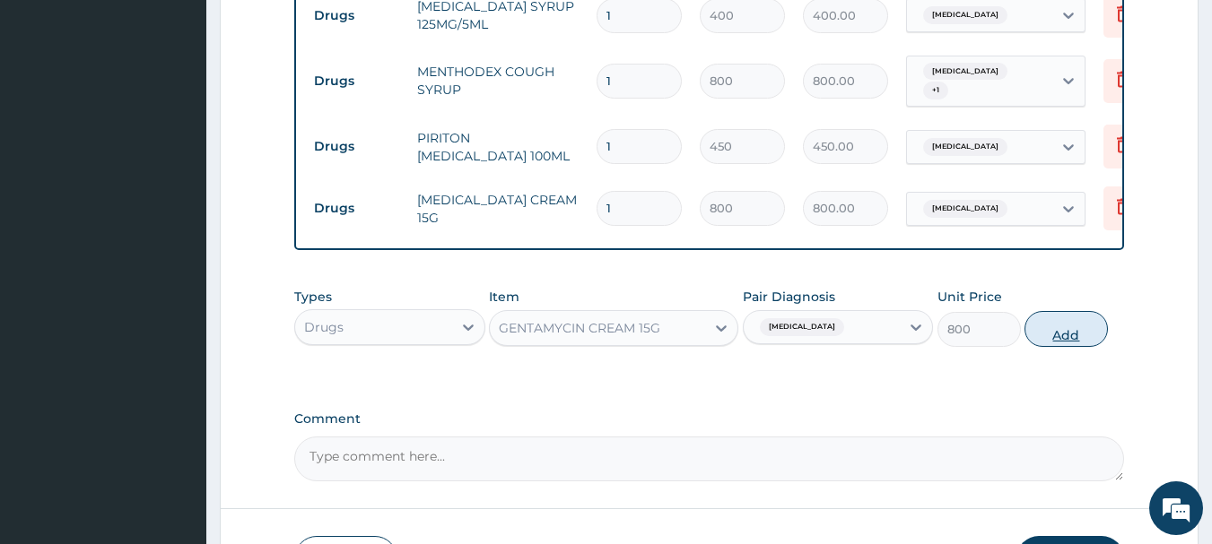
click at [1085, 341] on button "Add" at bounding box center [1065, 329] width 83 height 36
type input "0"
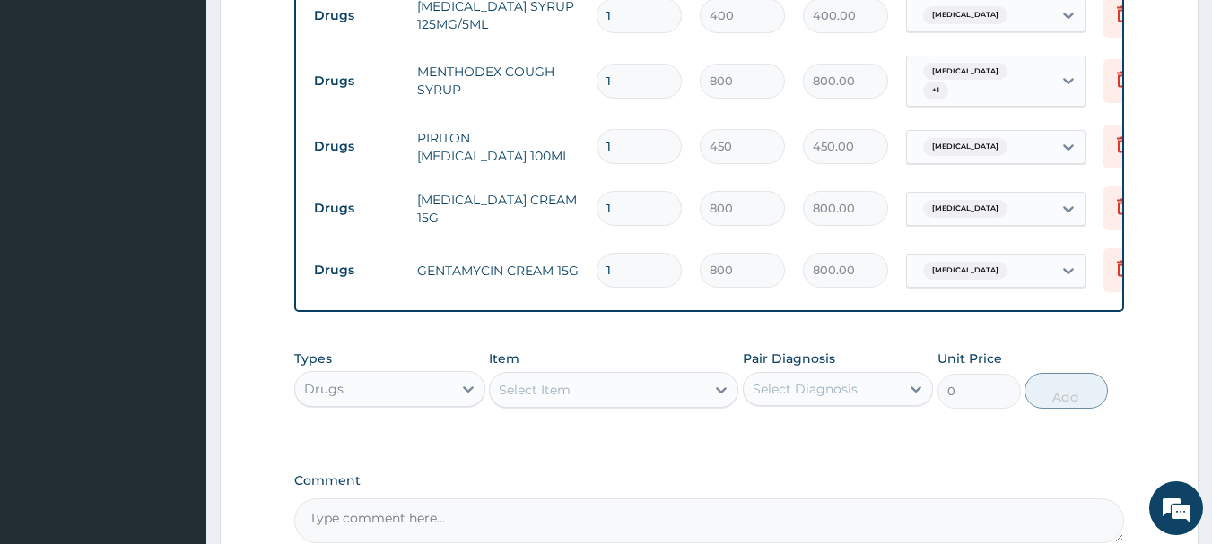
scroll to position [1125, 0]
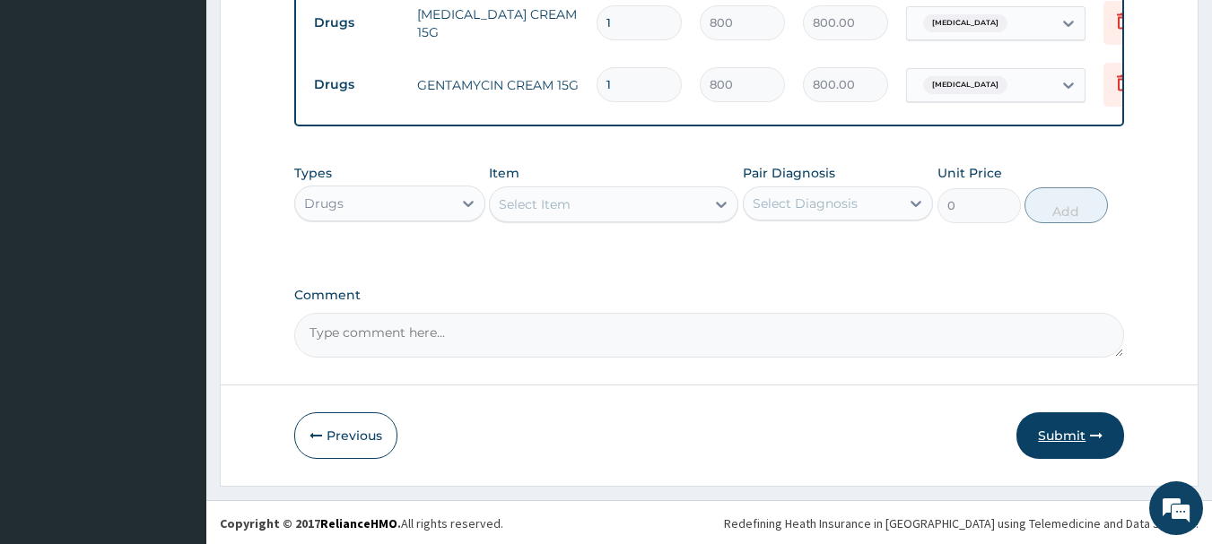
click at [1044, 437] on button "Submit" at bounding box center [1070, 436] width 108 height 47
